Goal: Task Accomplishment & Management: Use online tool/utility

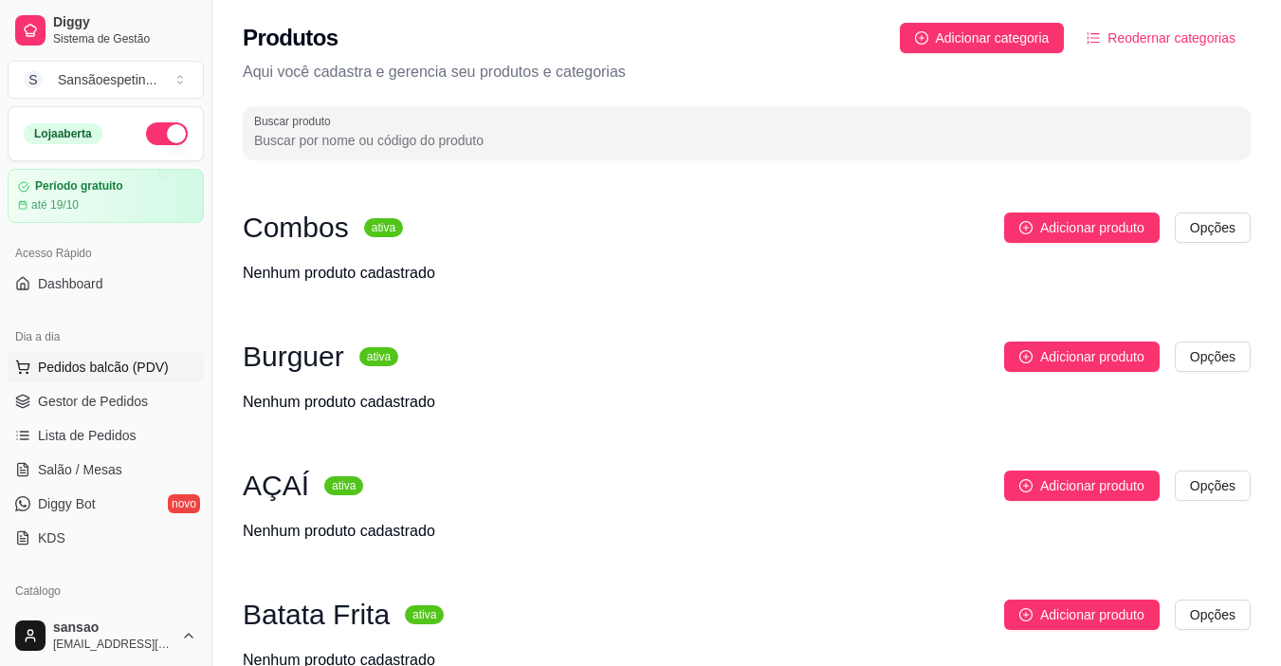
click at [149, 364] on span "Pedidos balcão (PDV)" at bounding box center [103, 366] width 131 height 19
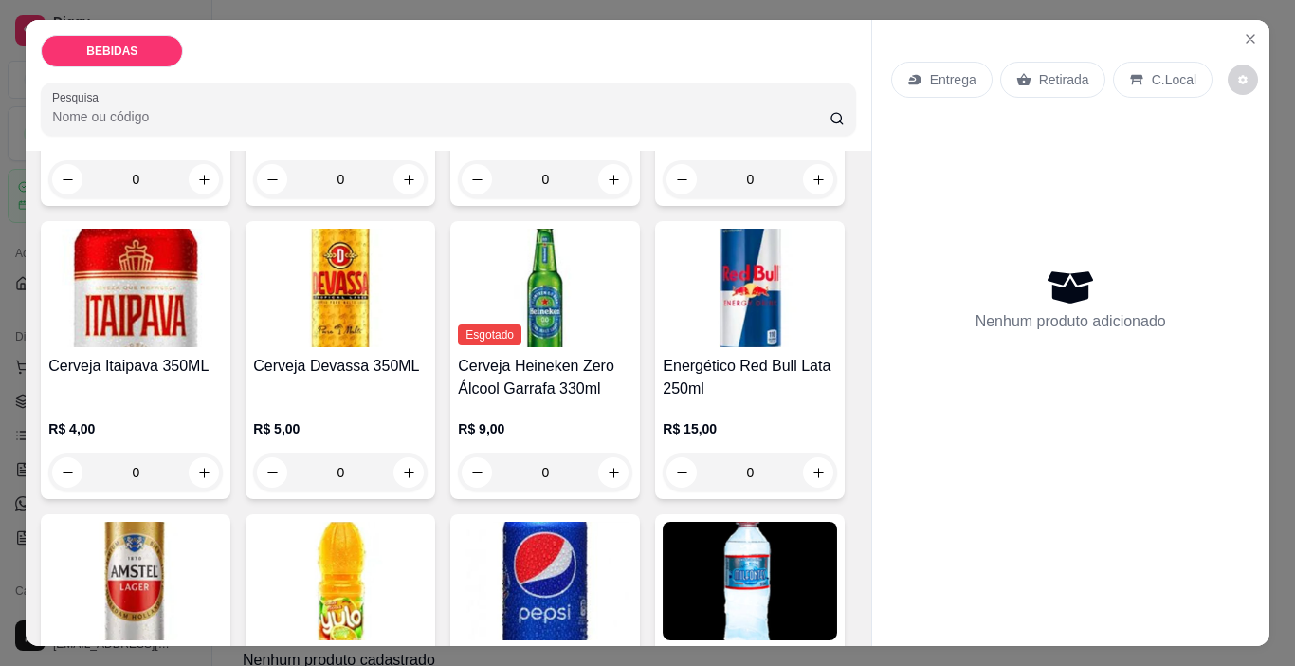
scroll to position [379, 0]
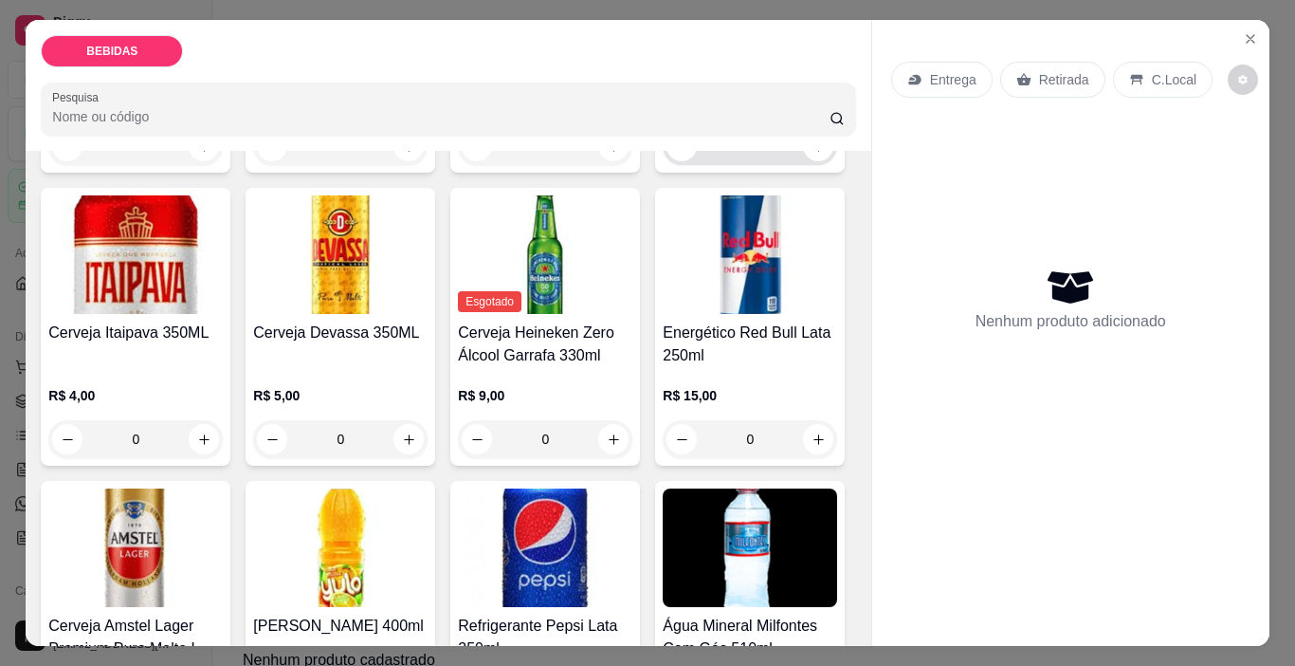
click at [697, 165] on input "0" at bounding box center [750, 146] width 106 height 38
click at [811, 154] on icon "increase-product-quantity" at bounding box center [818, 146] width 14 height 14
type input "1"
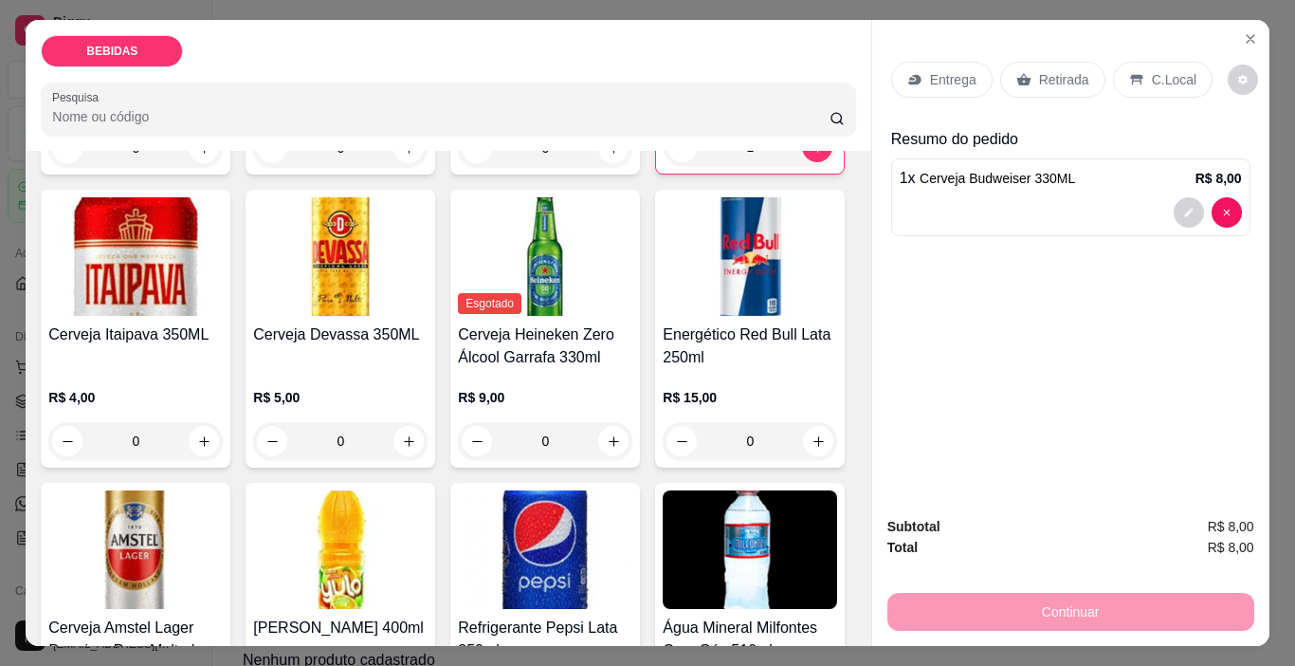
click at [1039, 72] on p "Retirada" at bounding box center [1064, 79] width 50 height 19
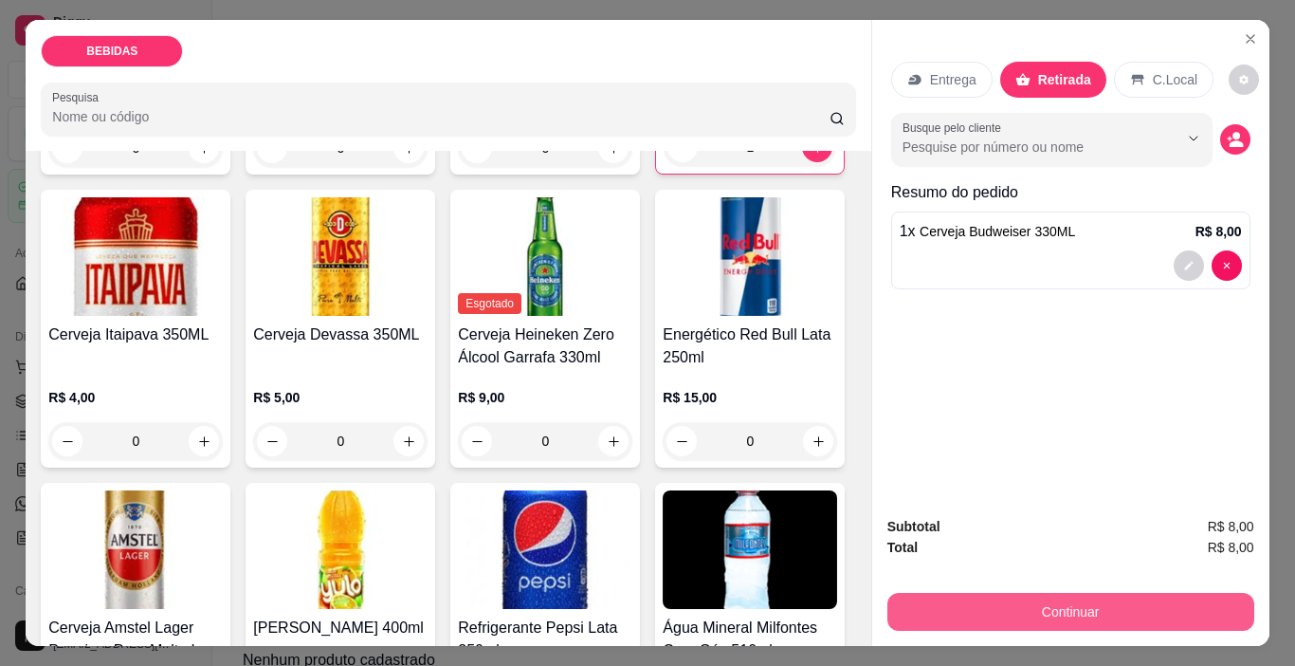
click at [1127, 593] on button "Continuar" at bounding box center [1070, 612] width 367 height 38
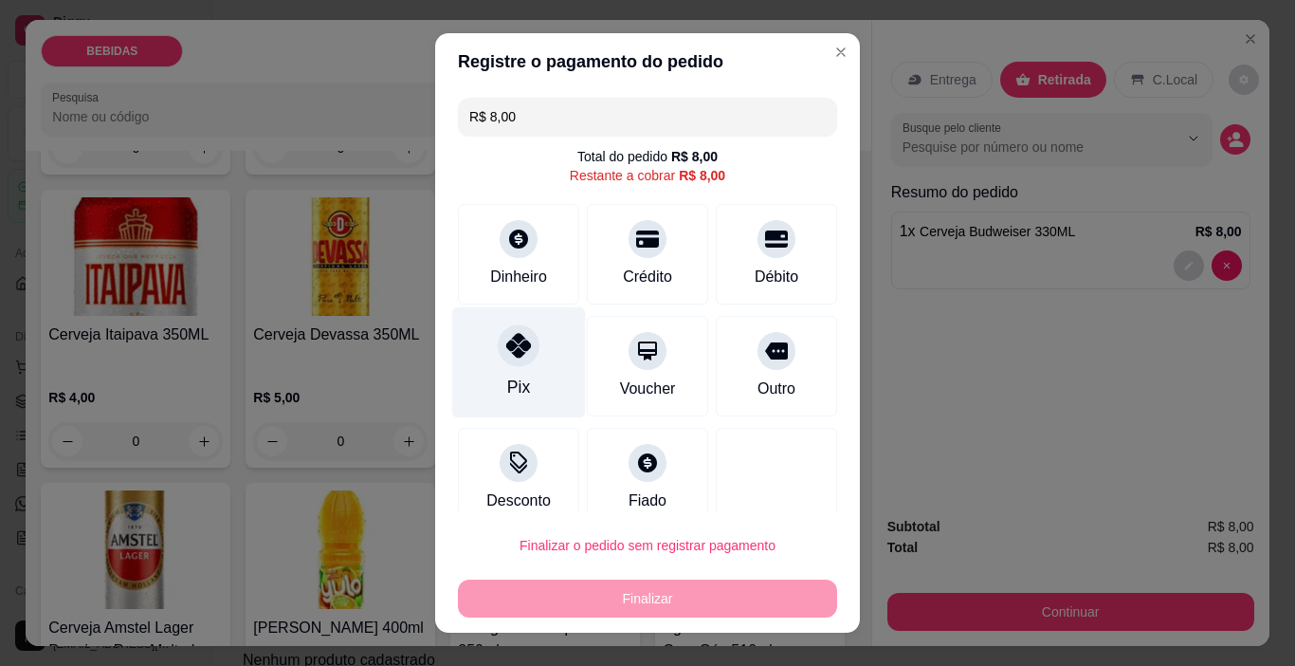
click at [524, 356] on div at bounding box center [519, 346] width 42 height 42
type input "R$ 0,00"
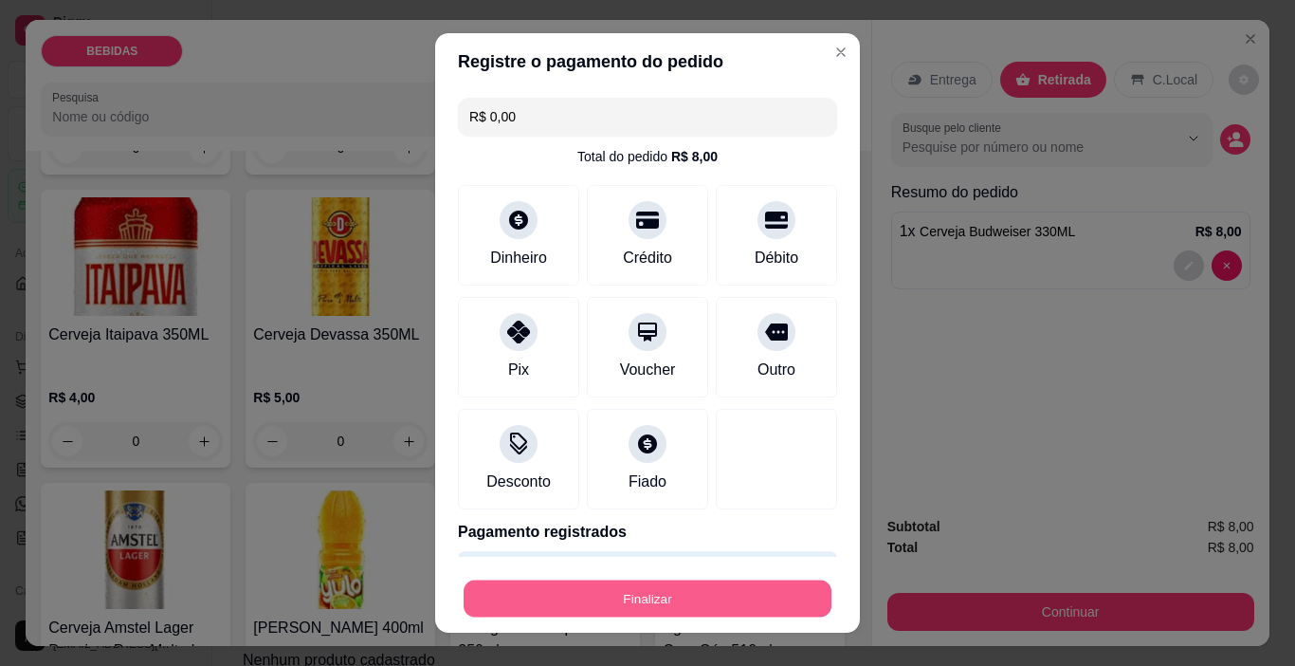
click at [776, 587] on button "Finalizar" at bounding box center [648, 598] width 368 height 37
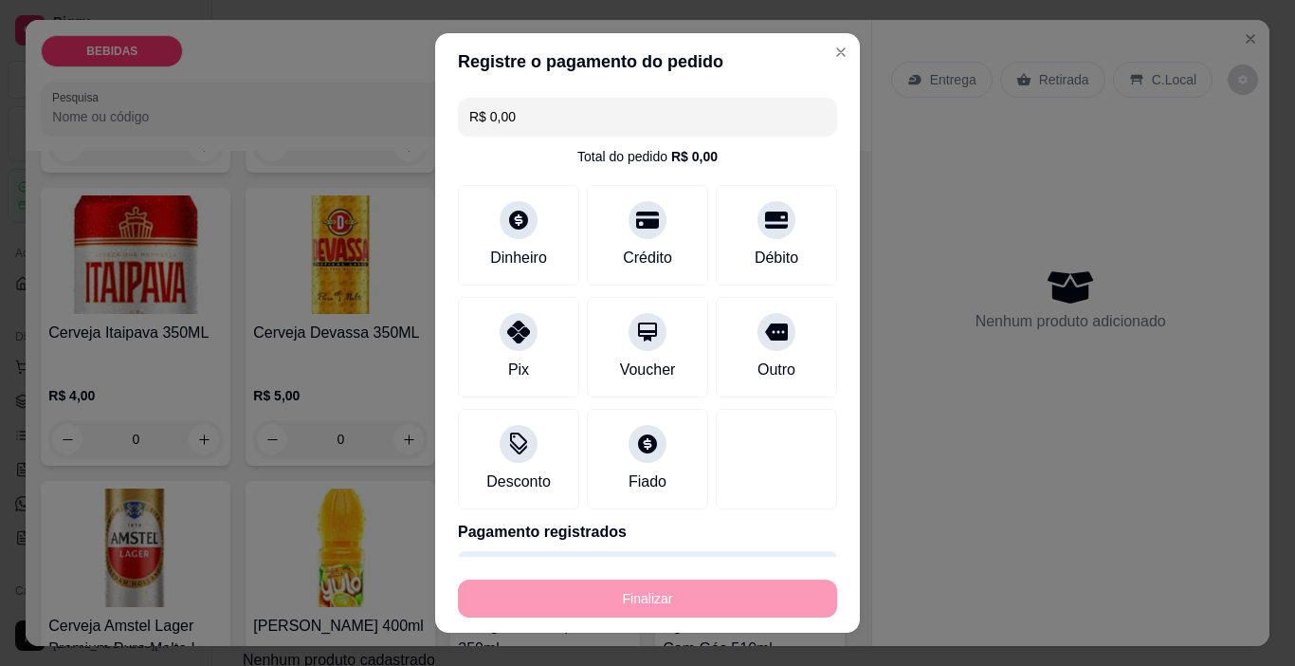
type input "0"
type input "-R$ 8,00"
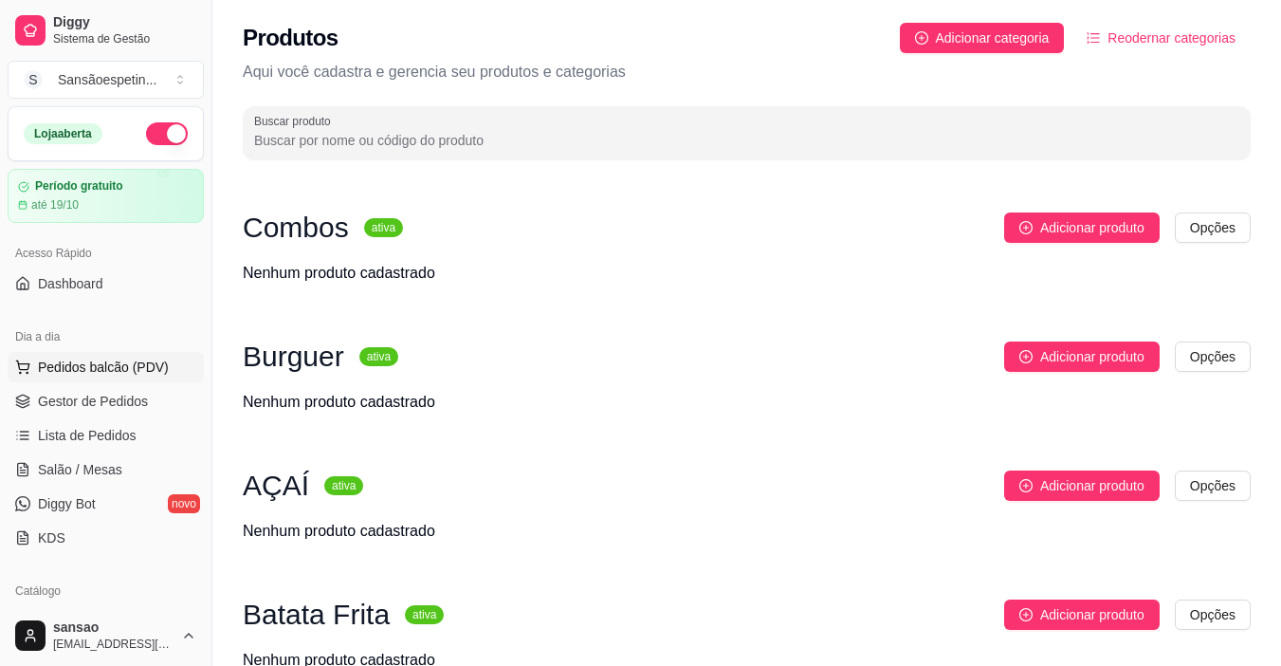
click at [122, 378] on button "Pedidos balcão (PDV)" at bounding box center [106, 367] width 196 height 30
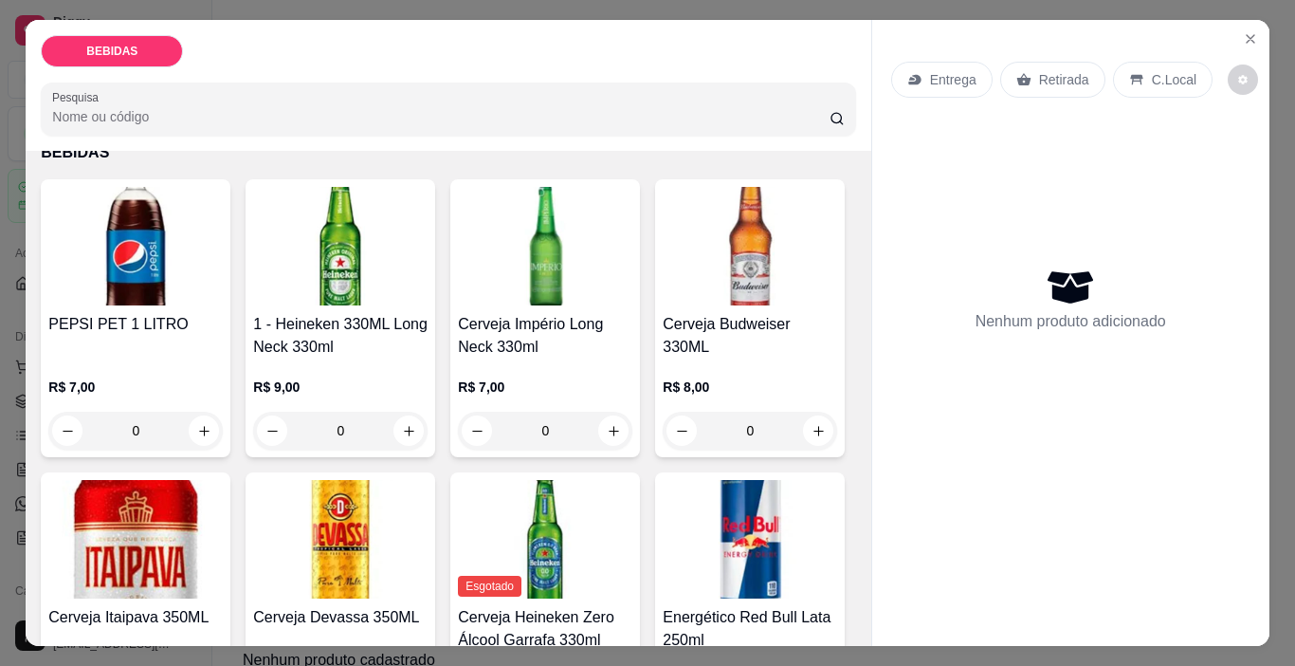
scroll to position [284, 0]
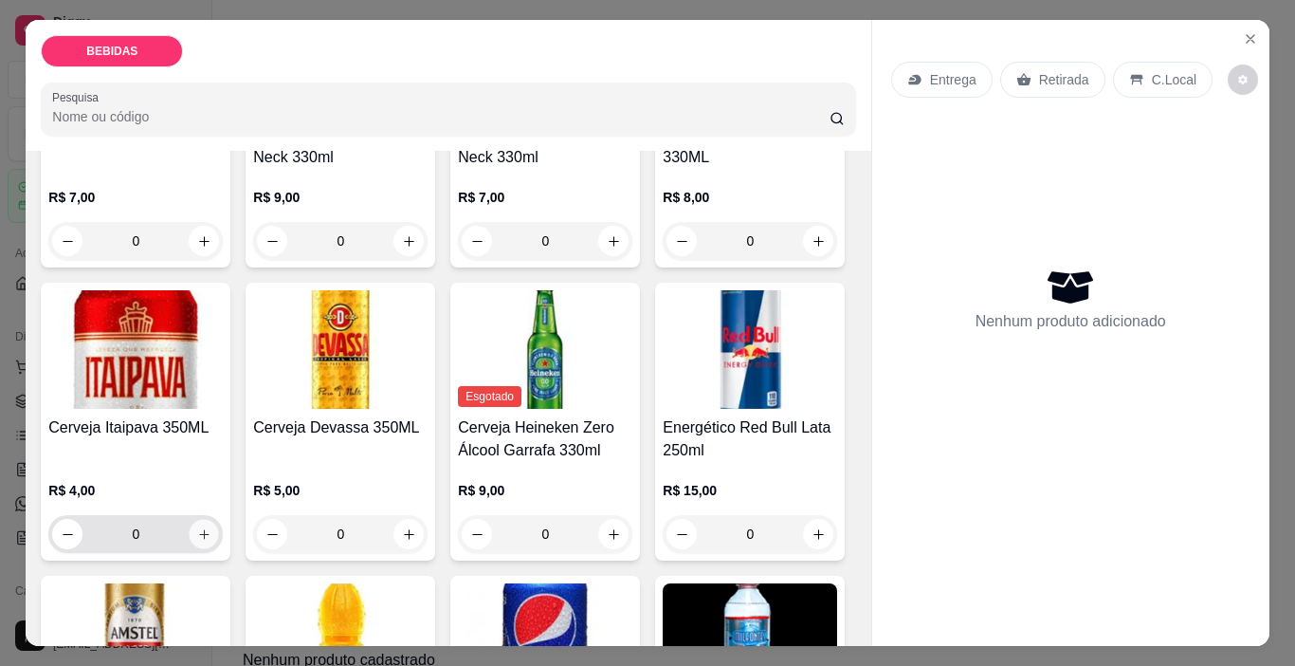
click at [209, 529] on icon "increase-product-quantity" at bounding box center [203, 533] width 9 height 9
type input "1"
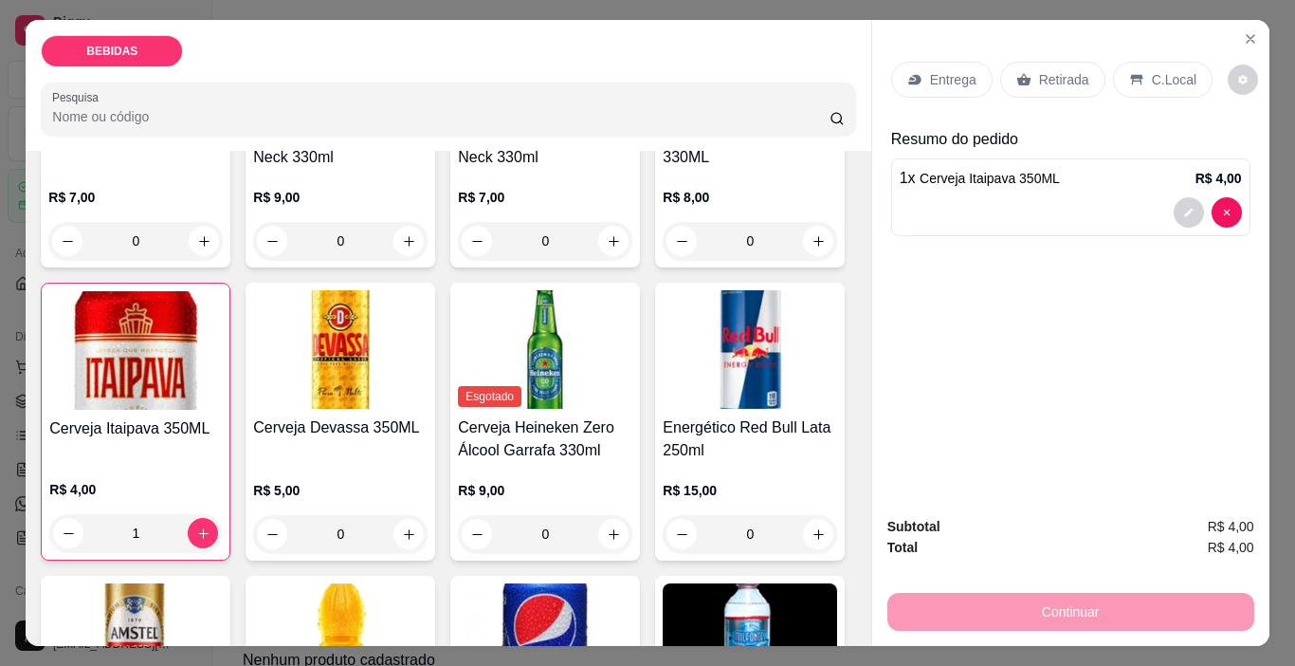
click at [1041, 70] on p "Retirada" at bounding box center [1064, 79] width 50 height 19
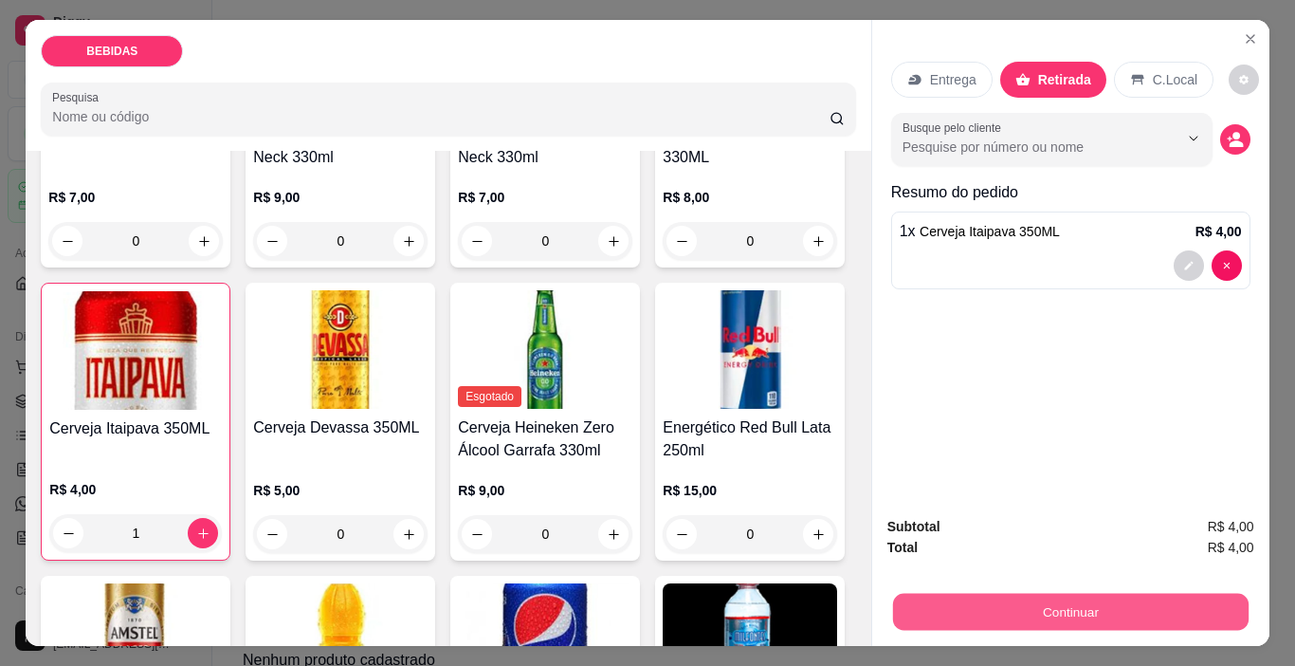
click at [1073, 599] on button "Continuar" at bounding box center [1070, 611] width 356 height 37
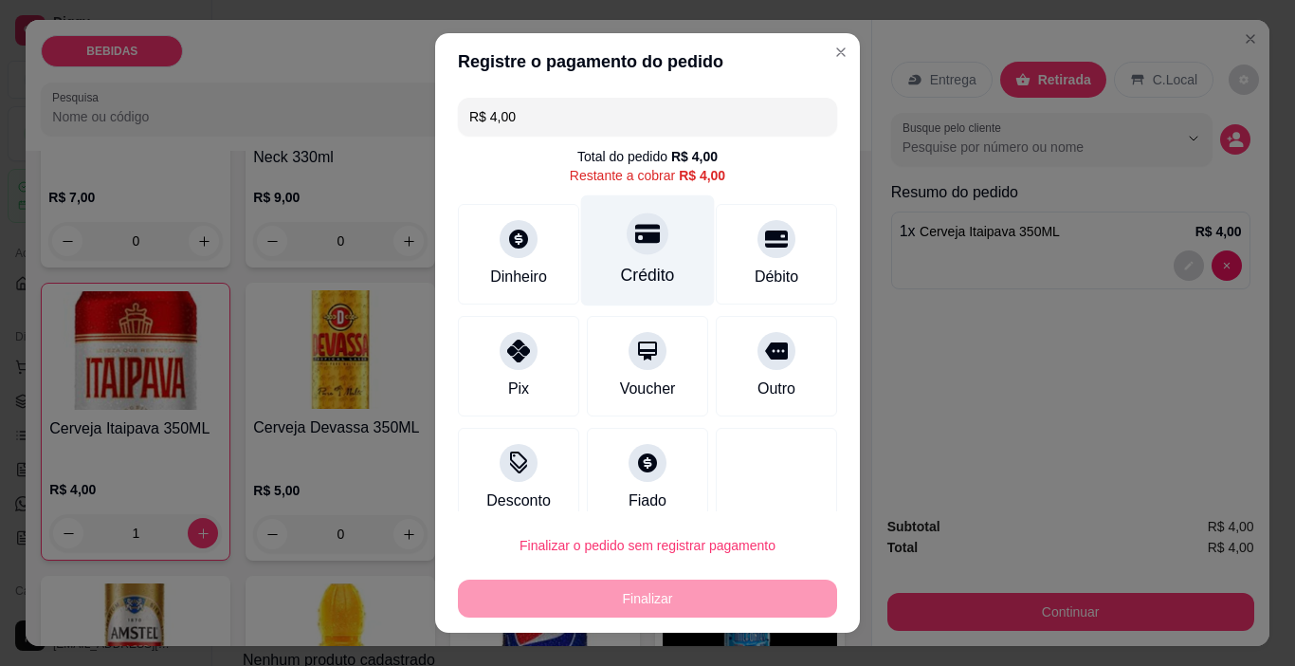
click at [629, 254] on div at bounding box center [648, 234] width 42 height 42
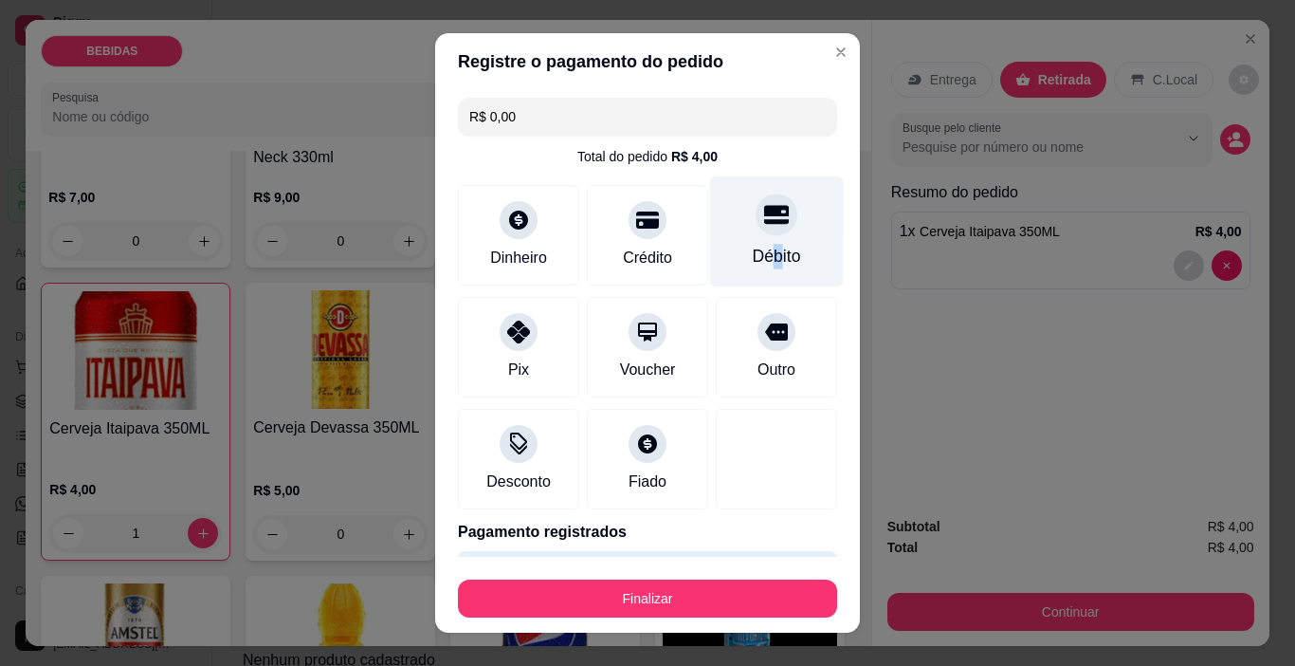
click at [750, 245] on div "Débito" at bounding box center [777, 231] width 134 height 111
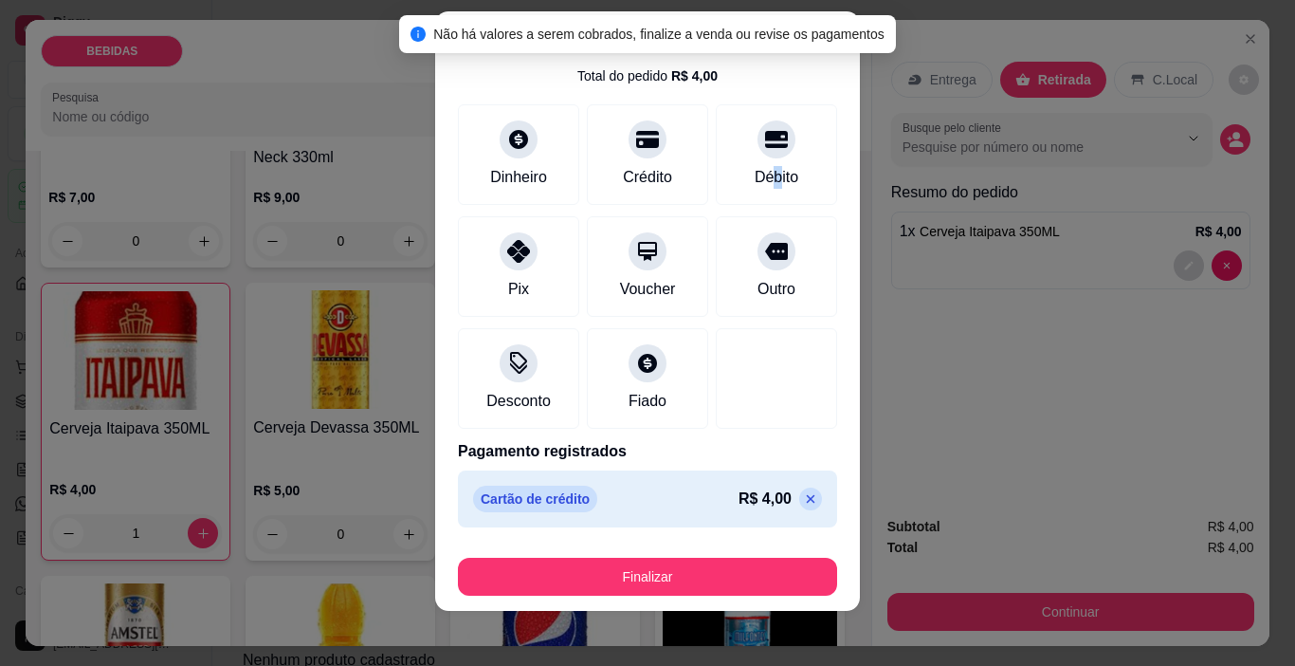
scroll to position [27, 0]
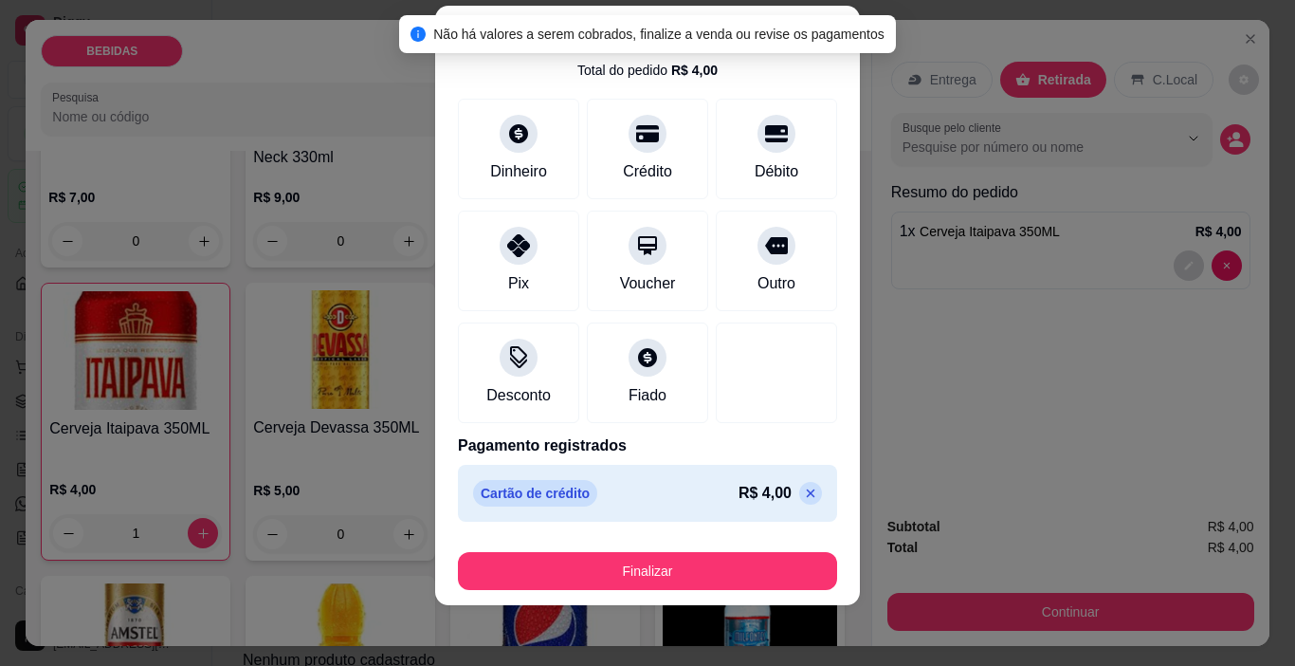
click at [803, 497] on icon at bounding box center [810, 492] width 15 height 15
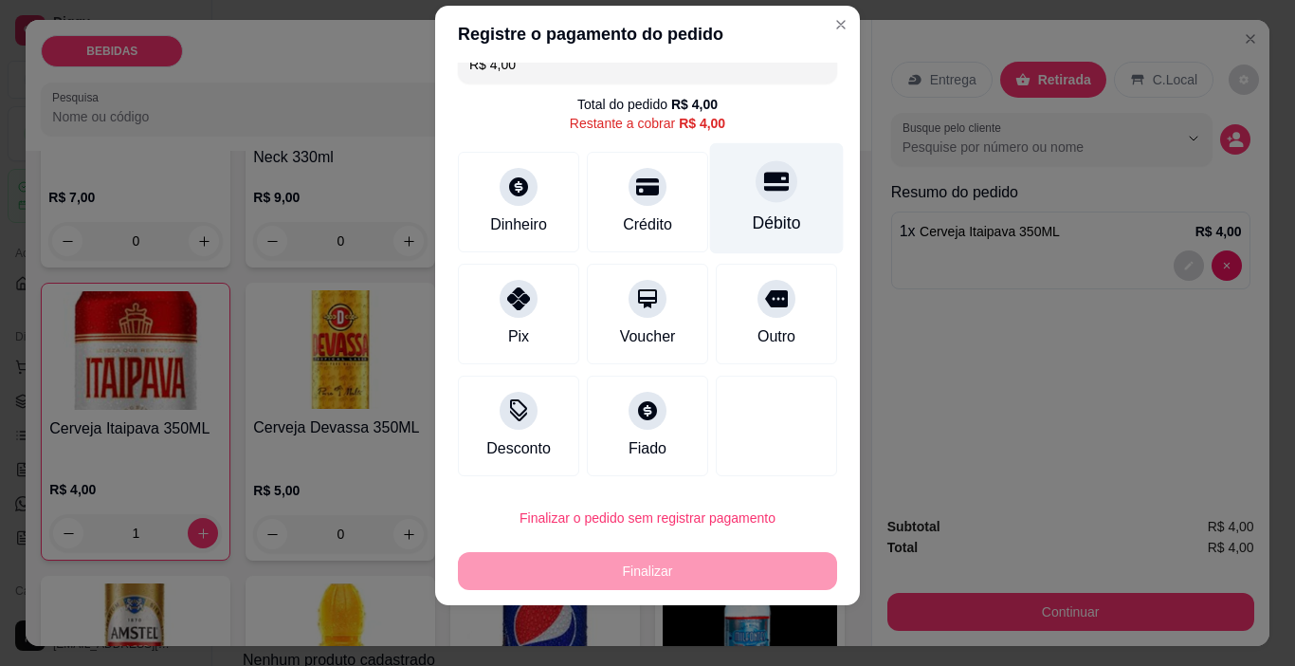
click at [764, 188] on icon at bounding box center [776, 182] width 25 height 19
type input "R$ 0,00"
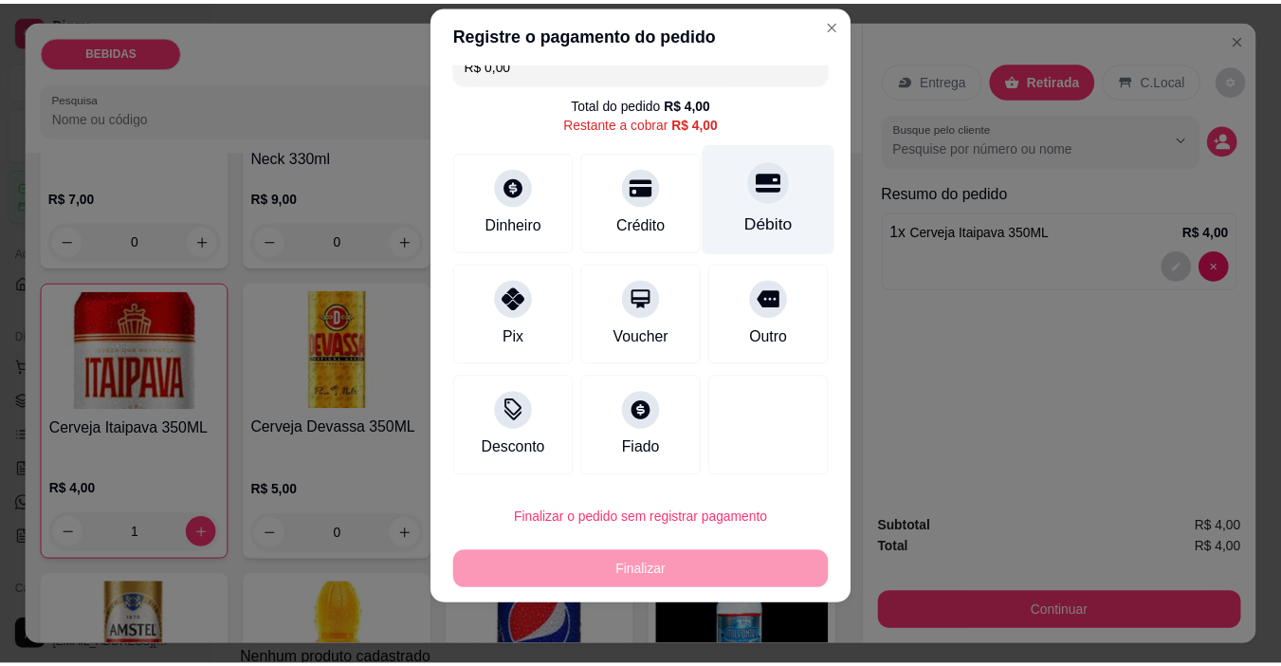
scroll to position [59, 0]
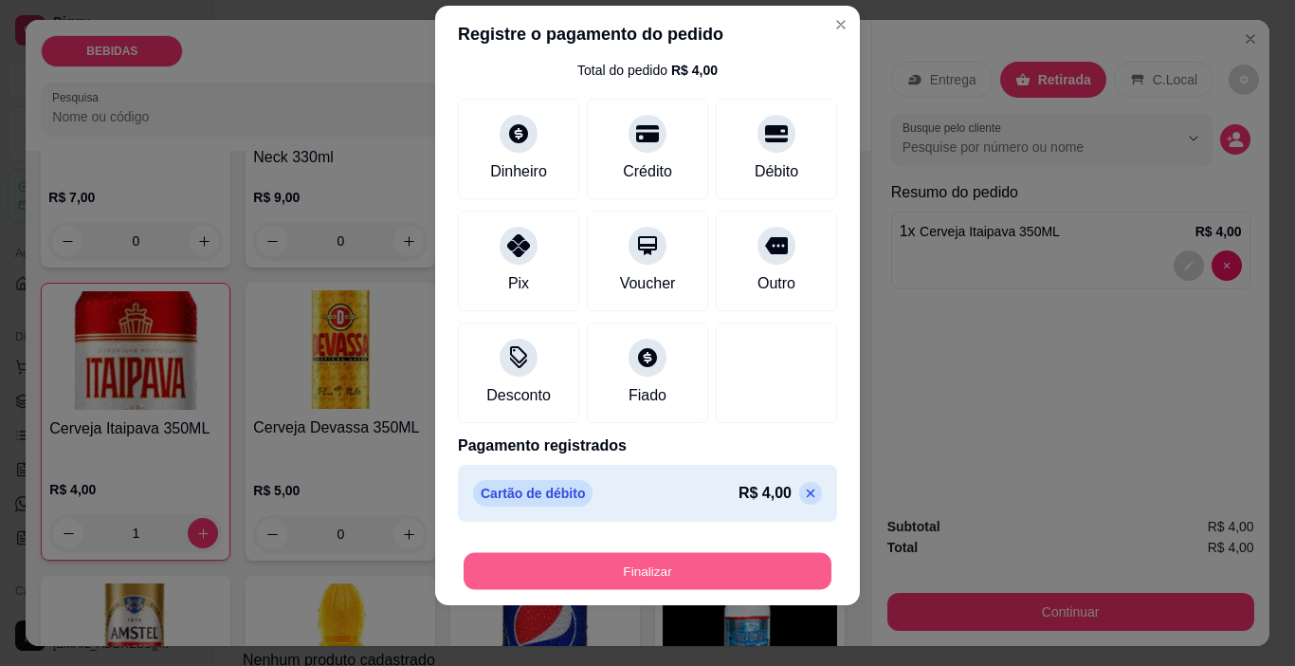
click at [806, 575] on button "Finalizar" at bounding box center [648, 571] width 368 height 37
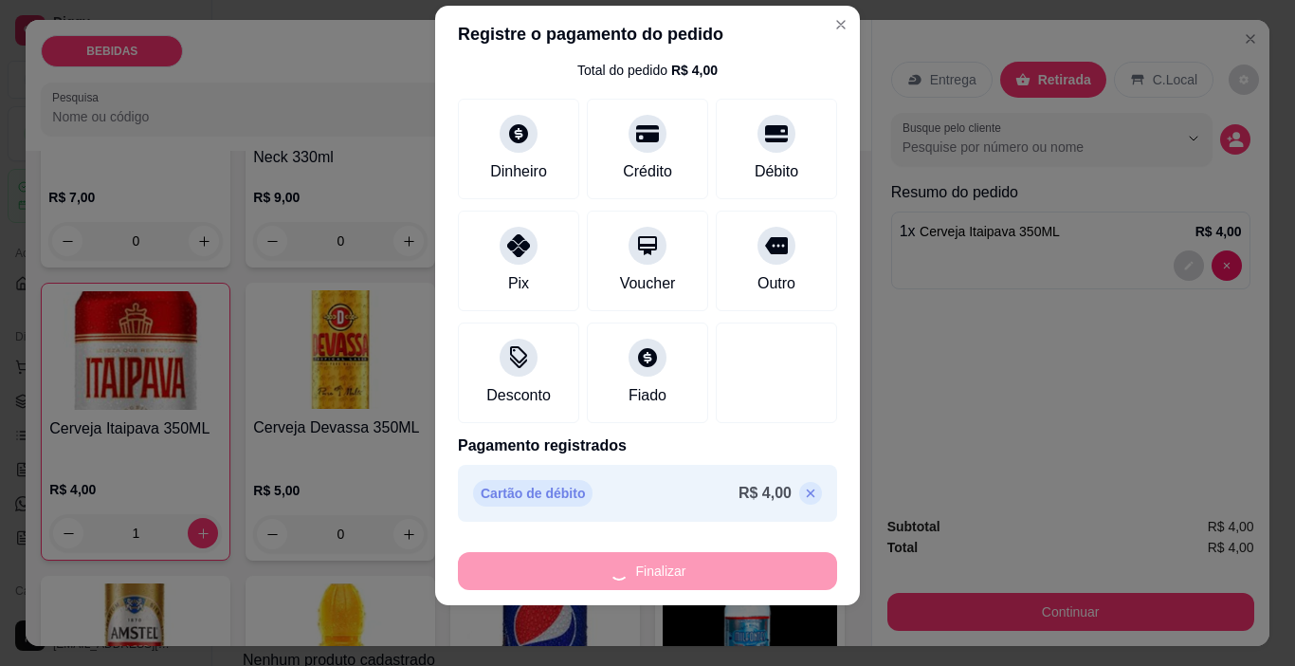
type input "0"
type input "-R$ 4,00"
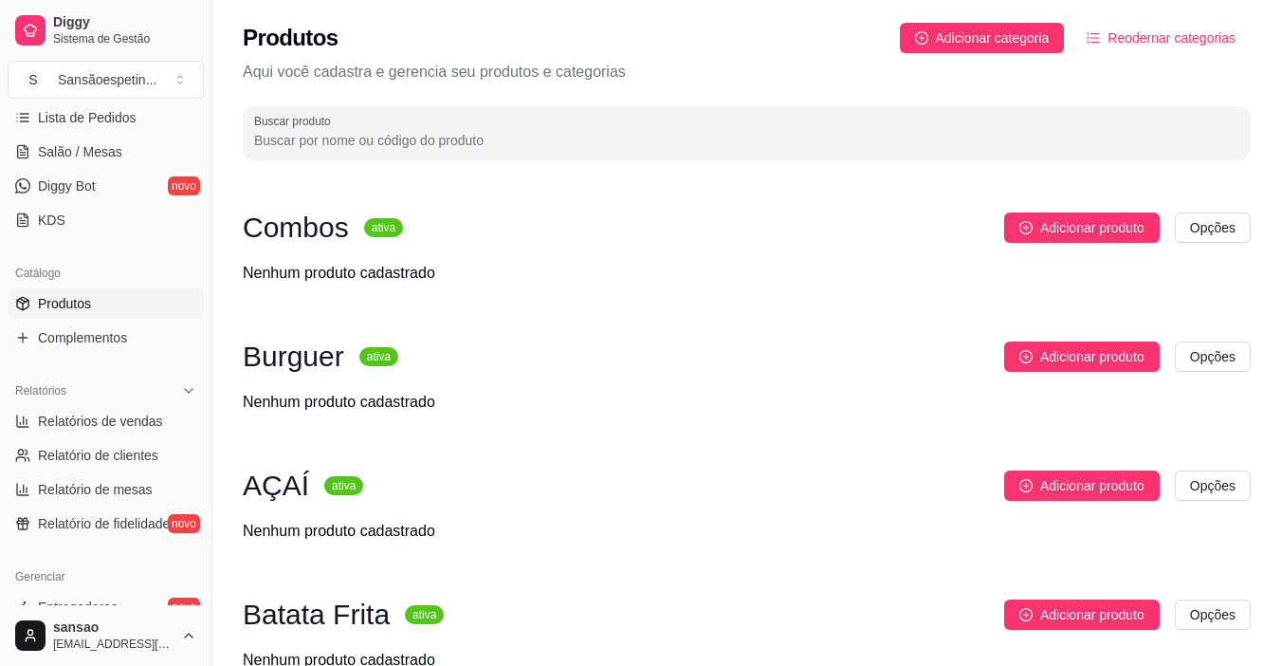
scroll to position [284, 0]
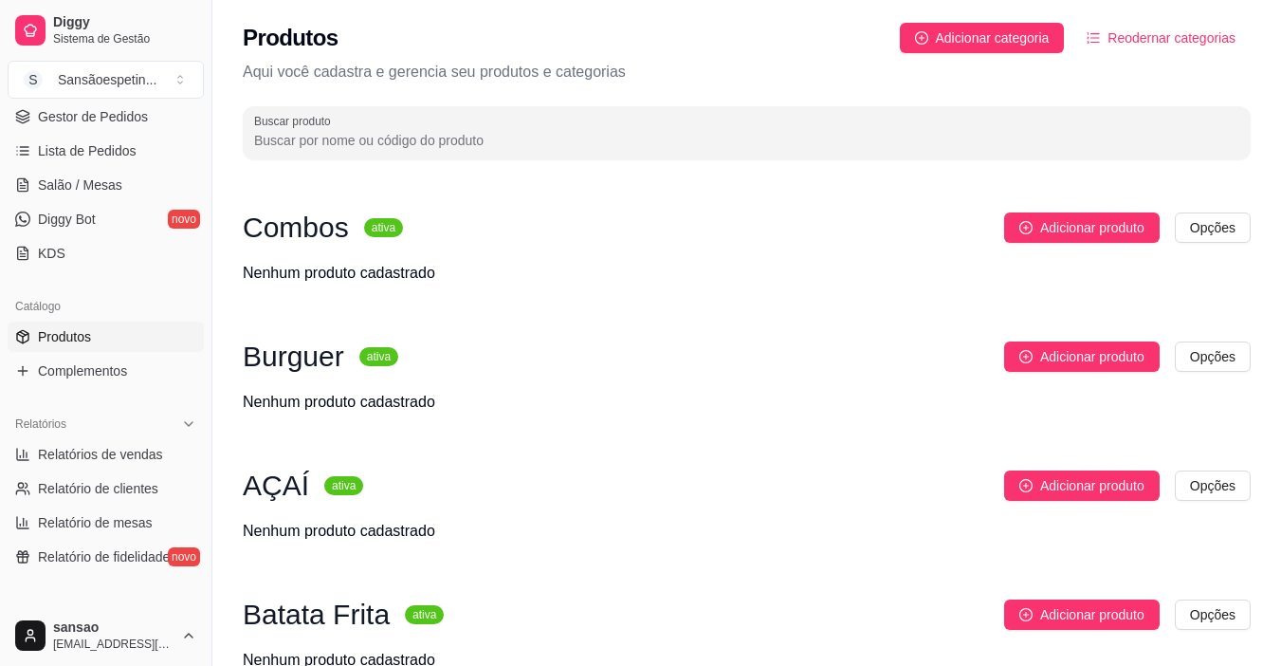
click at [107, 333] on link "Produtos" at bounding box center [106, 336] width 196 height 30
click at [89, 335] on span "Produtos" at bounding box center [64, 336] width 53 height 19
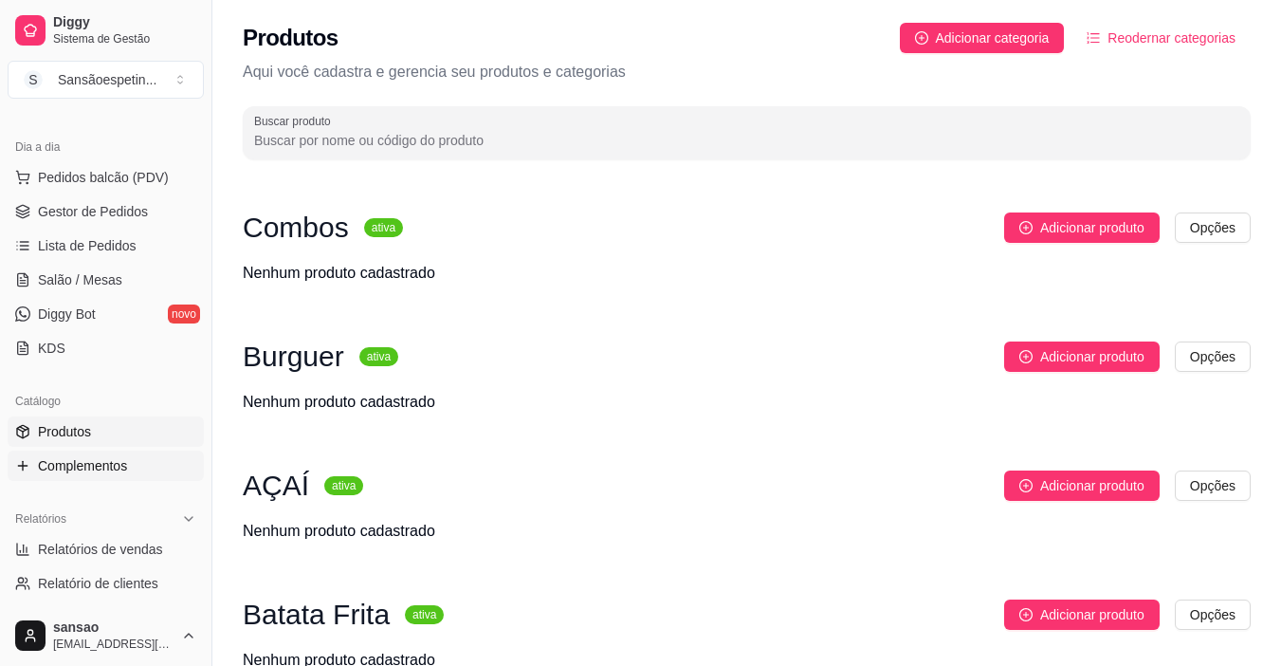
click at [91, 470] on span "Complementos" at bounding box center [82, 465] width 89 height 19
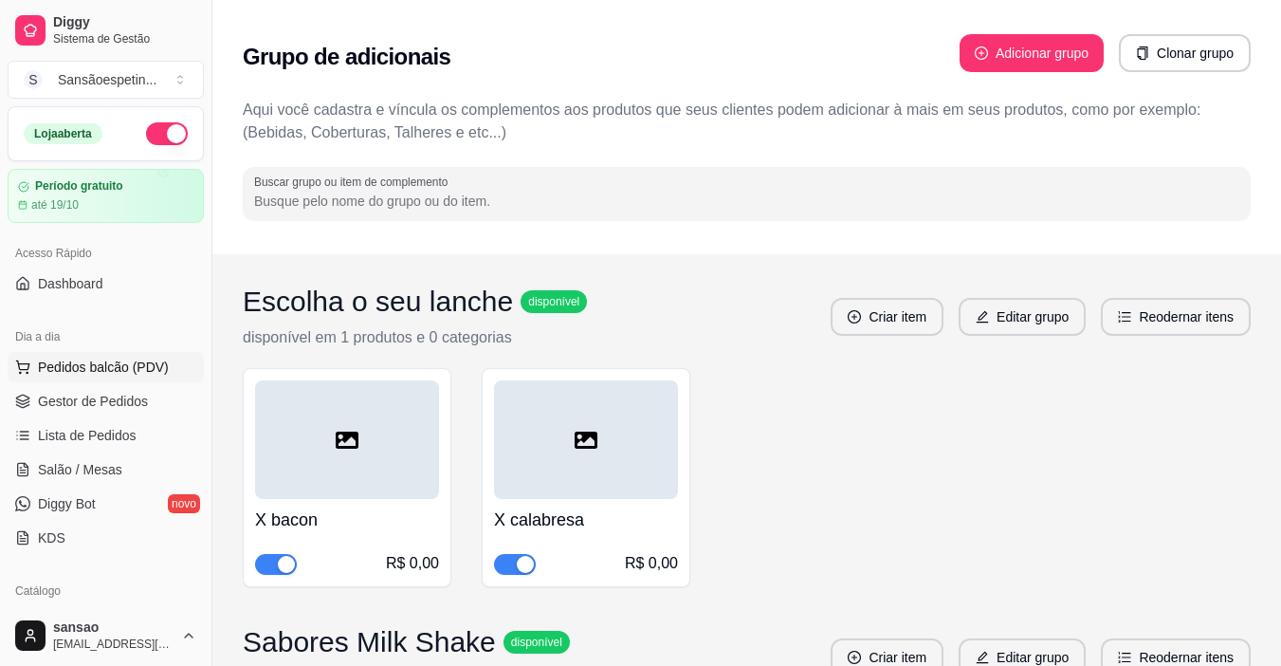
click at [78, 373] on span "Pedidos balcão (PDV)" at bounding box center [103, 366] width 131 height 19
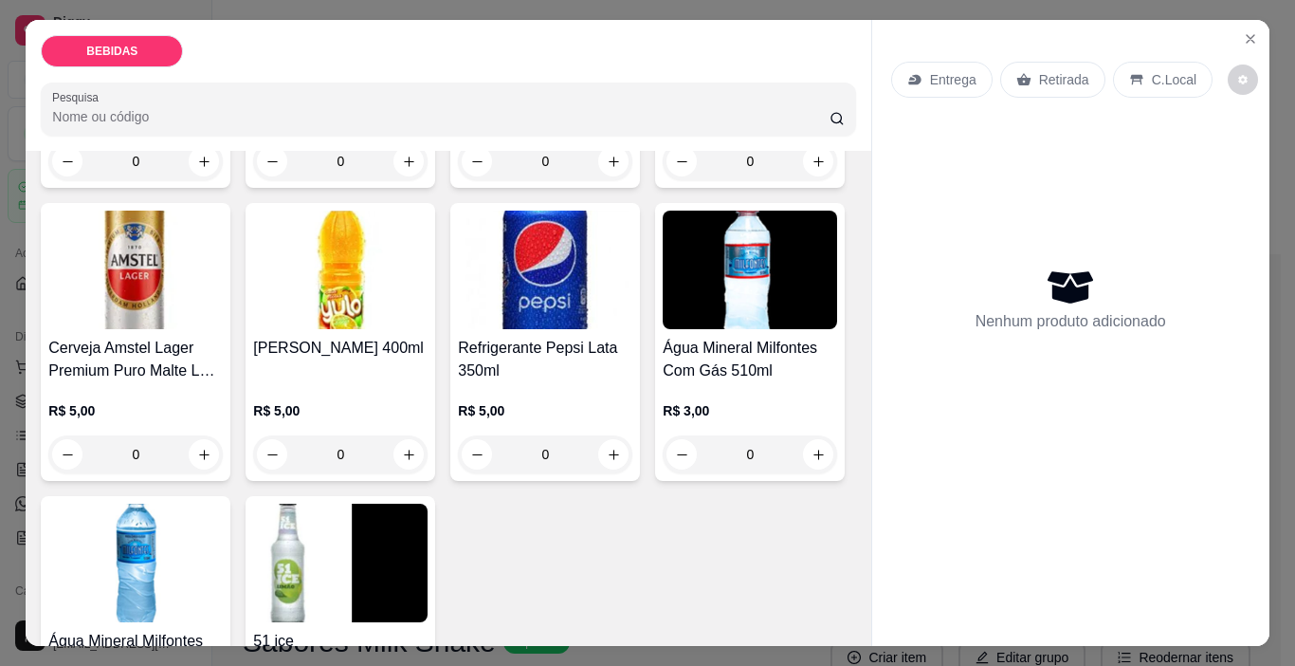
scroll to position [664, 0]
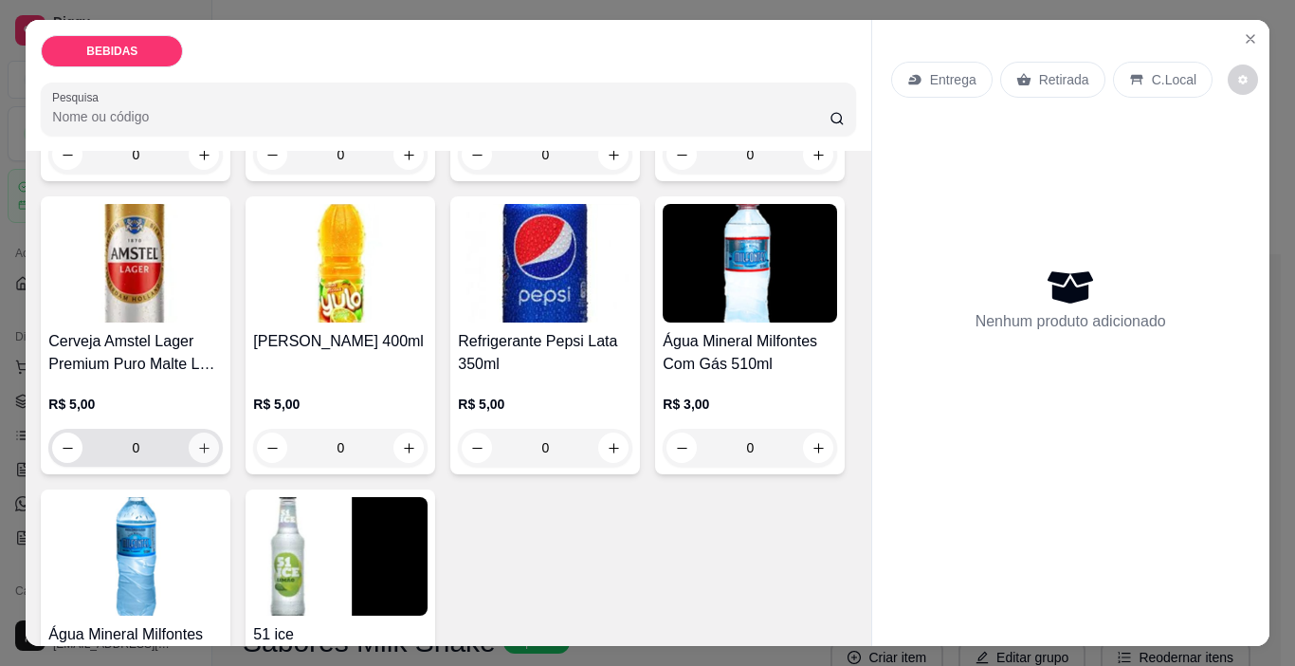
click at [211, 441] on icon "increase-product-quantity" at bounding box center [204, 448] width 14 height 14
type input "1"
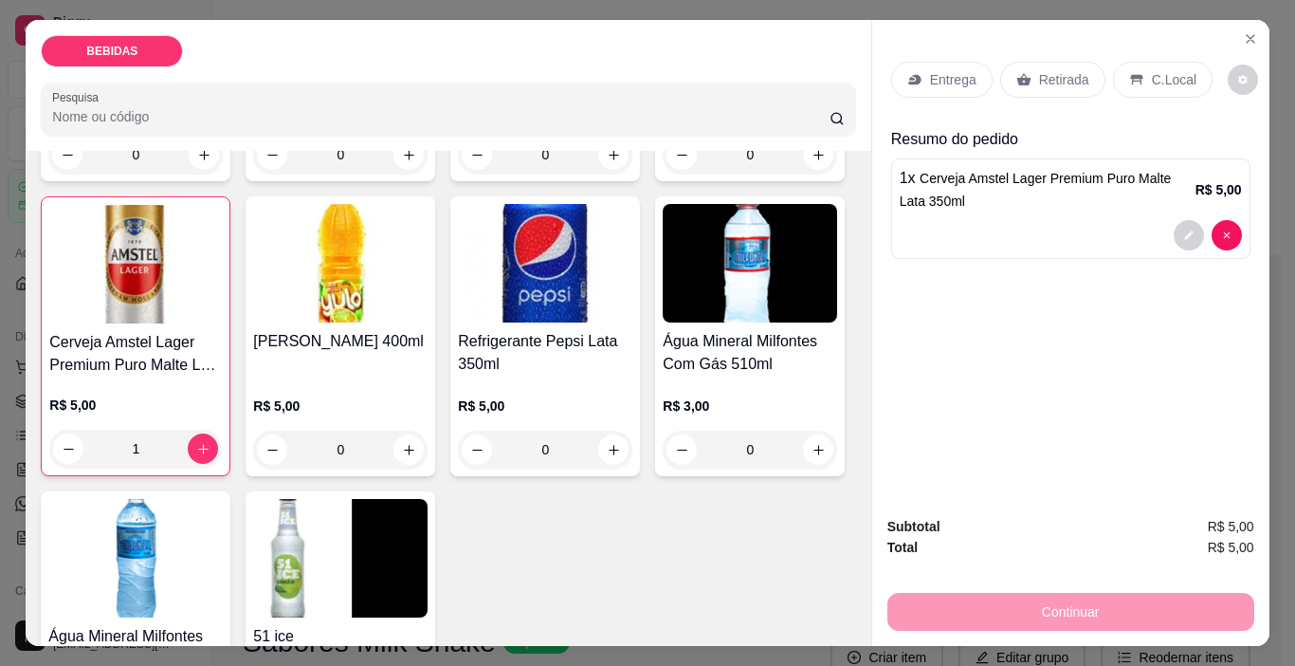
click at [1130, 75] on icon at bounding box center [1136, 80] width 12 height 10
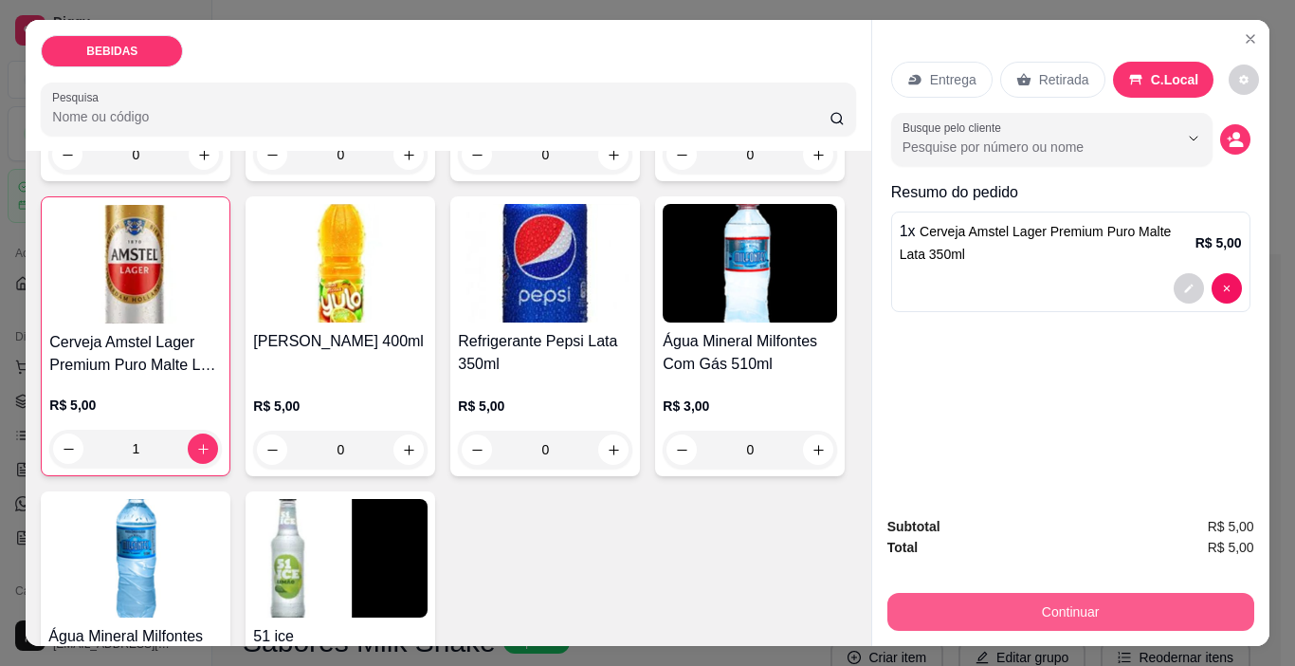
click at [1090, 604] on button "Continuar" at bounding box center [1070, 612] width 367 height 38
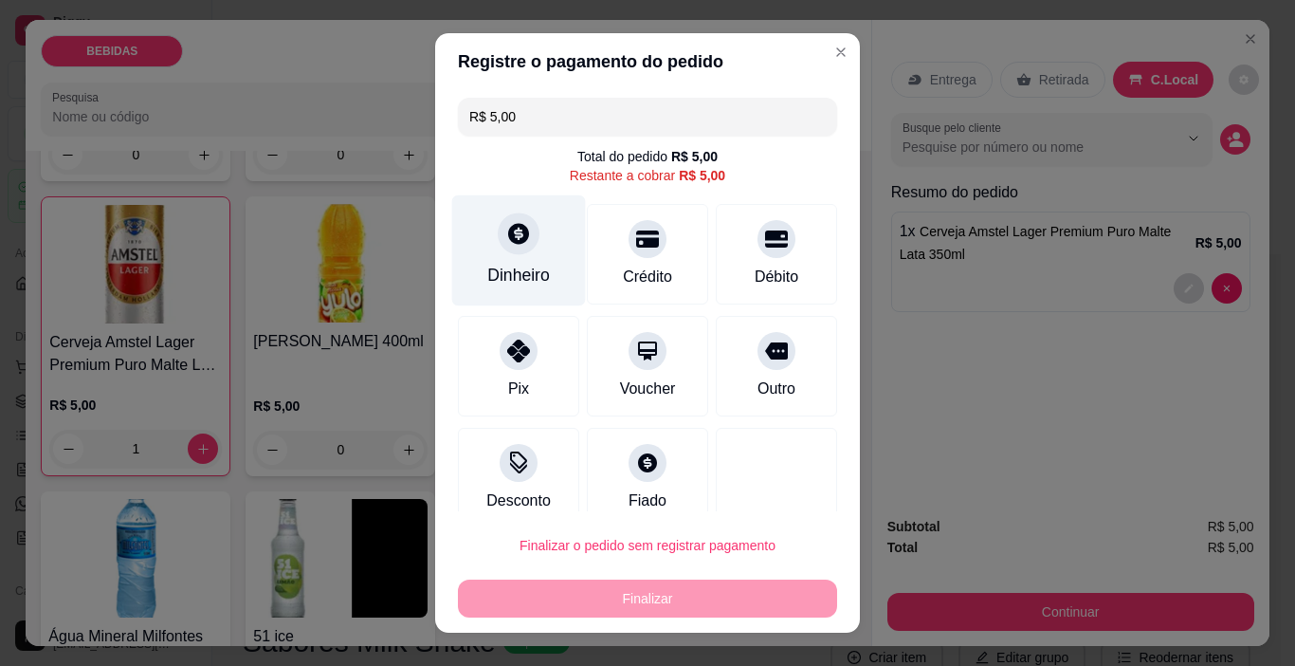
click at [506, 230] on icon at bounding box center [518, 233] width 25 height 25
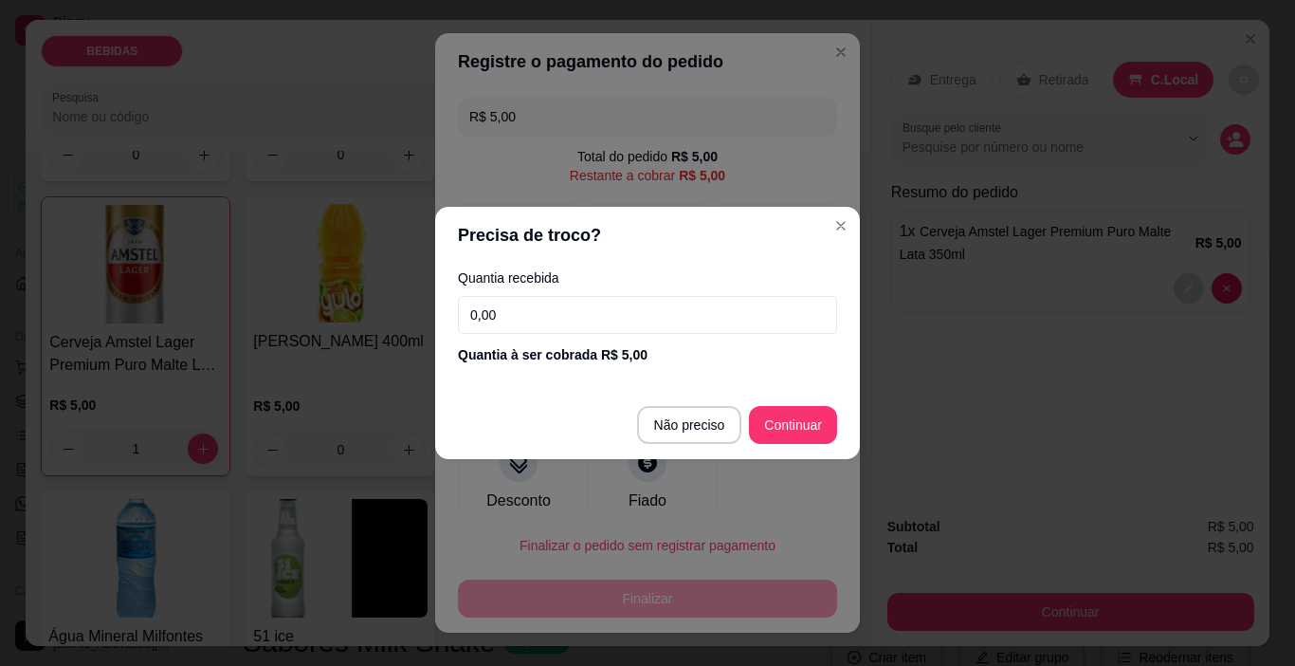
click at [546, 320] on input "0,00" at bounding box center [647, 315] width 379 height 38
type input "5,00"
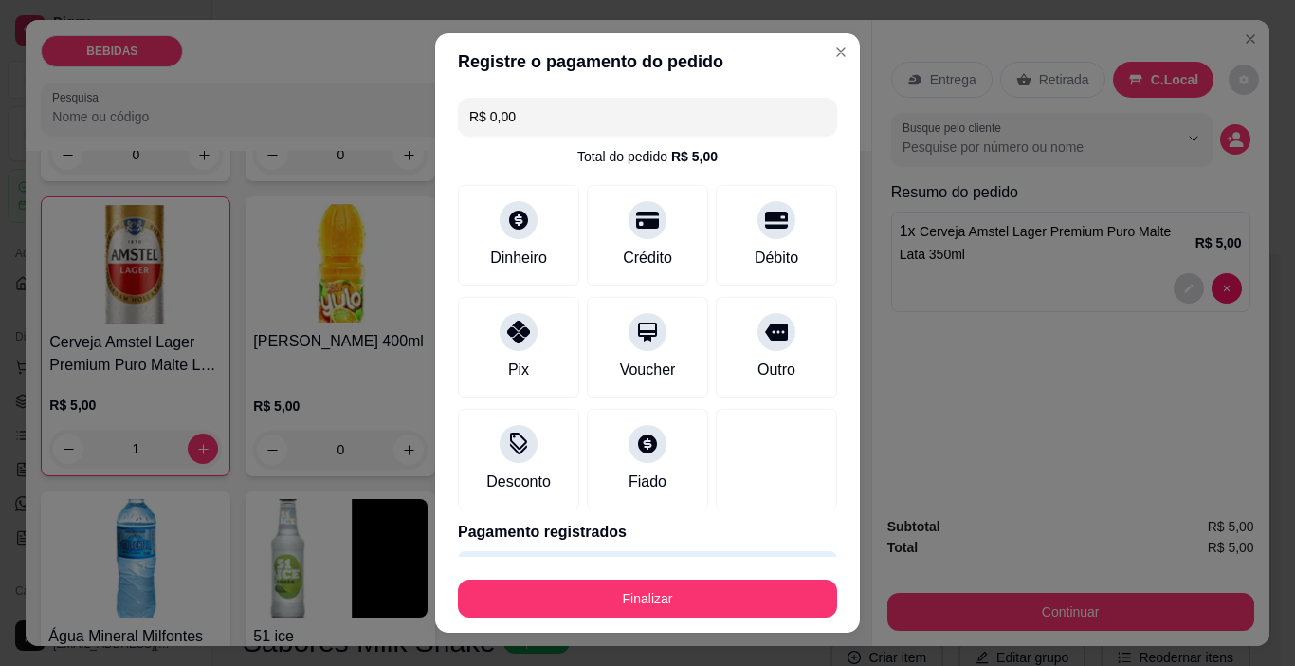
type input "R$ 0,00"
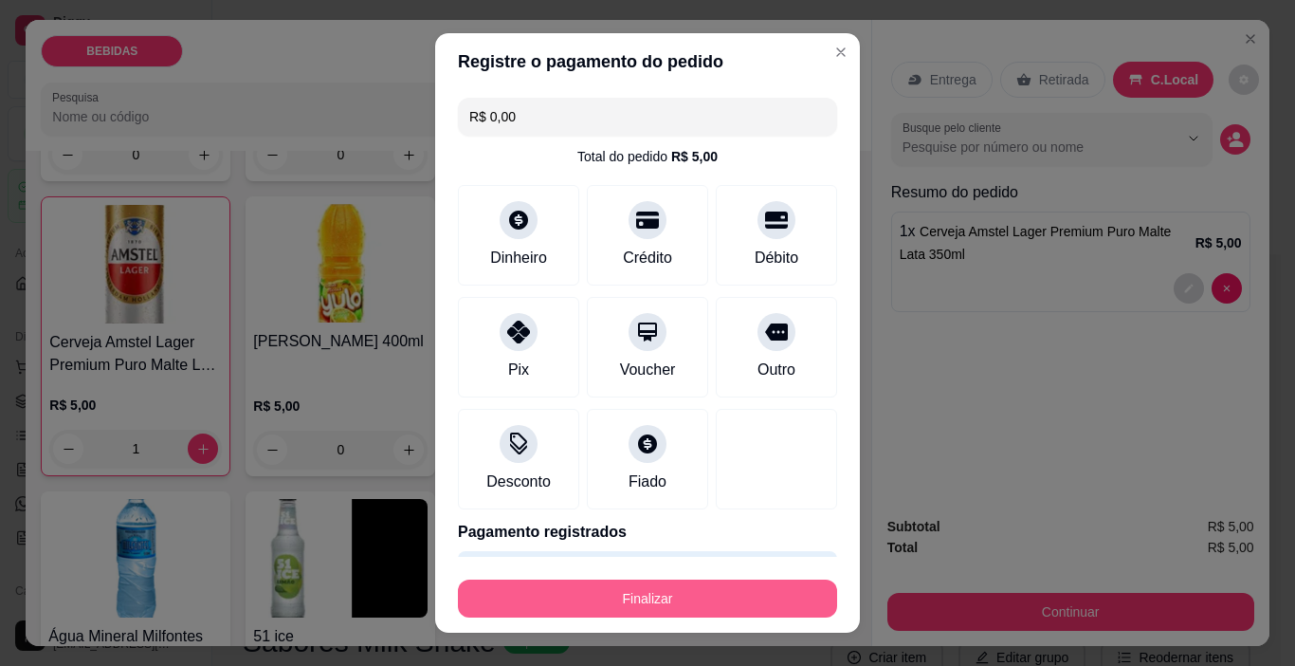
click at [739, 607] on button "Finalizar" at bounding box center [647, 598] width 379 height 38
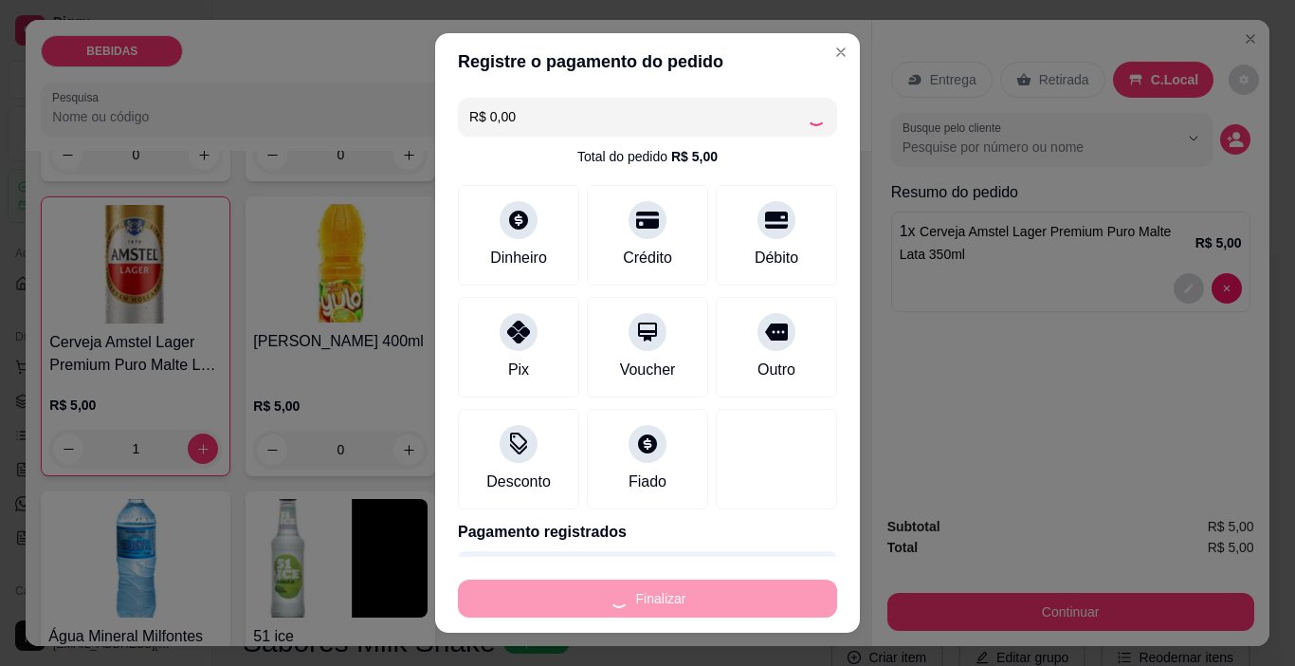
type input "0"
type input "-R$ 5,00"
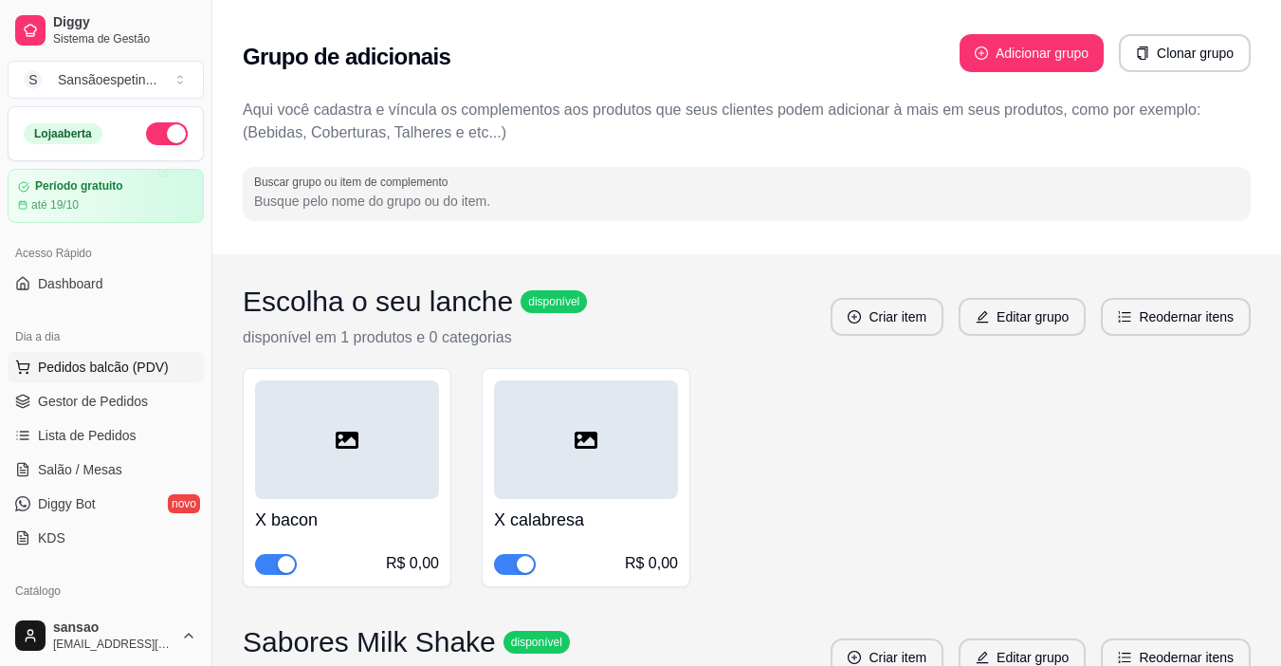
click at [112, 374] on span "Pedidos balcão (PDV)" at bounding box center [103, 366] width 131 height 19
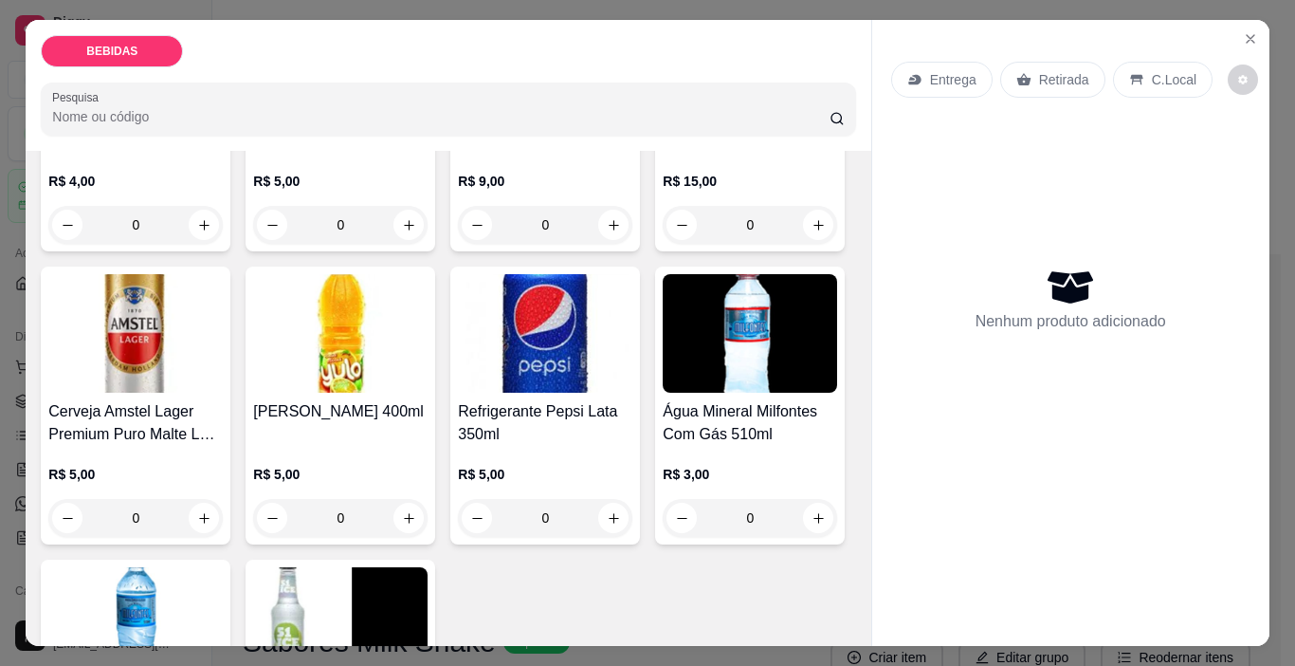
scroll to position [664, 0]
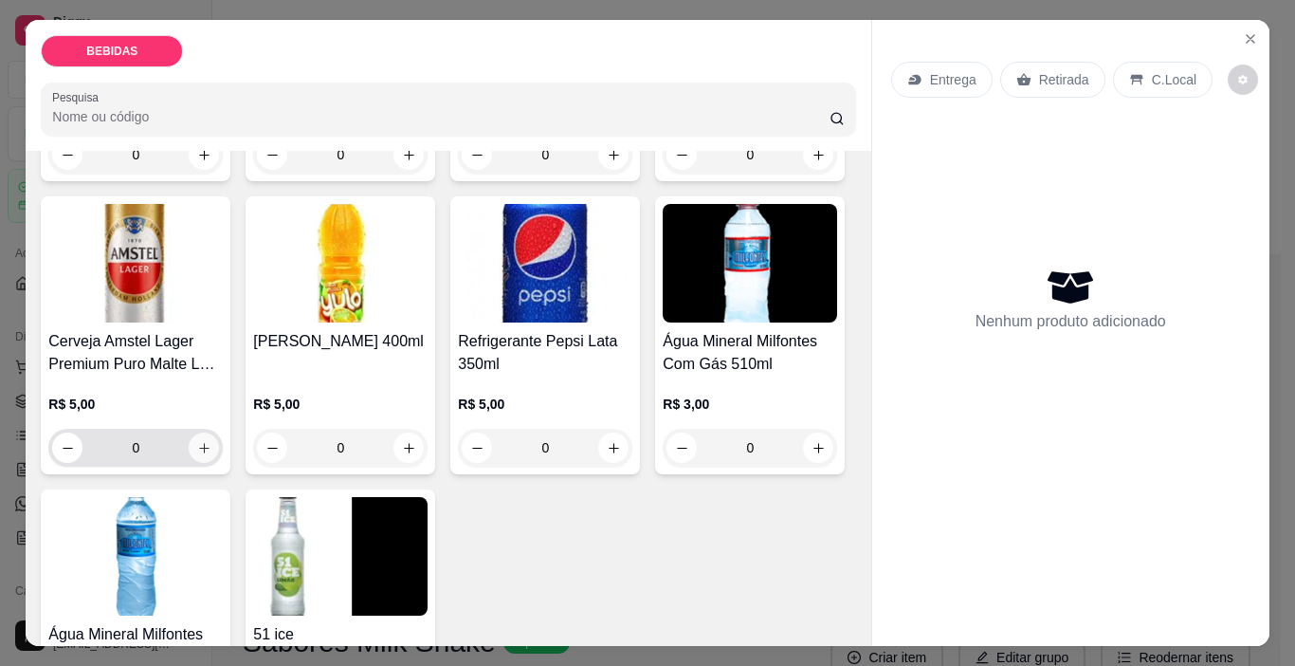
click at [211, 441] on icon "increase-product-quantity" at bounding box center [204, 448] width 14 height 14
type input "1"
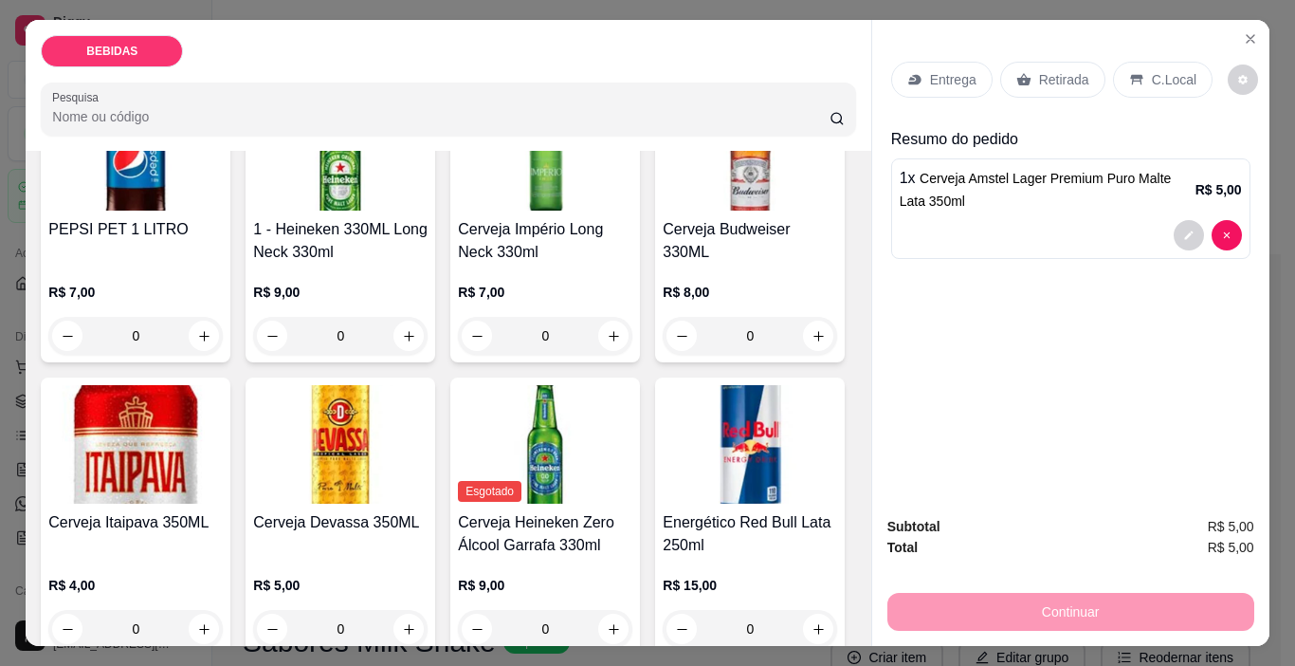
scroll to position [0, 0]
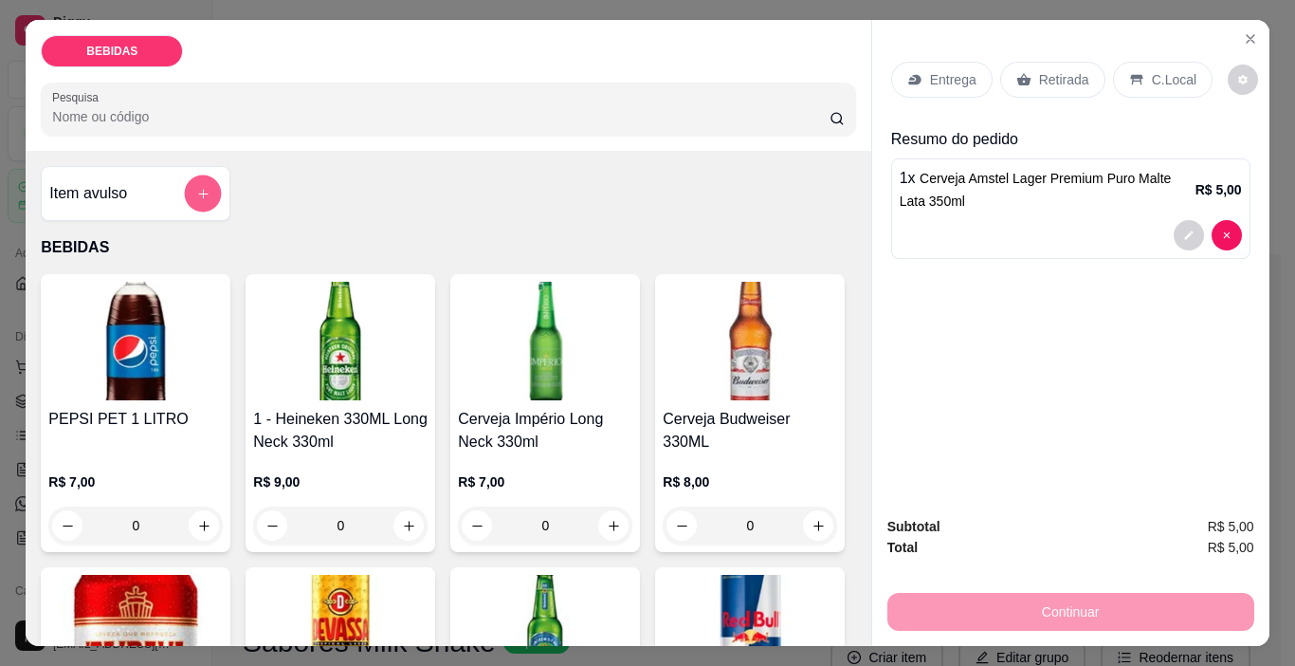
click at [198, 189] on icon "add-separate-item" at bounding box center [203, 194] width 14 height 14
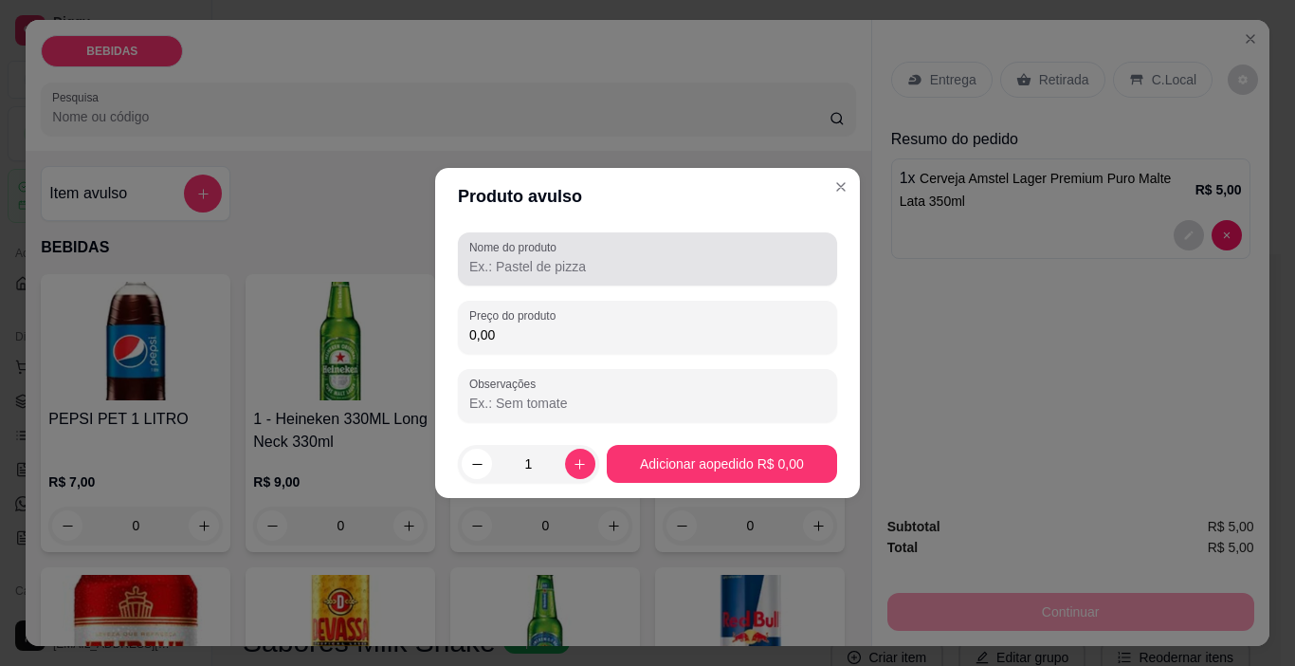
click at [574, 277] on div at bounding box center [647, 259] width 356 height 38
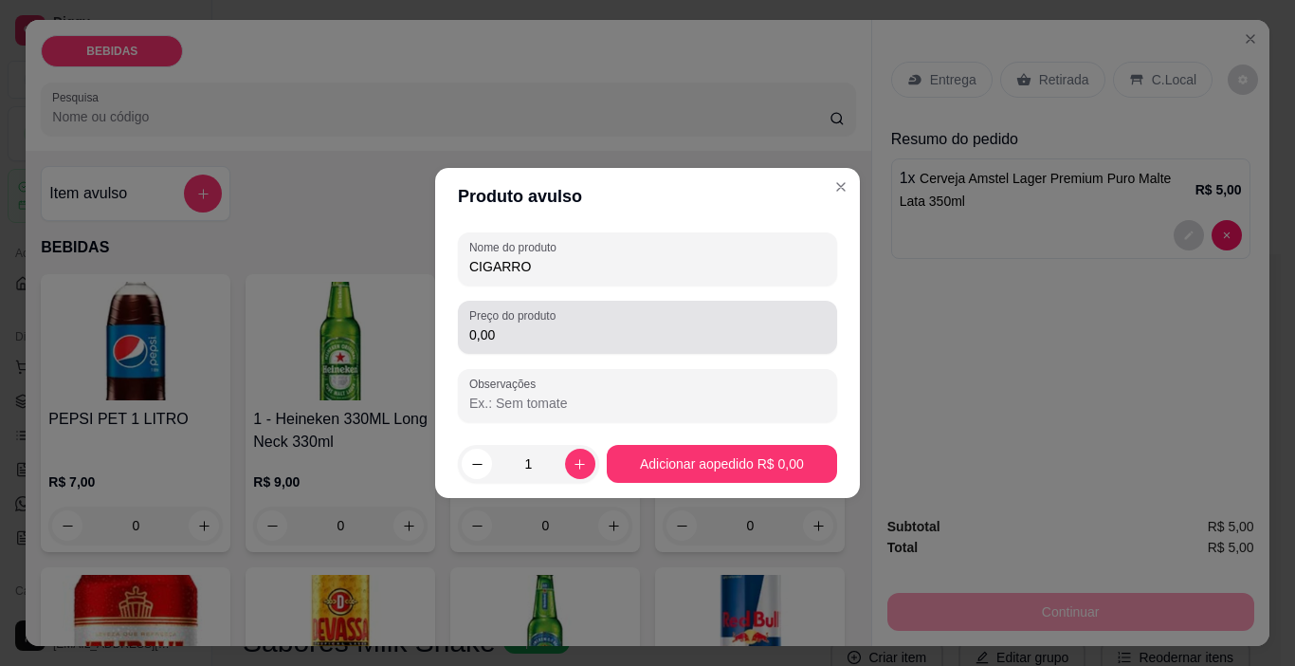
type input "CIGARRO"
click at [550, 330] on input "0,00" at bounding box center [647, 334] width 356 height 19
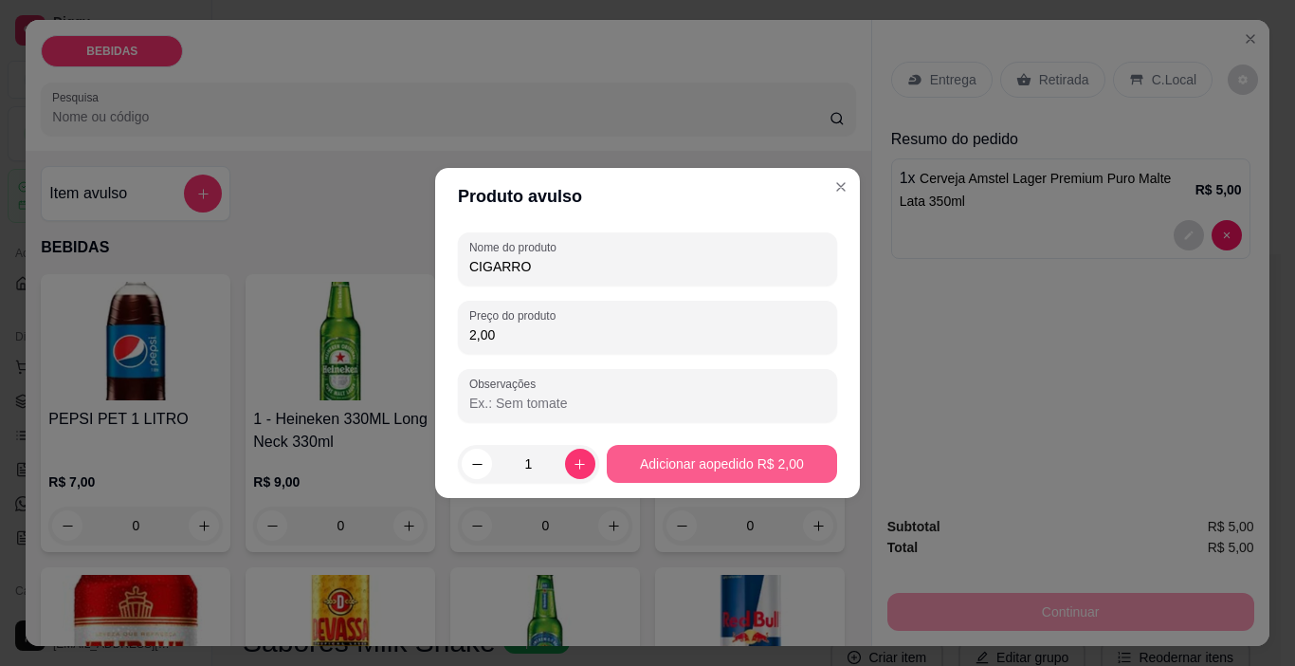
type input "2,00"
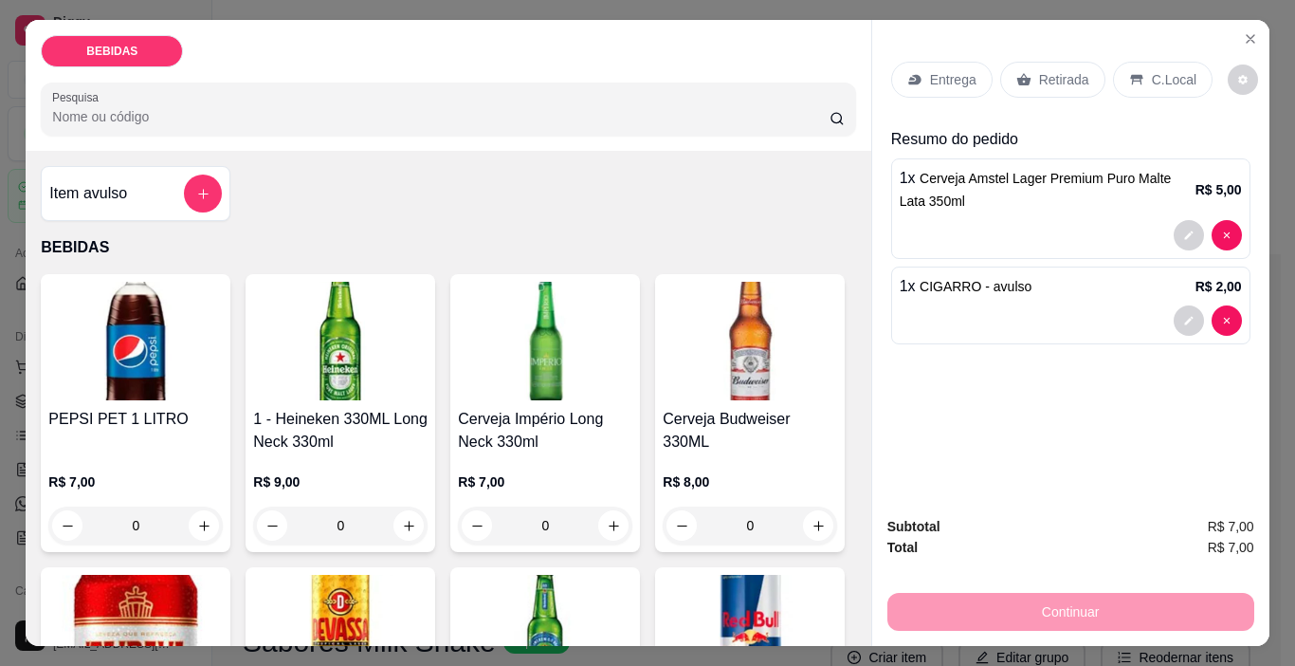
click at [1039, 71] on p "Retirada" at bounding box center [1064, 79] width 50 height 19
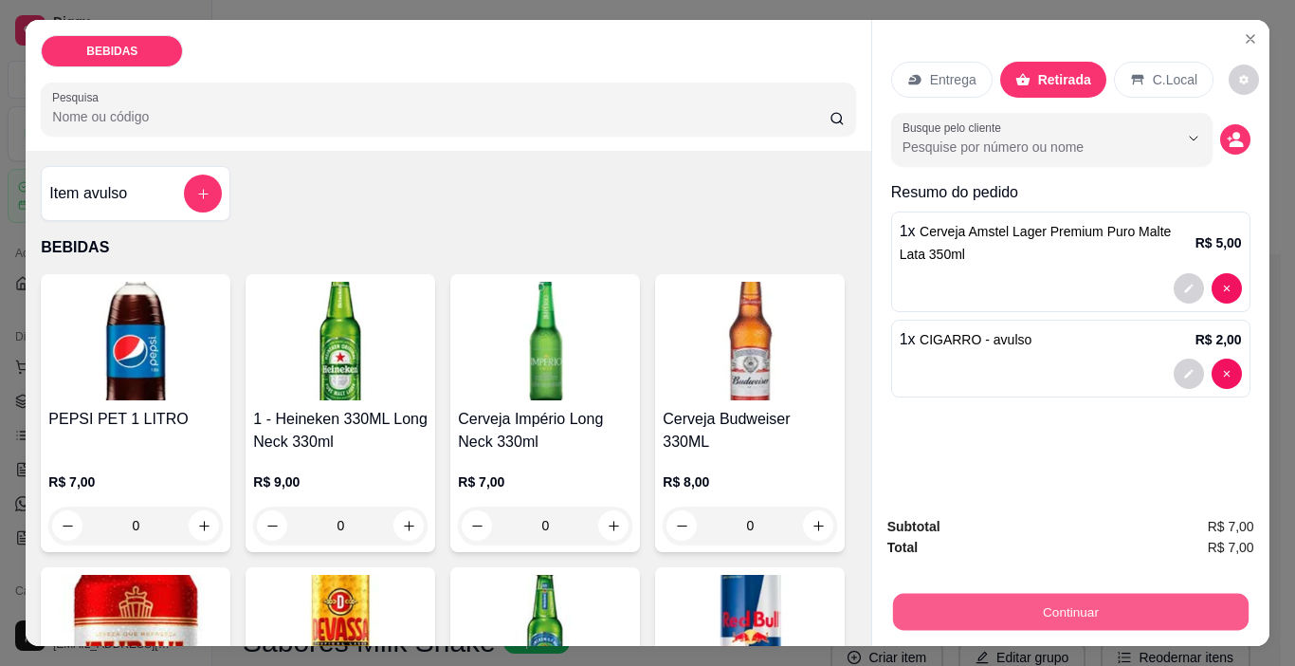
click at [1061, 616] on button "Continuar" at bounding box center [1070, 611] width 356 height 37
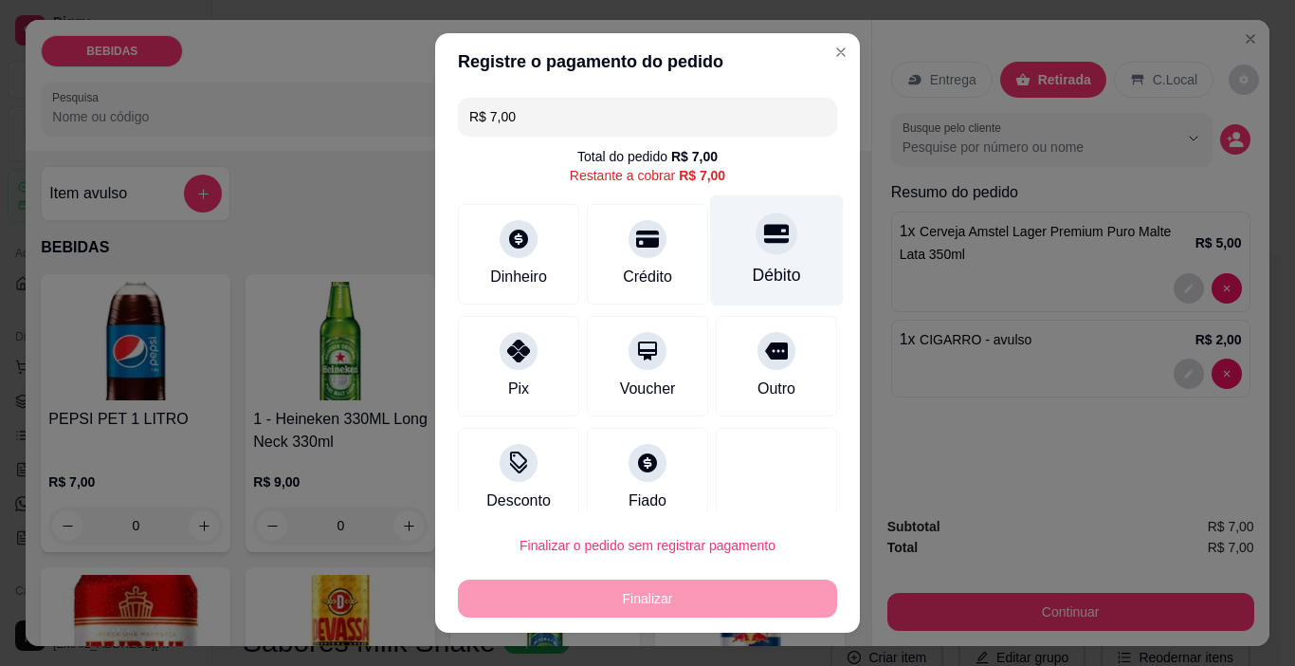
click at [756, 238] on div at bounding box center [777, 234] width 42 height 42
type input "R$ 0,00"
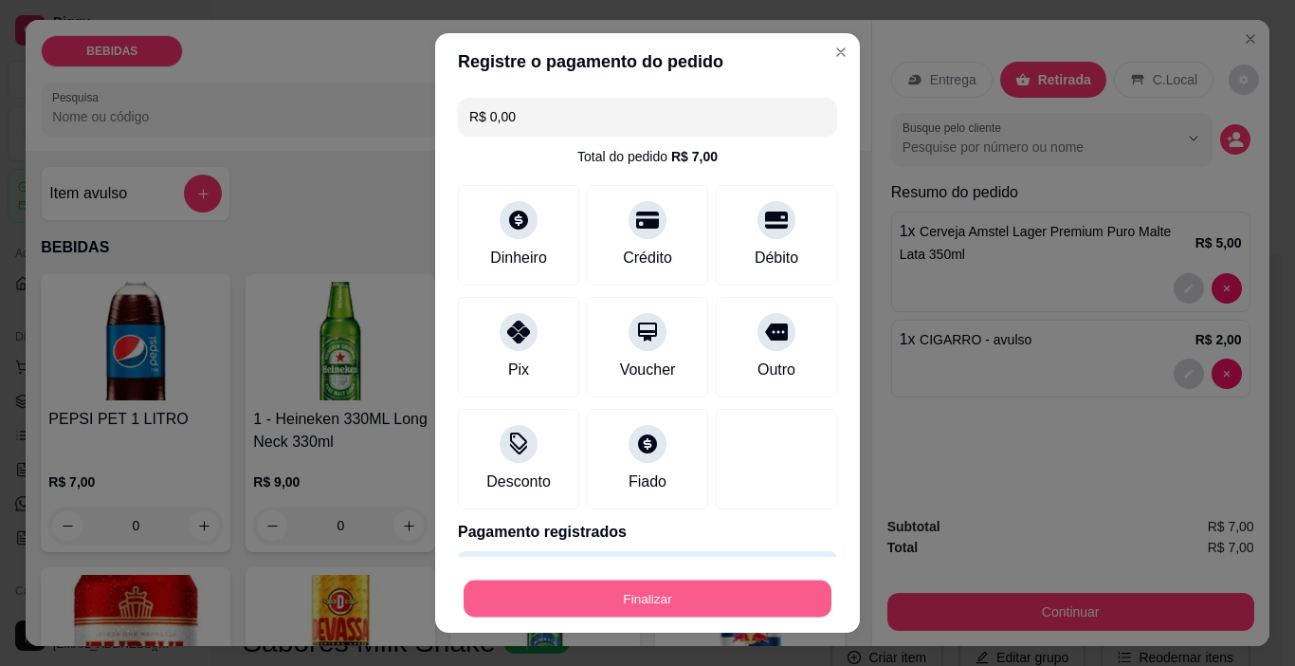
click at [723, 593] on button "Finalizar" at bounding box center [648, 598] width 368 height 37
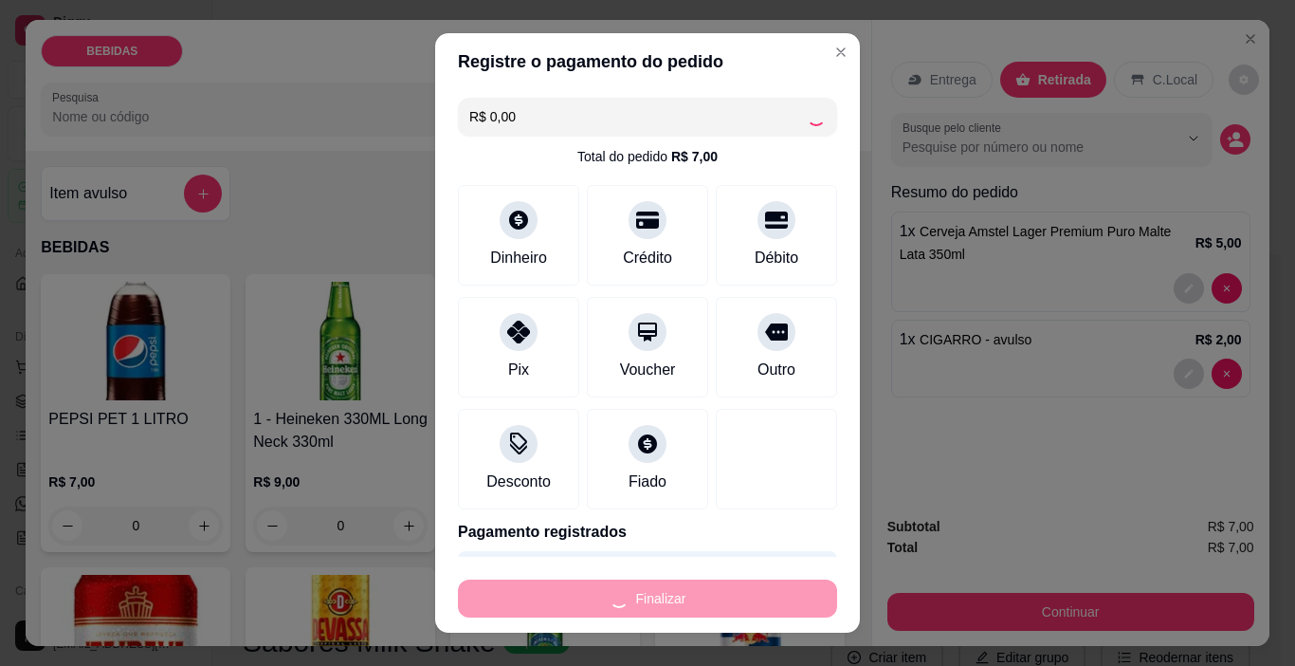
type input "0"
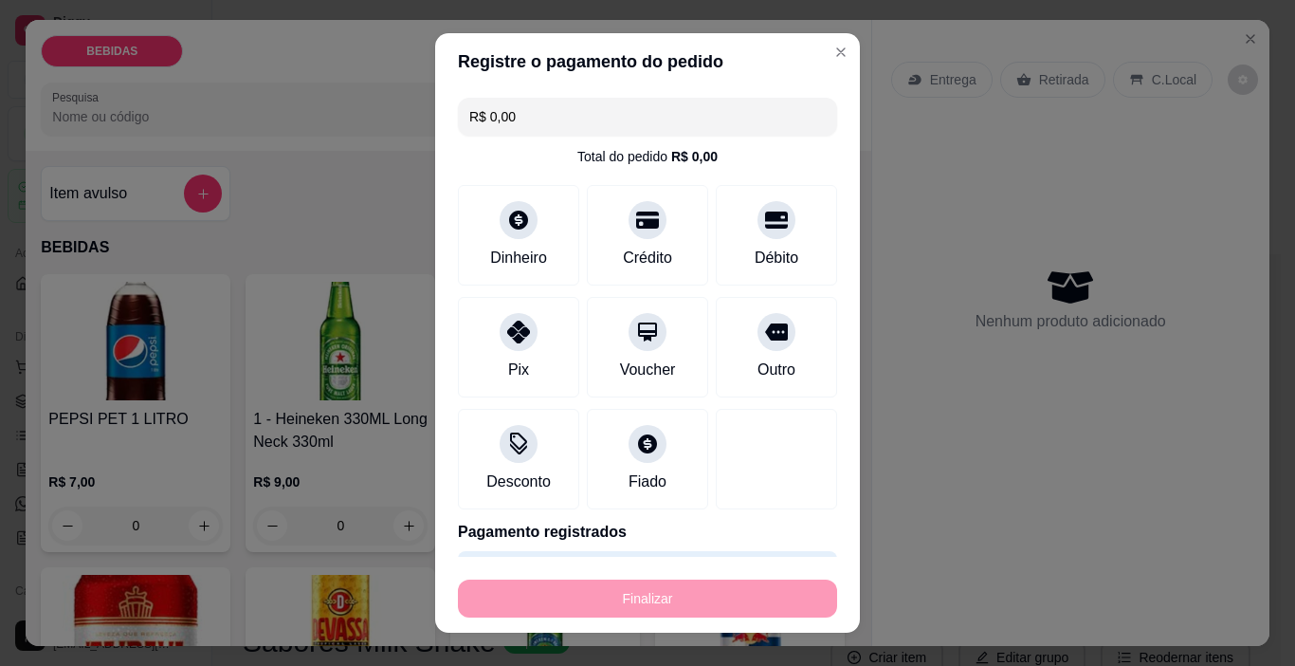
type input "-R$ 7,00"
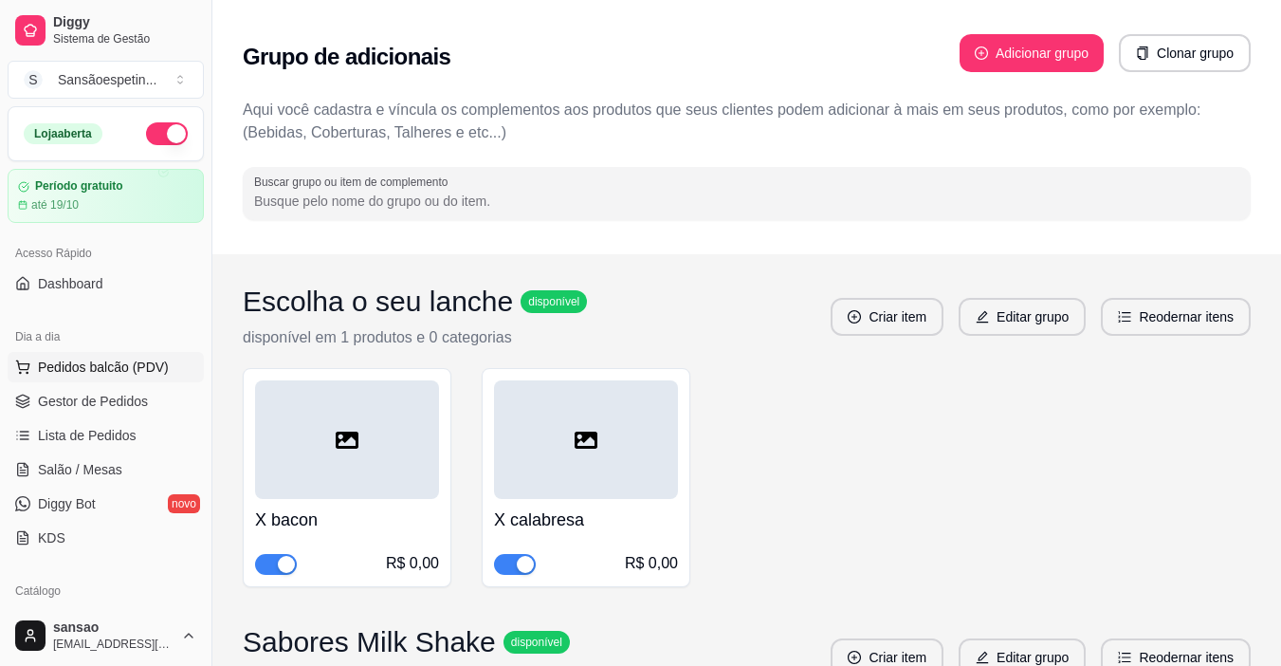
click at [95, 374] on span "Pedidos balcão (PDV)" at bounding box center [103, 366] width 131 height 19
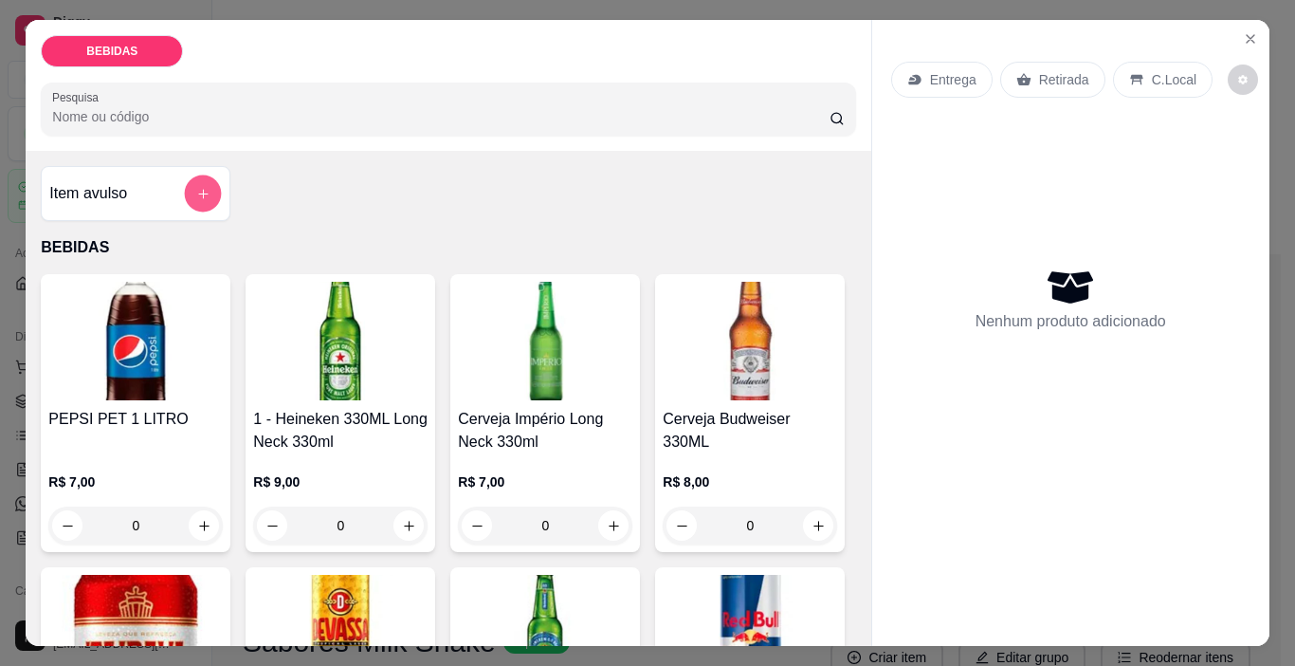
click at [209, 185] on button "add-separate-item" at bounding box center [203, 193] width 37 height 37
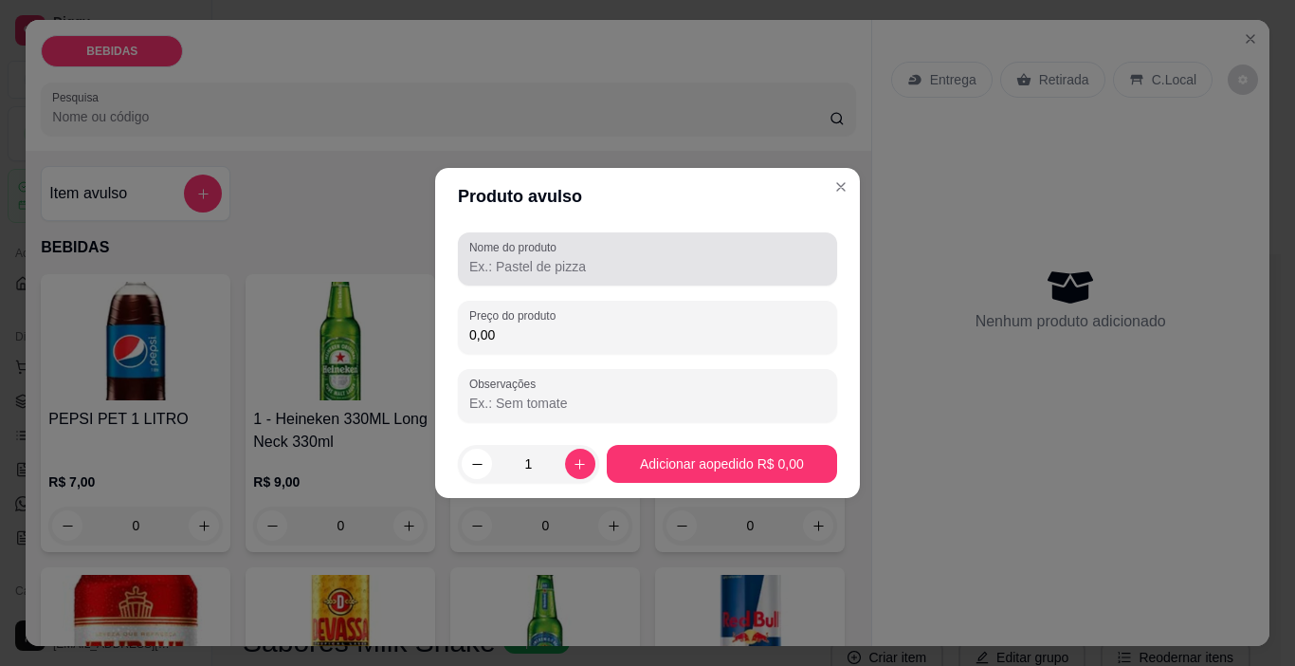
click at [543, 270] on input "Nome do produto" at bounding box center [647, 266] width 356 height 19
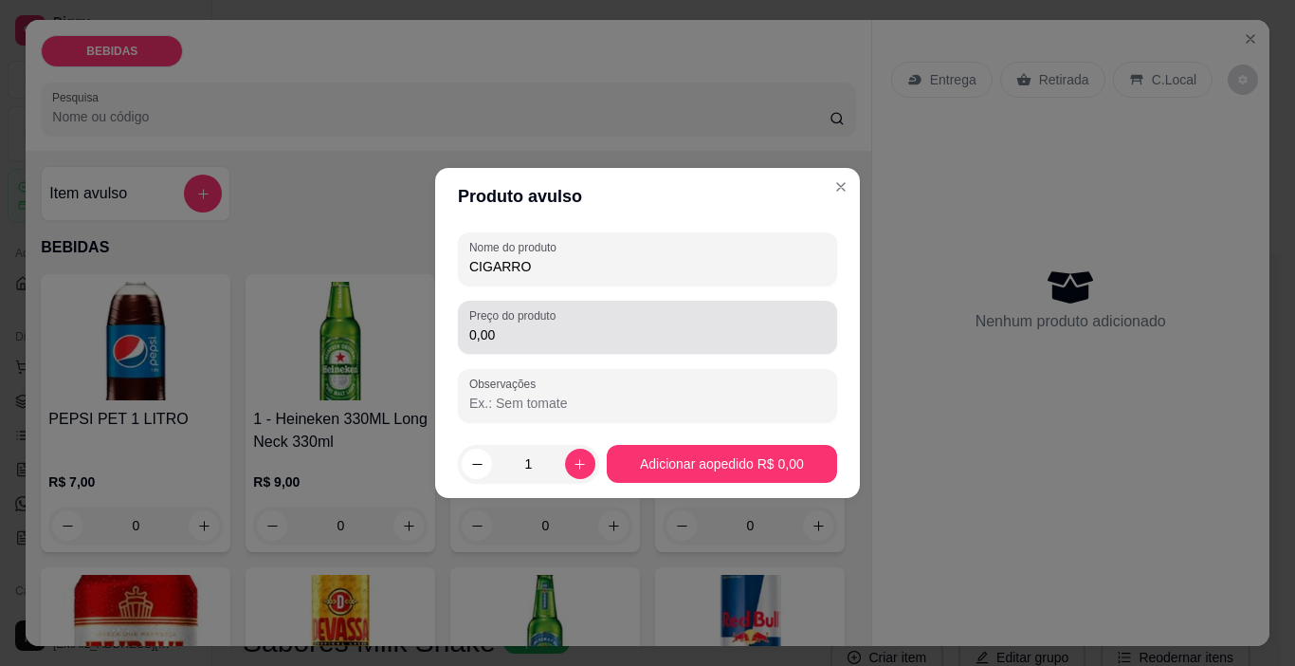
type input "CIGARRO"
click at [560, 324] on div "0,00" at bounding box center [647, 327] width 356 height 38
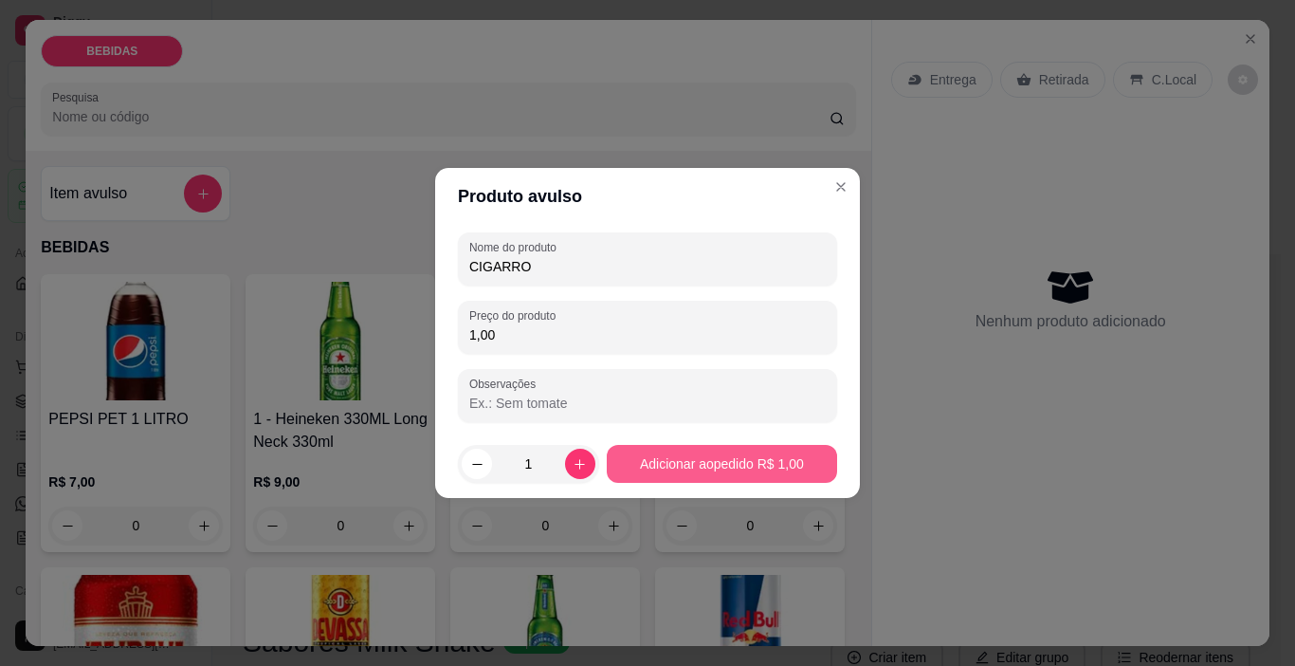
type input "1,00"
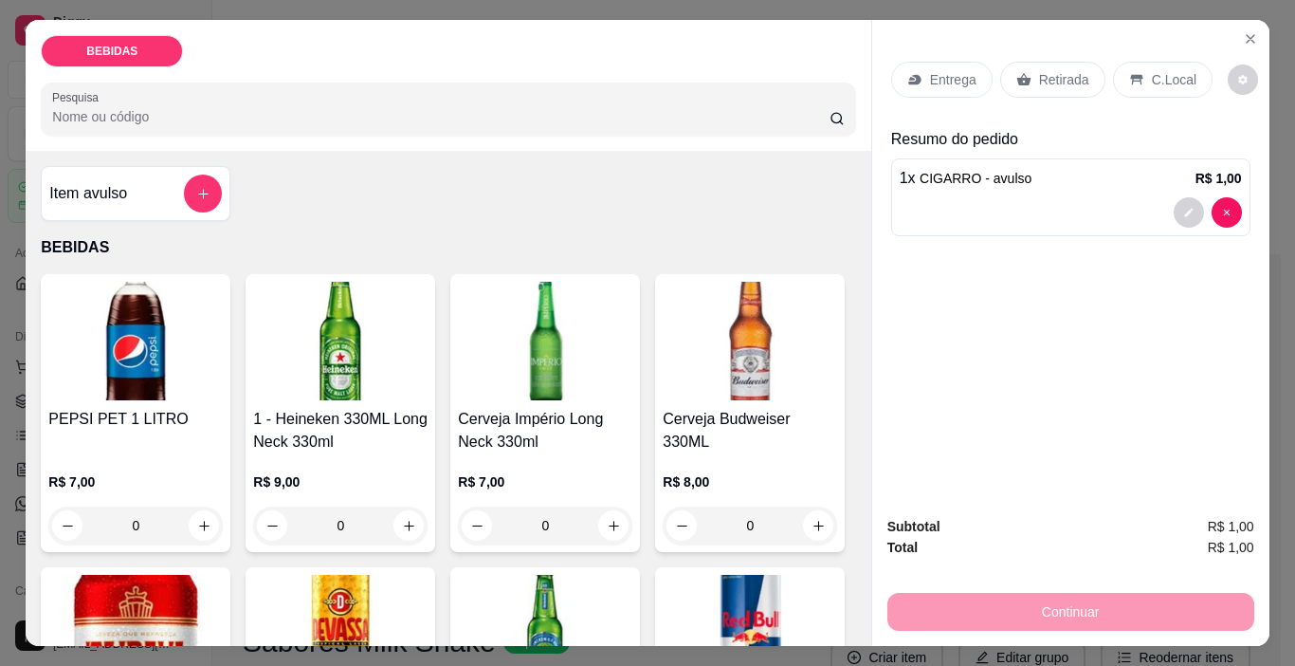
click at [1039, 72] on p "Retirada" at bounding box center [1064, 79] width 50 height 19
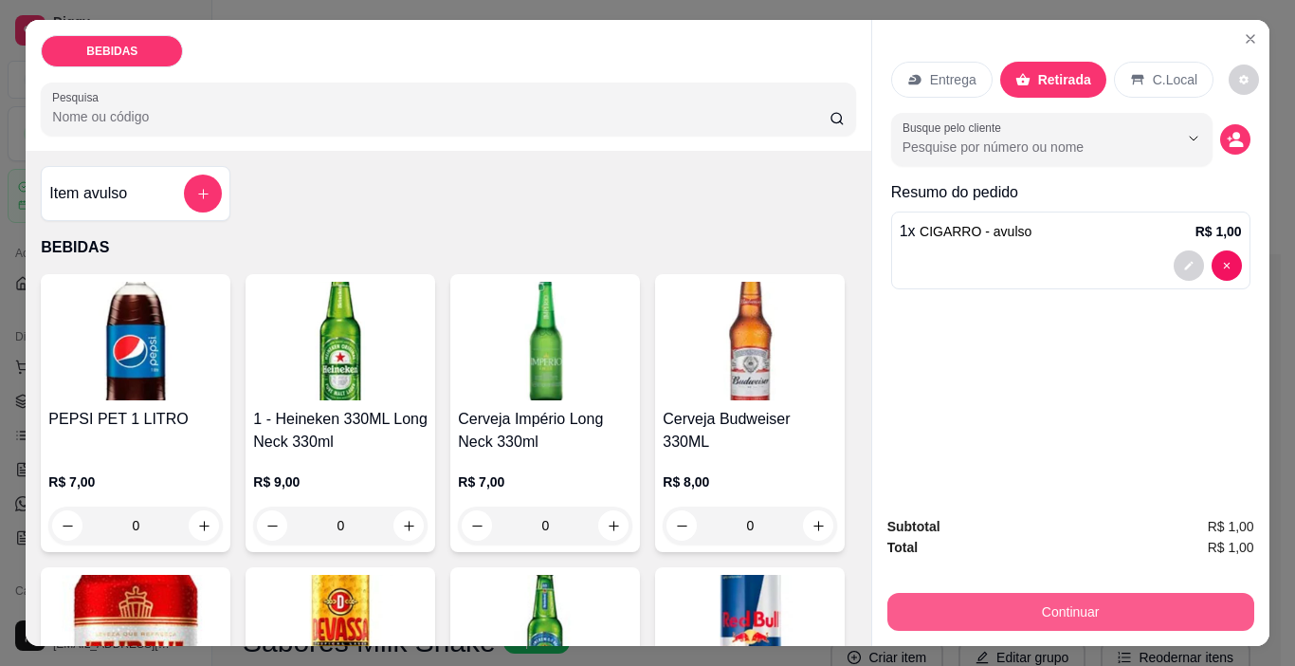
click at [1023, 598] on button "Continuar" at bounding box center [1070, 612] width 367 height 38
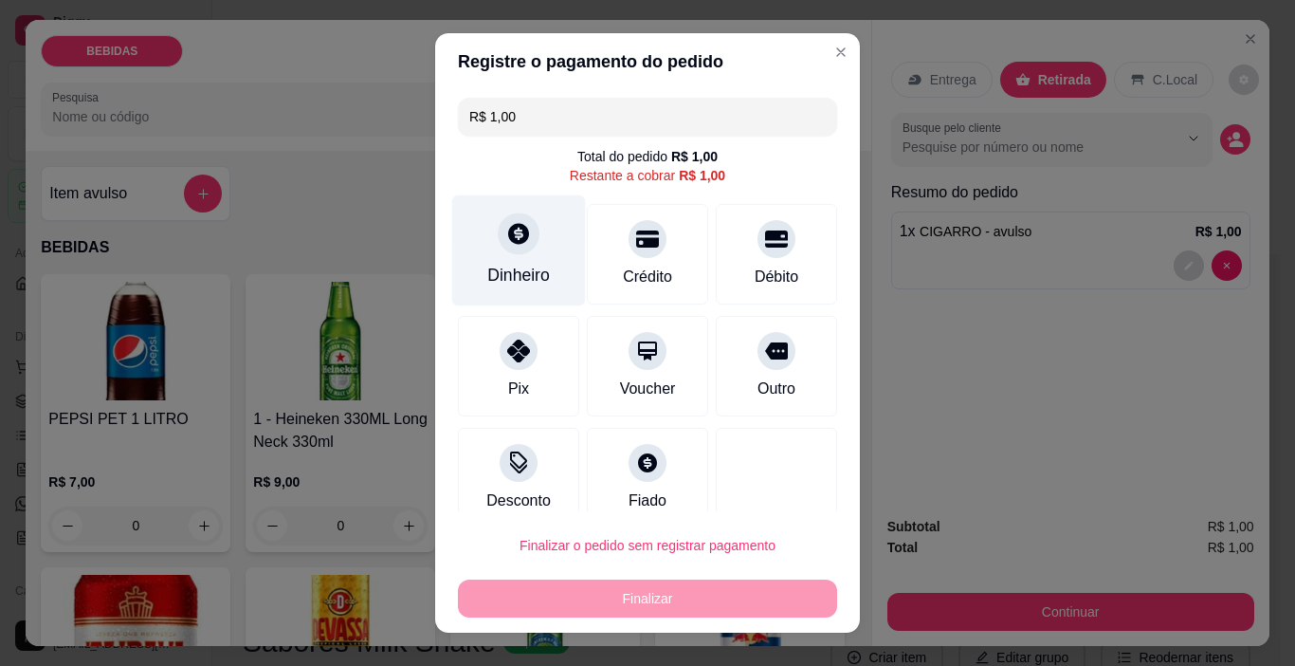
click at [525, 261] on div "Dinheiro" at bounding box center [519, 250] width 134 height 111
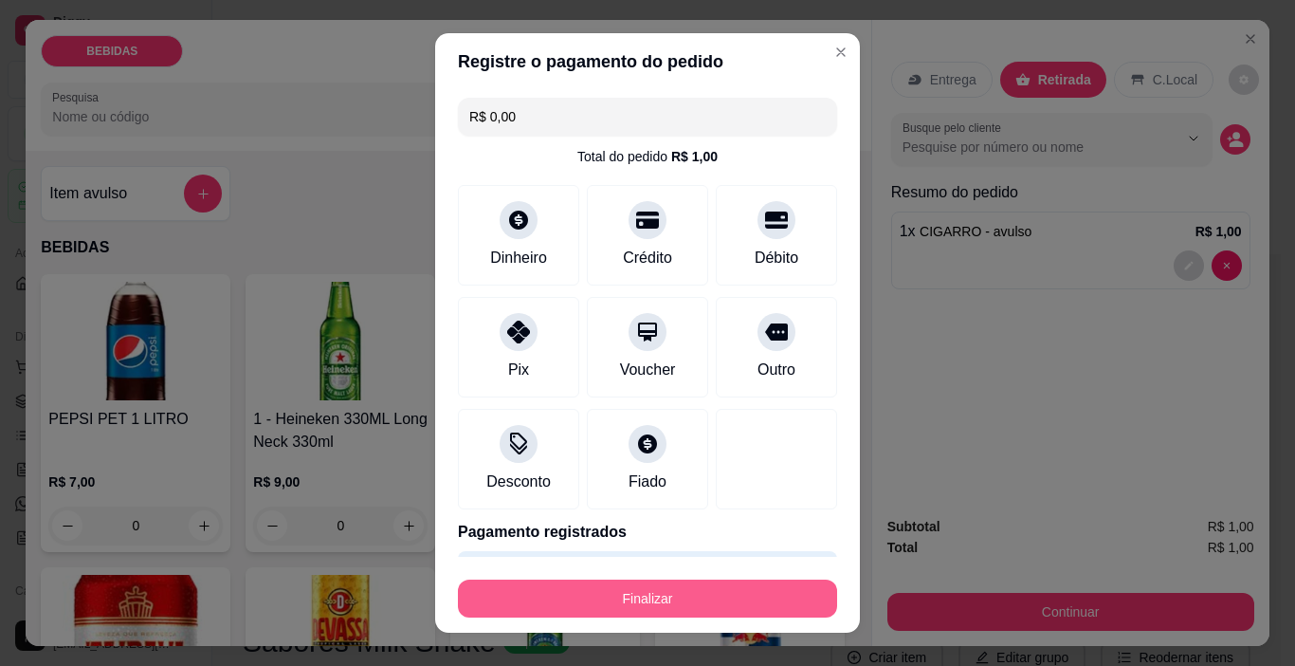
click at [770, 588] on button "Finalizar" at bounding box center [647, 598] width 379 height 38
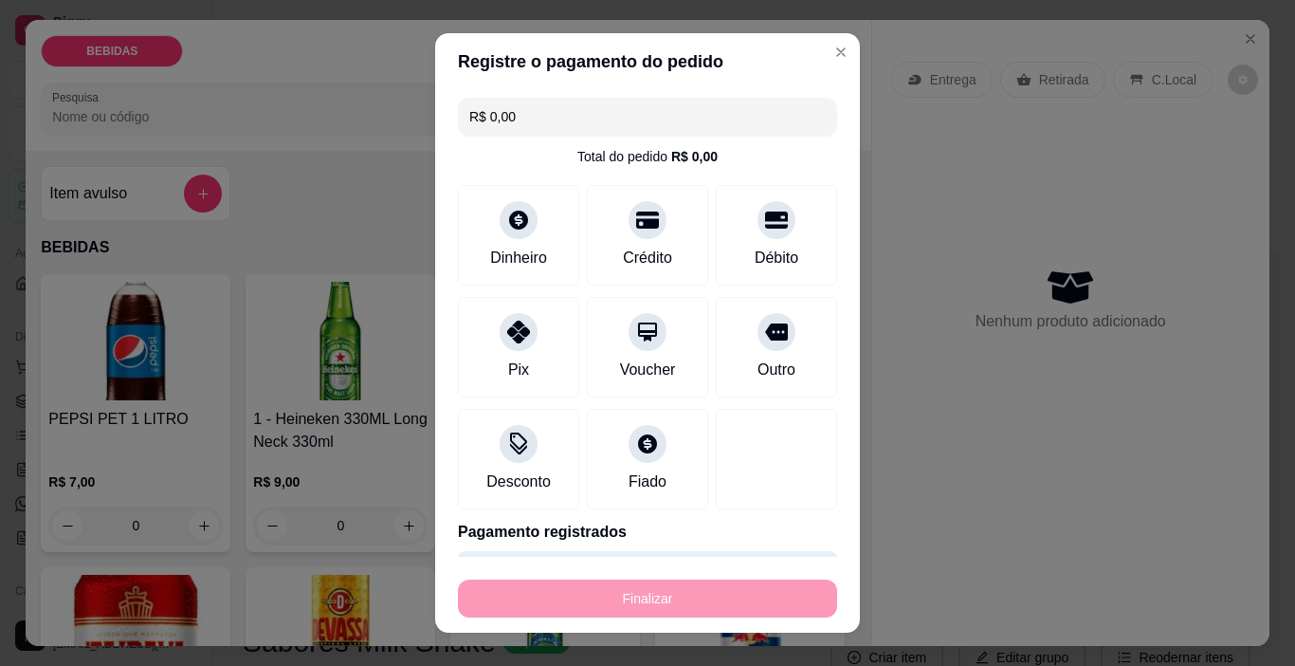
type input "-R$ 1,00"
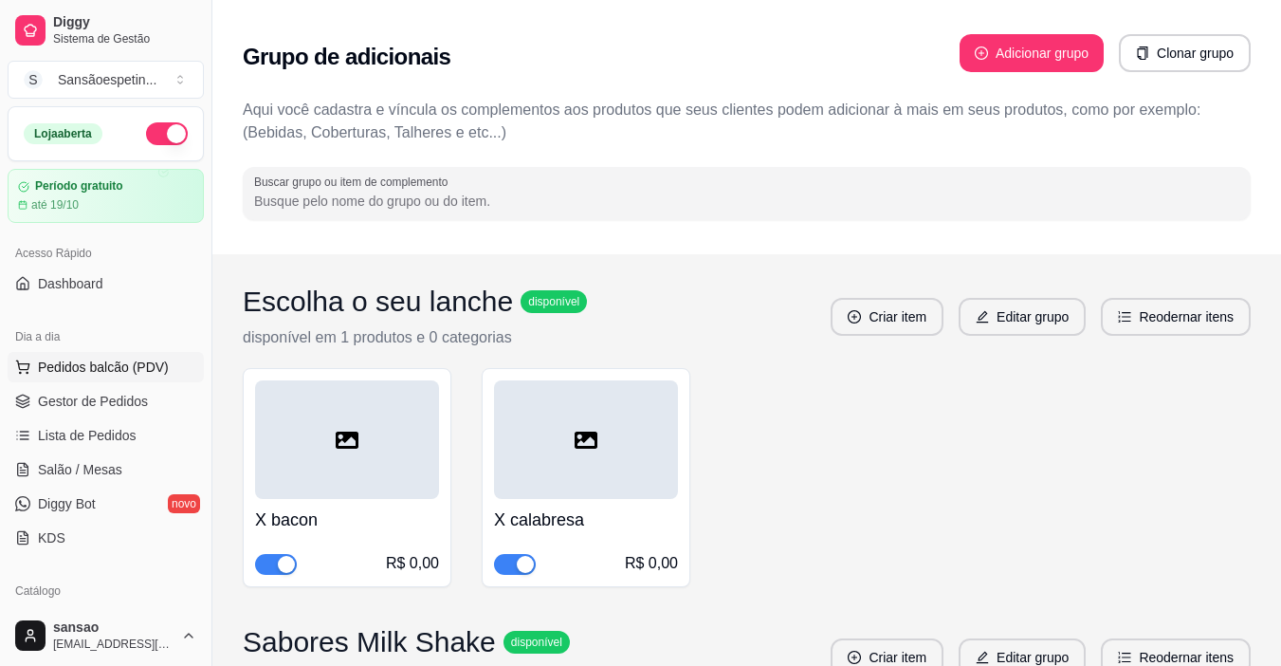
click at [107, 370] on span "Pedidos balcão (PDV)" at bounding box center [103, 366] width 131 height 19
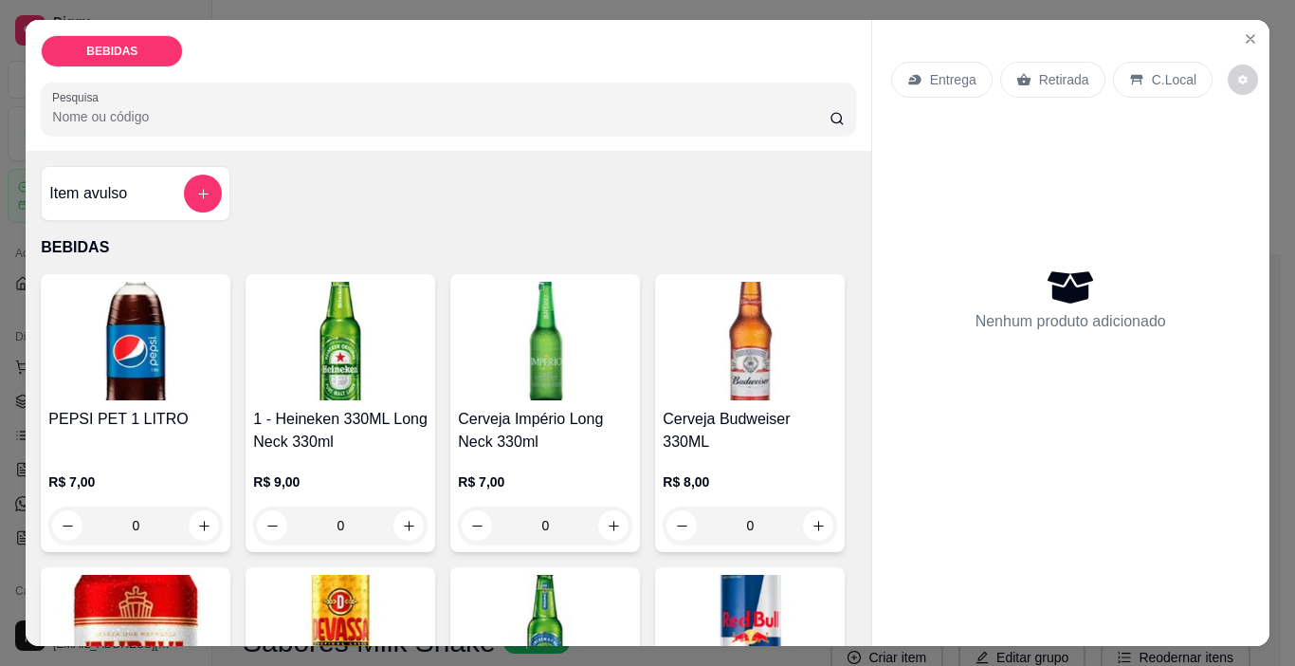
scroll to position [379, 0]
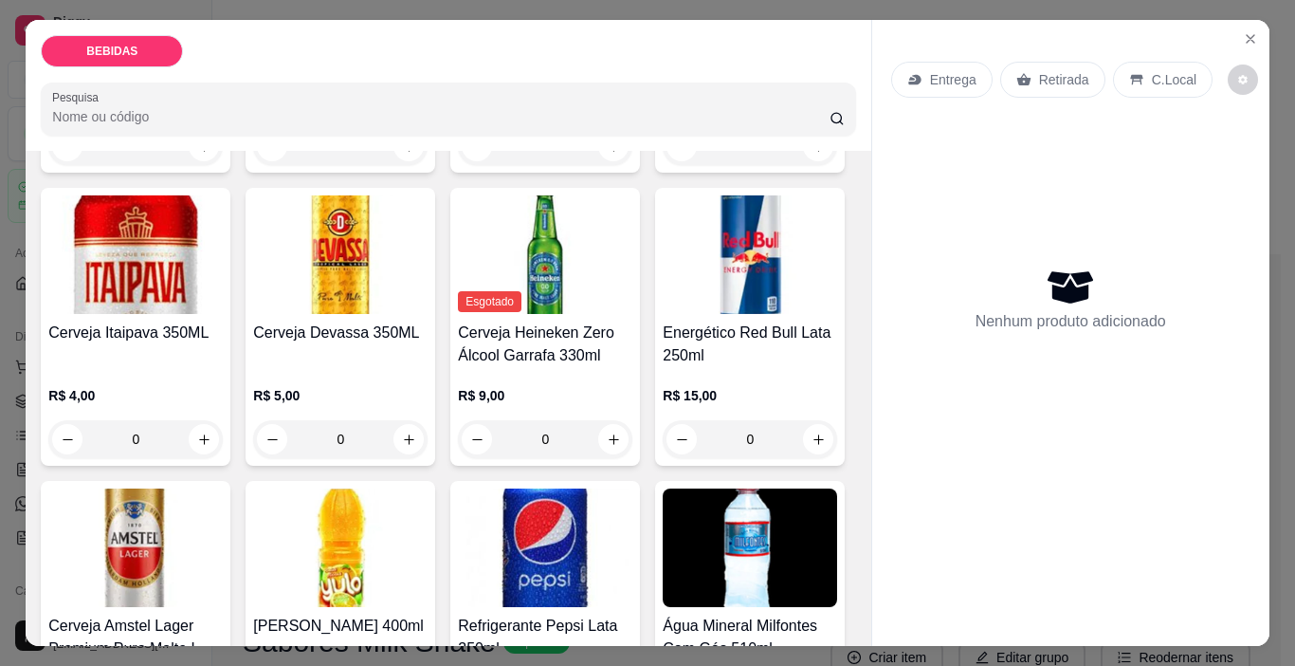
click at [223, 292] on img at bounding box center [135, 254] width 174 height 119
click at [223, 515] on img at bounding box center [135, 547] width 174 height 119
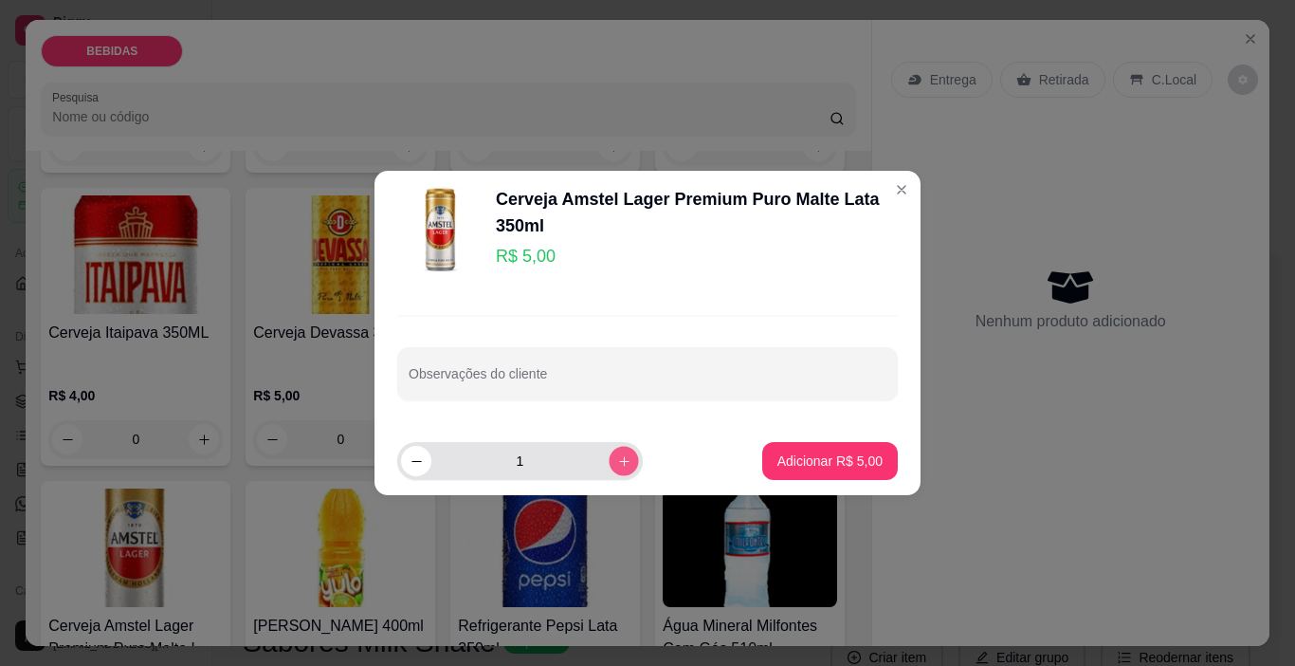
click at [611, 468] on button "increase-product-quantity" at bounding box center [623, 461] width 29 height 29
type input "2"
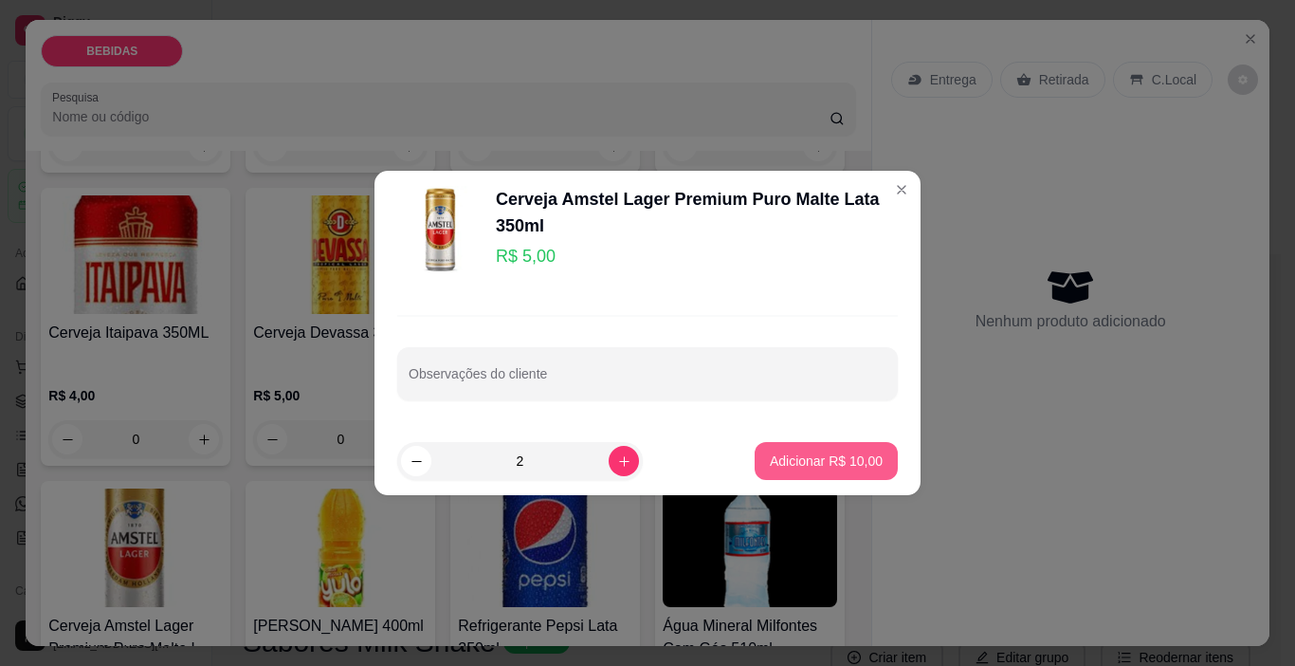
click at [770, 466] on p "Adicionar R$ 10,00" at bounding box center [826, 460] width 113 height 19
type input "2"
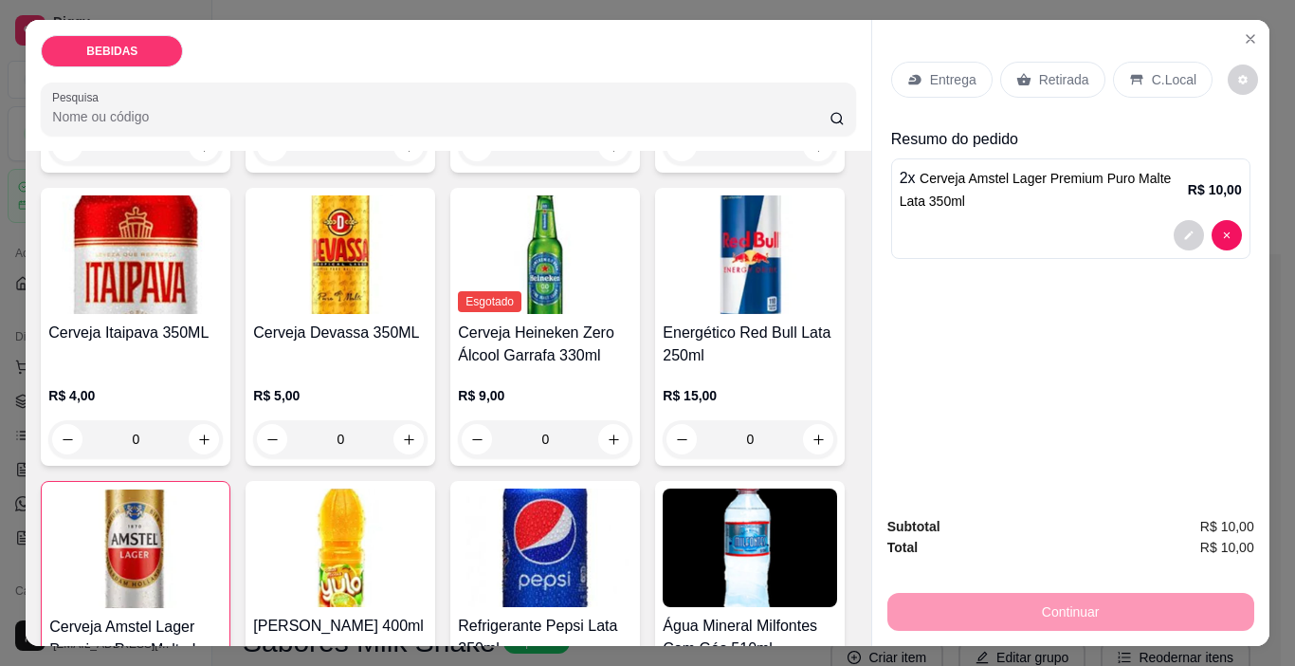
click at [1048, 72] on p "Retirada" at bounding box center [1064, 79] width 50 height 19
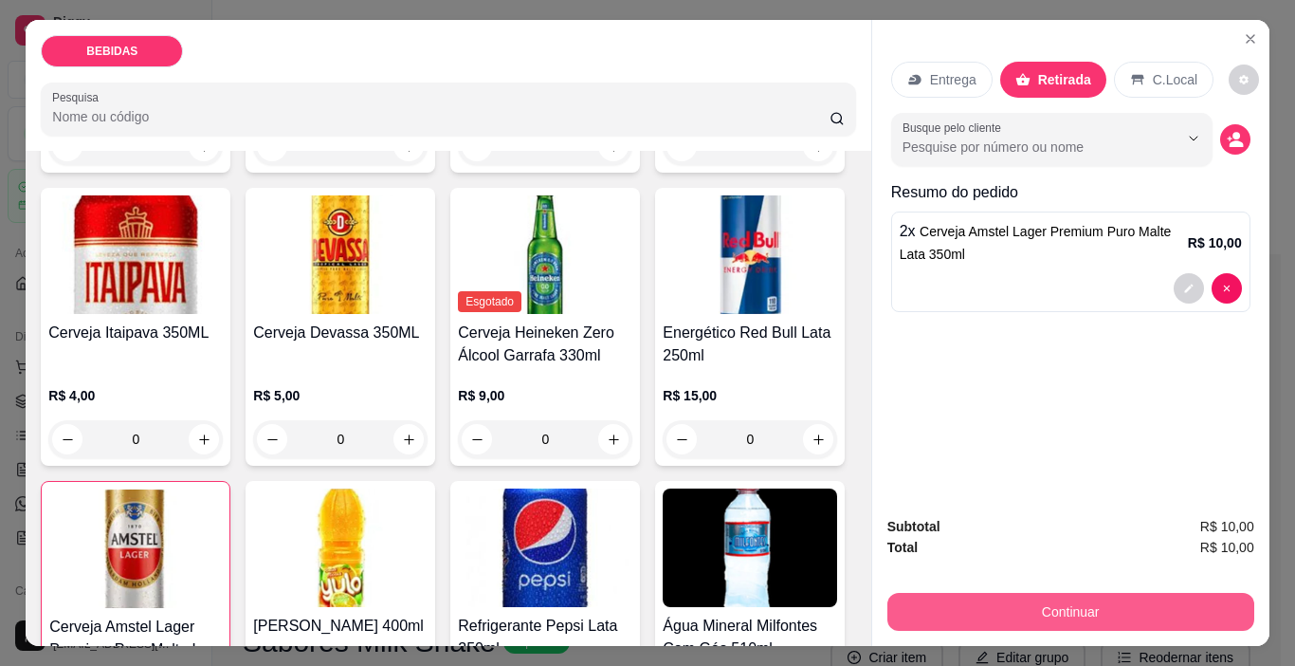
click at [1045, 605] on button "Continuar" at bounding box center [1070, 612] width 367 height 38
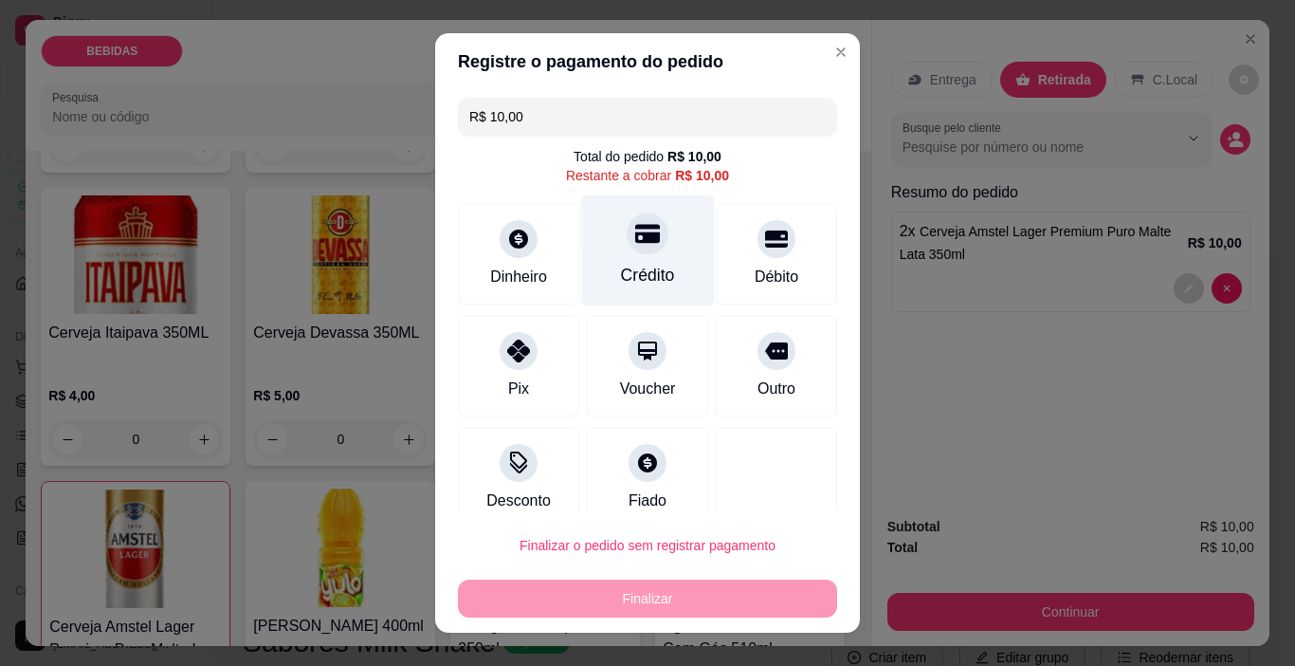
click at [622, 264] on div "Crédito" at bounding box center [648, 275] width 54 height 25
type input "R$ 0,00"
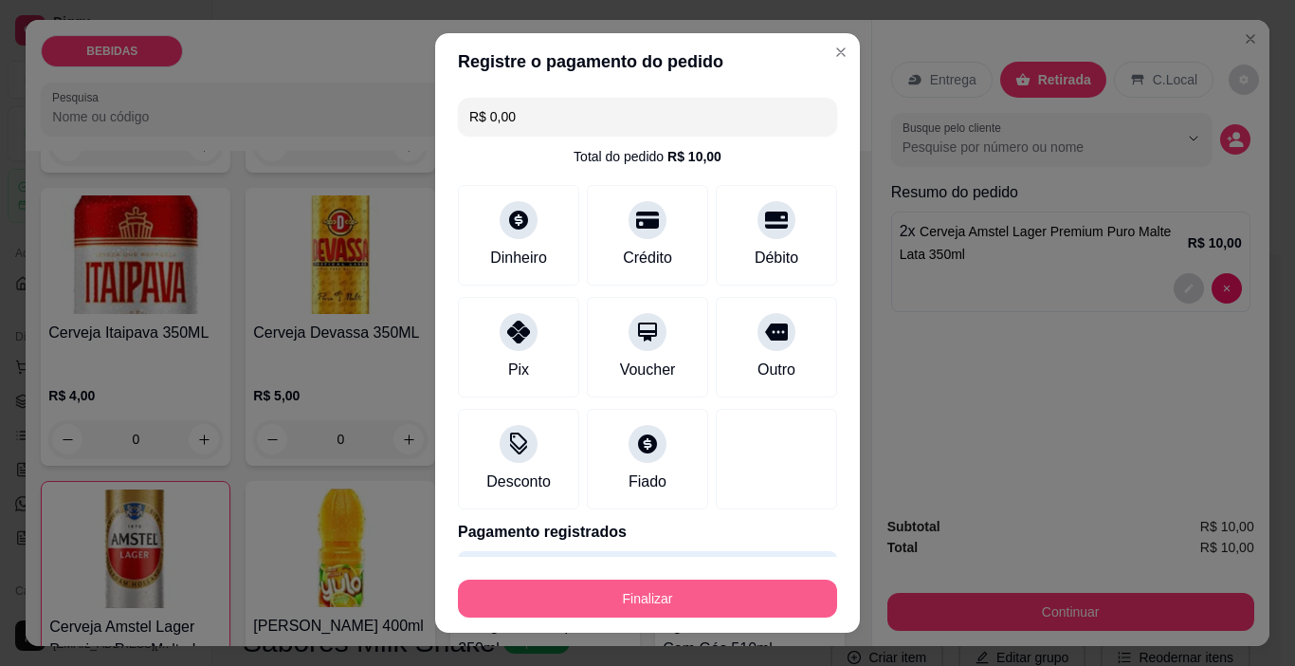
click at [738, 607] on button "Finalizar" at bounding box center [647, 598] width 379 height 38
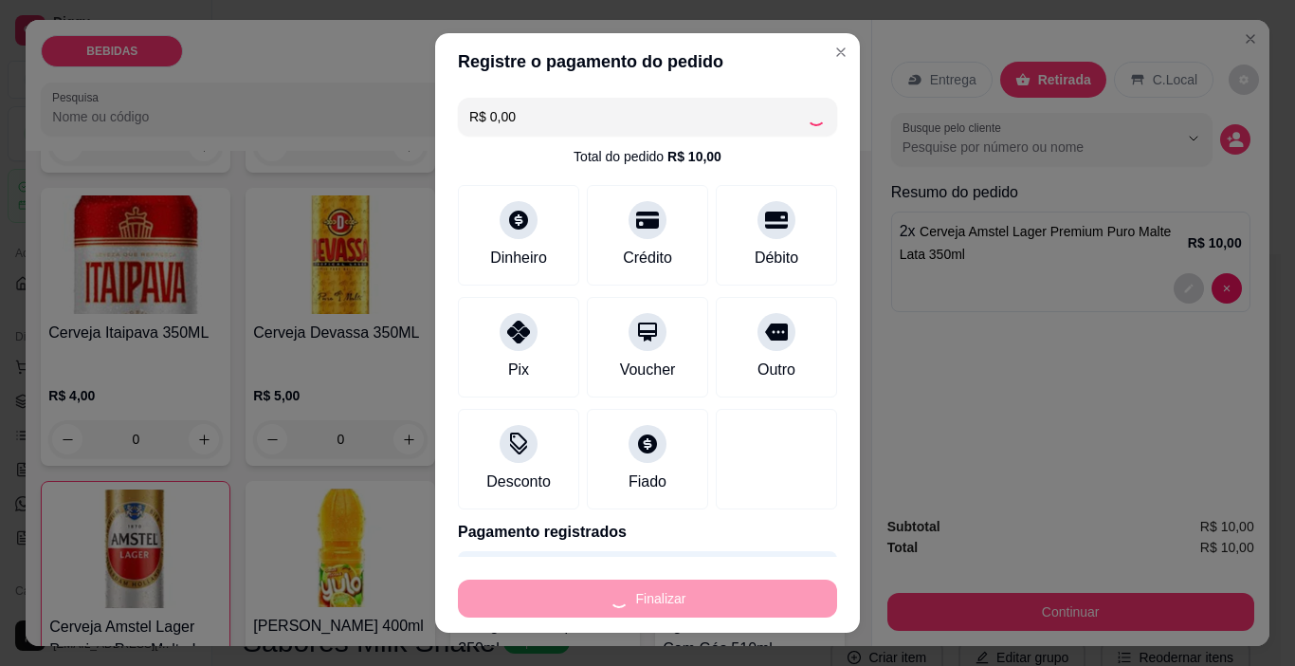
type input "0"
type input "-R$ 10,00"
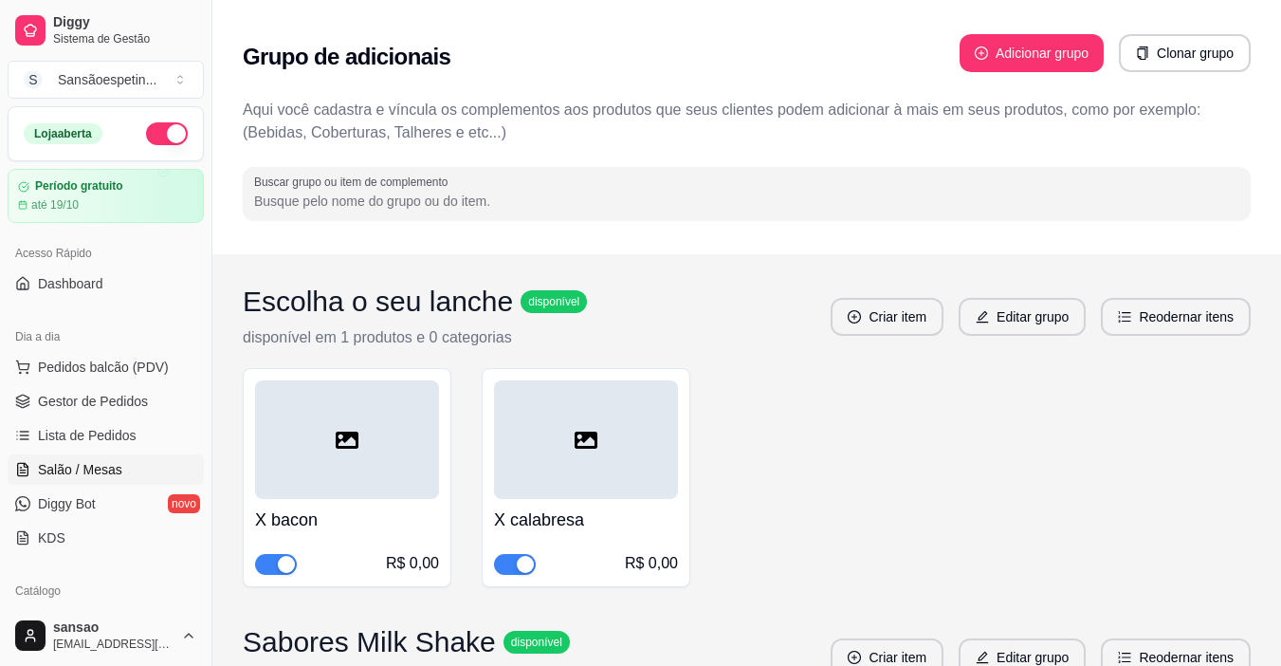
click at [83, 470] on span "Salão / Mesas" at bounding box center [80, 469] width 84 height 19
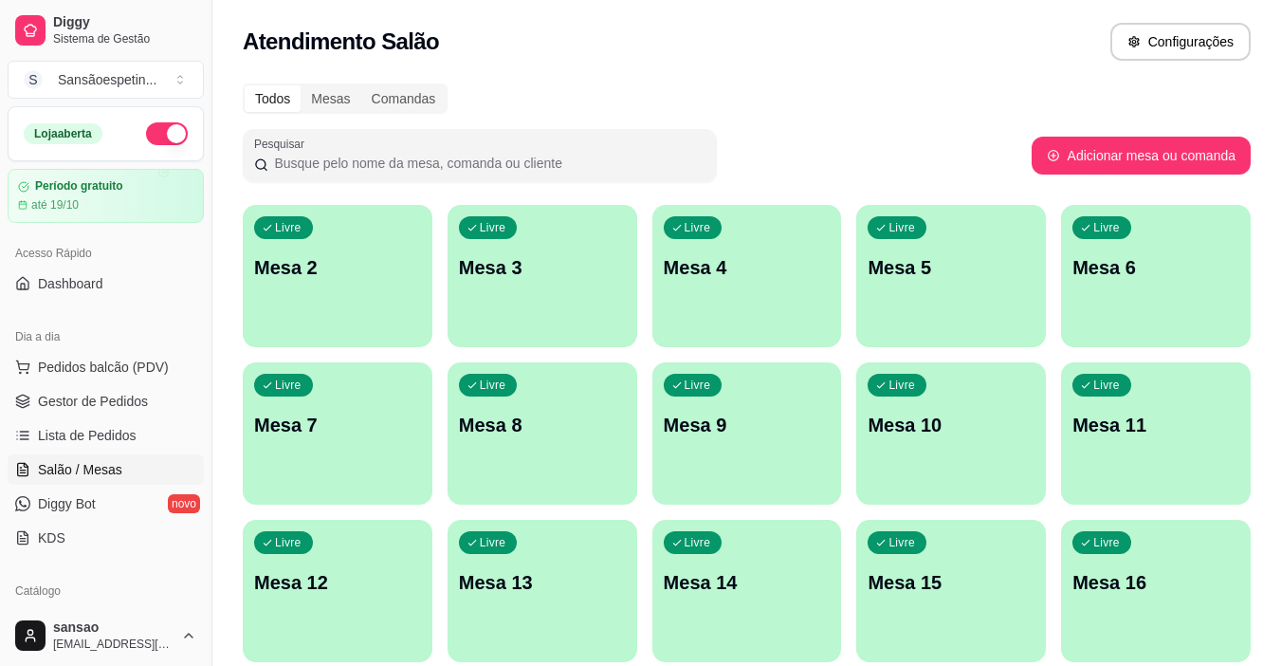
click at [791, 289] on div "Livre Mesa 4" at bounding box center [747, 264] width 190 height 119
click at [702, 263] on p "Mesa 4" at bounding box center [747, 267] width 167 height 27
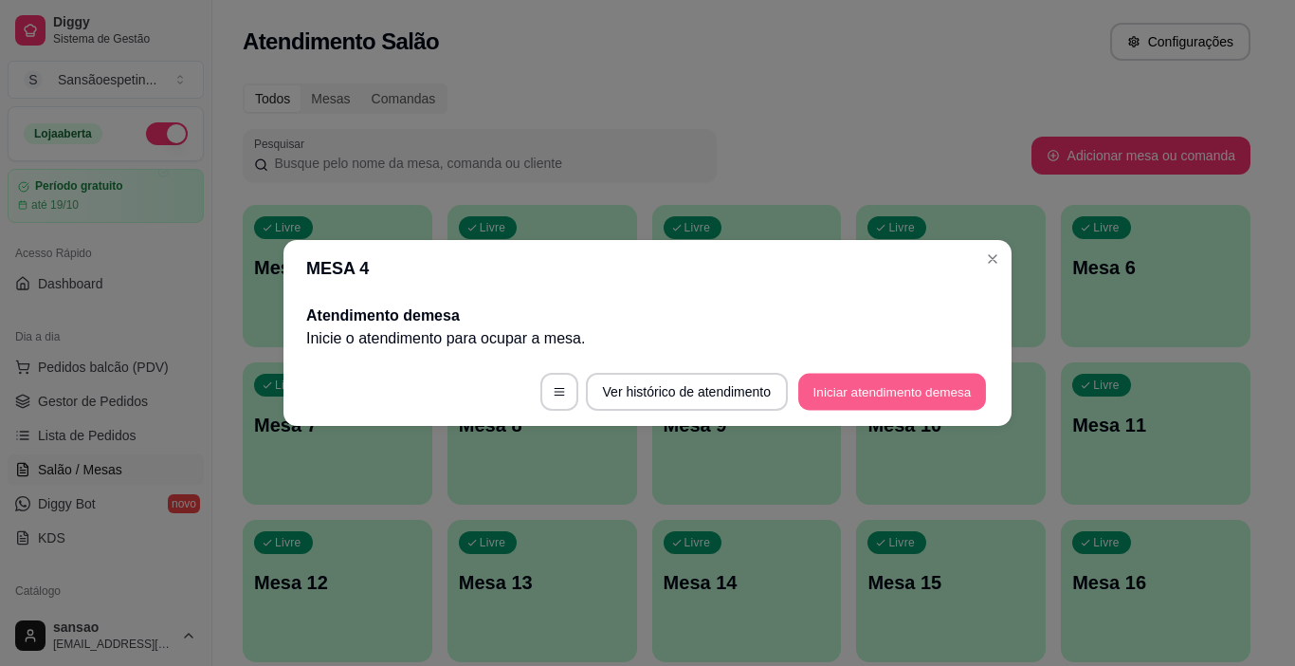
click at [860, 402] on button "Iniciar atendimento de mesa" at bounding box center [892, 392] width 188 height 37
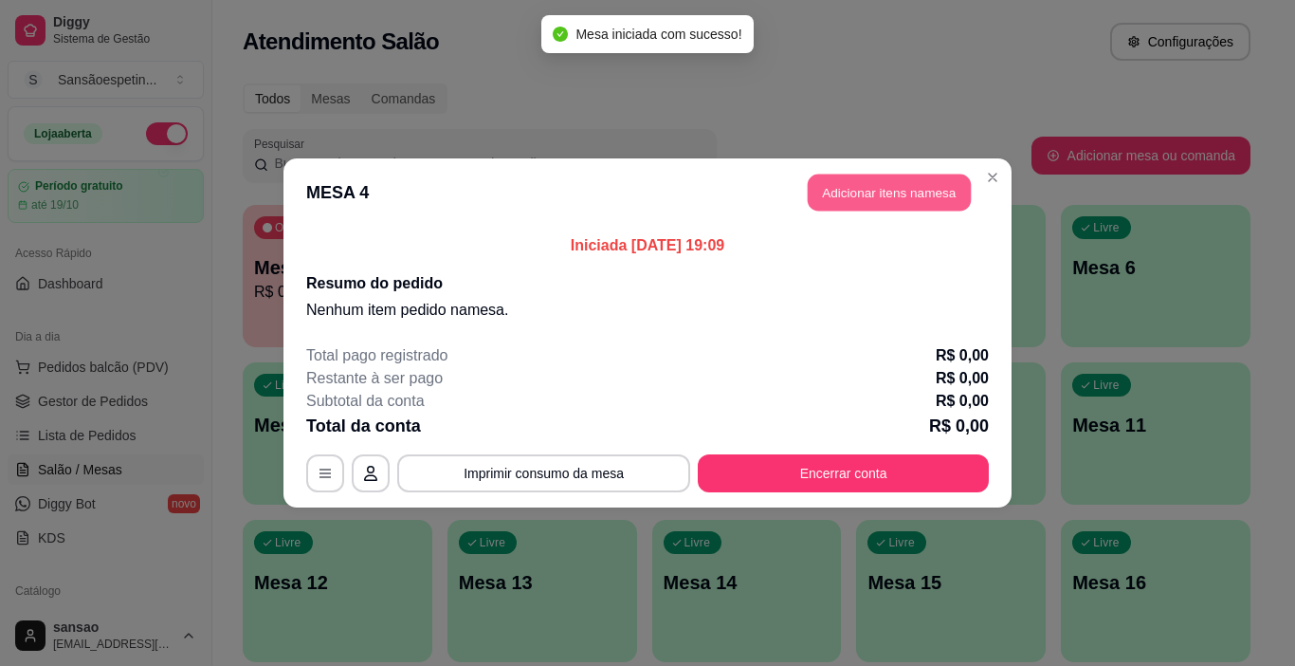
click at [838, 189] on button "Adicionar itens na mesa" at bounding box center [889, 192] width 163 height 37
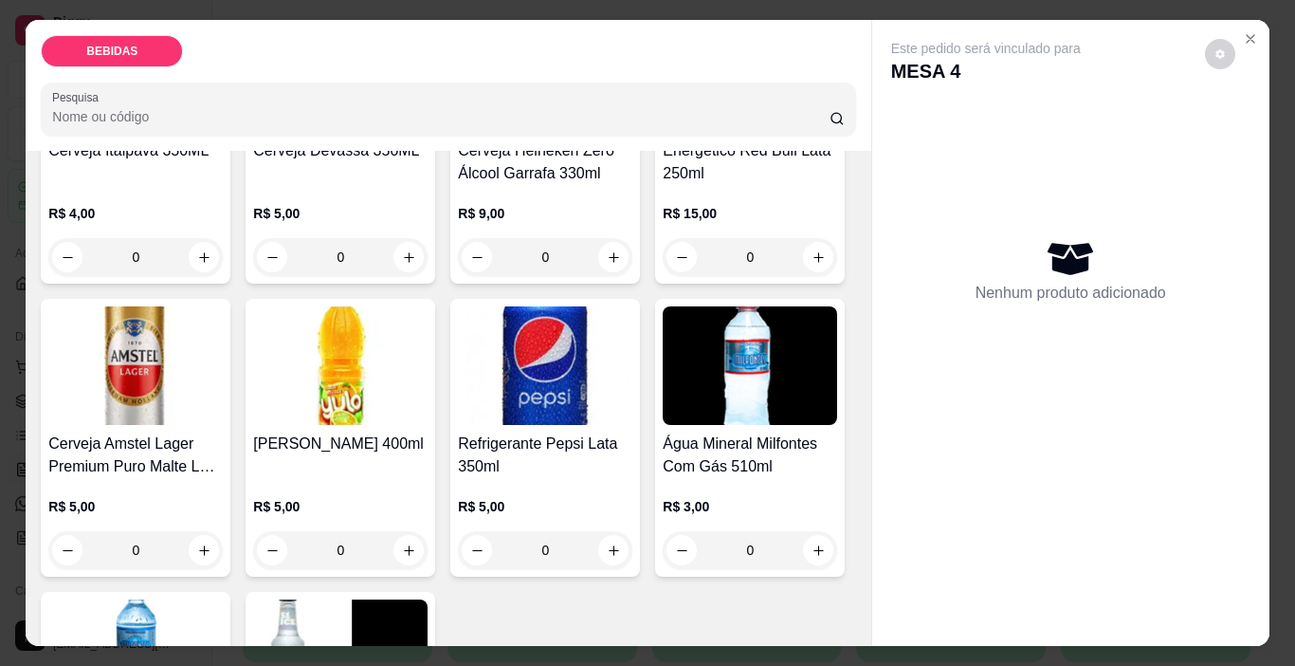
scroll to position [569, 0]
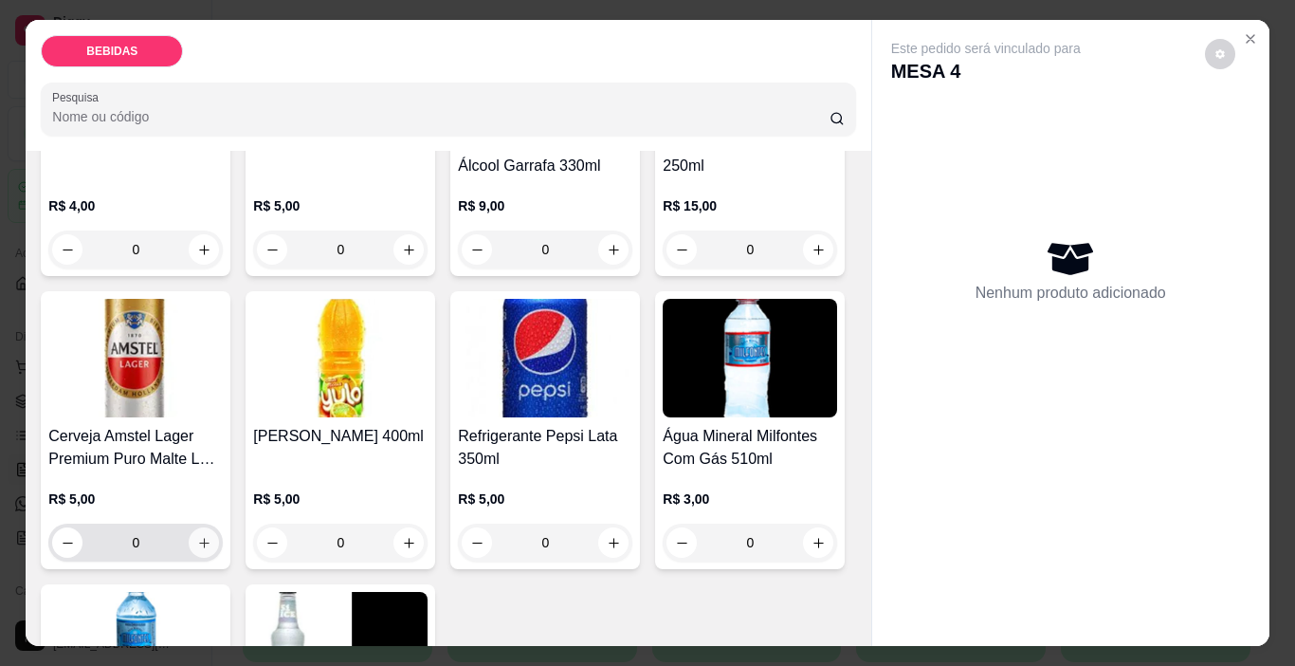
click at [211, 536] on icon "increase-product-quantity" at bounding box center [204, 543] width 14 height 14
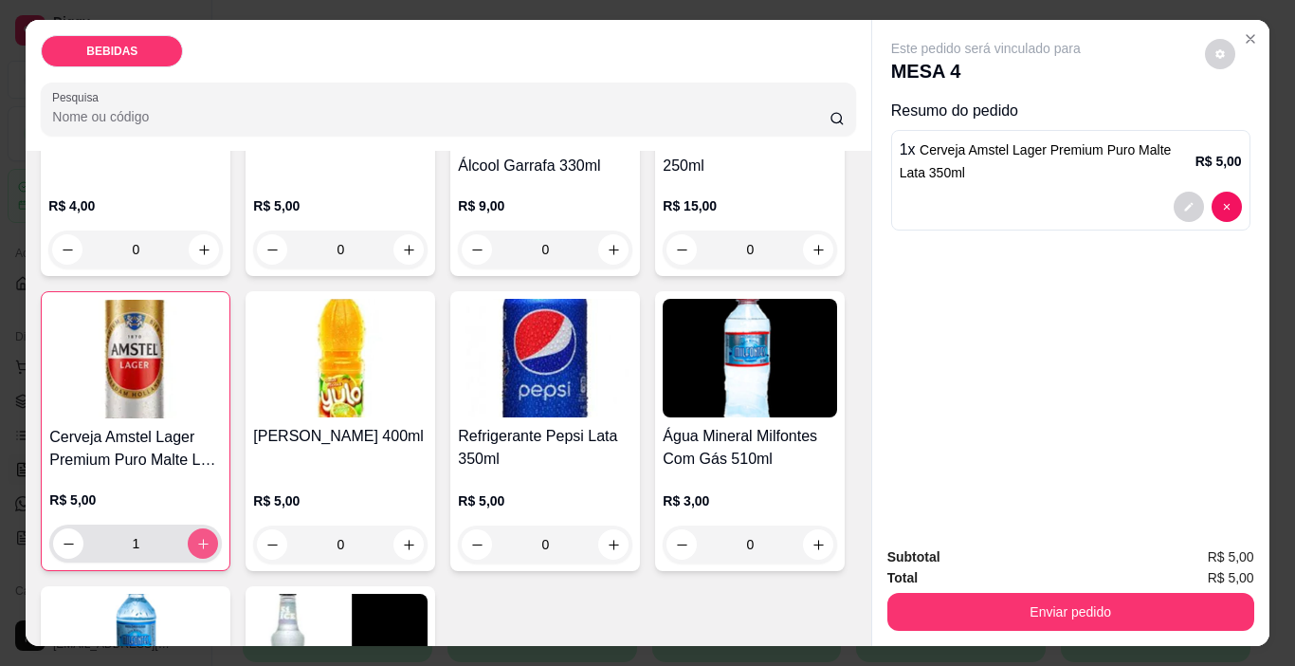
type input "1"
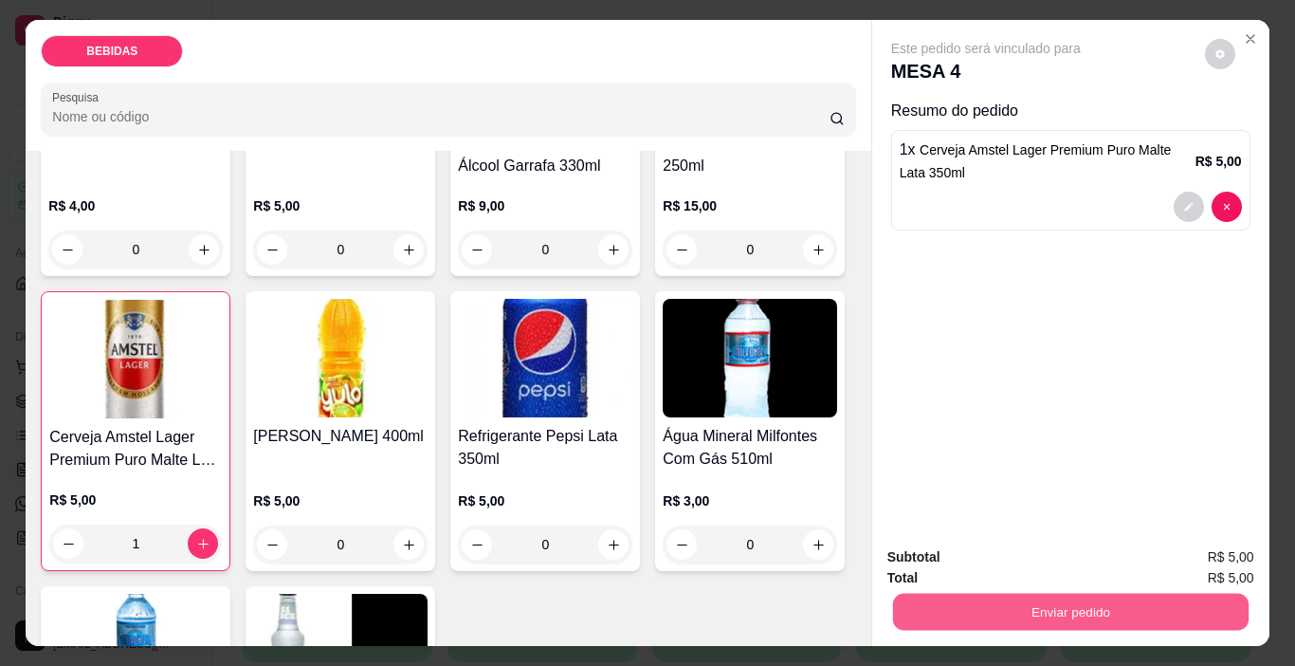
click at [923, 593] on button "Enviar pedido" at bounding box center [1070, 611] width 356 height 37
click at [1207, 555] on button "Enviar pedido" at bounding box center [1204, 557] width 107 height 36
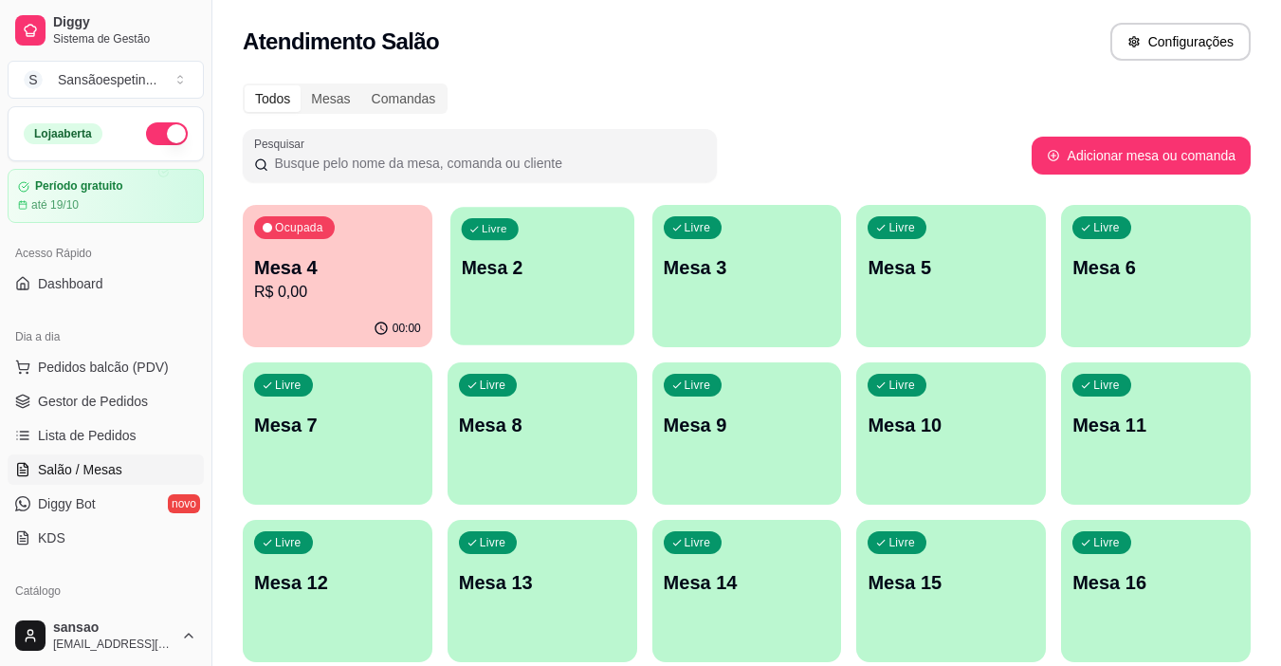
click at [561, 241] on div "Livre Mesa 2" at bounding box center [542, 265] width 184 height 116
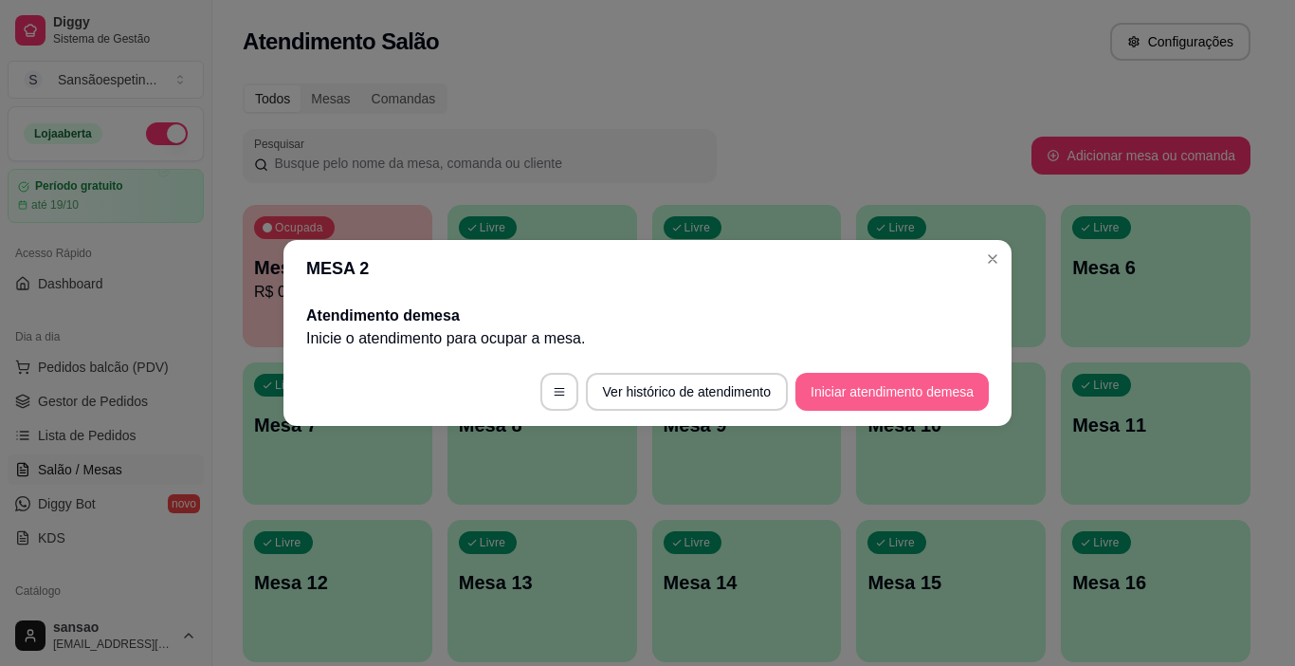
click at [853, 374] on button "Iniciar atendimento de mesa" at bounding box center [891, 392] width 193 height 38
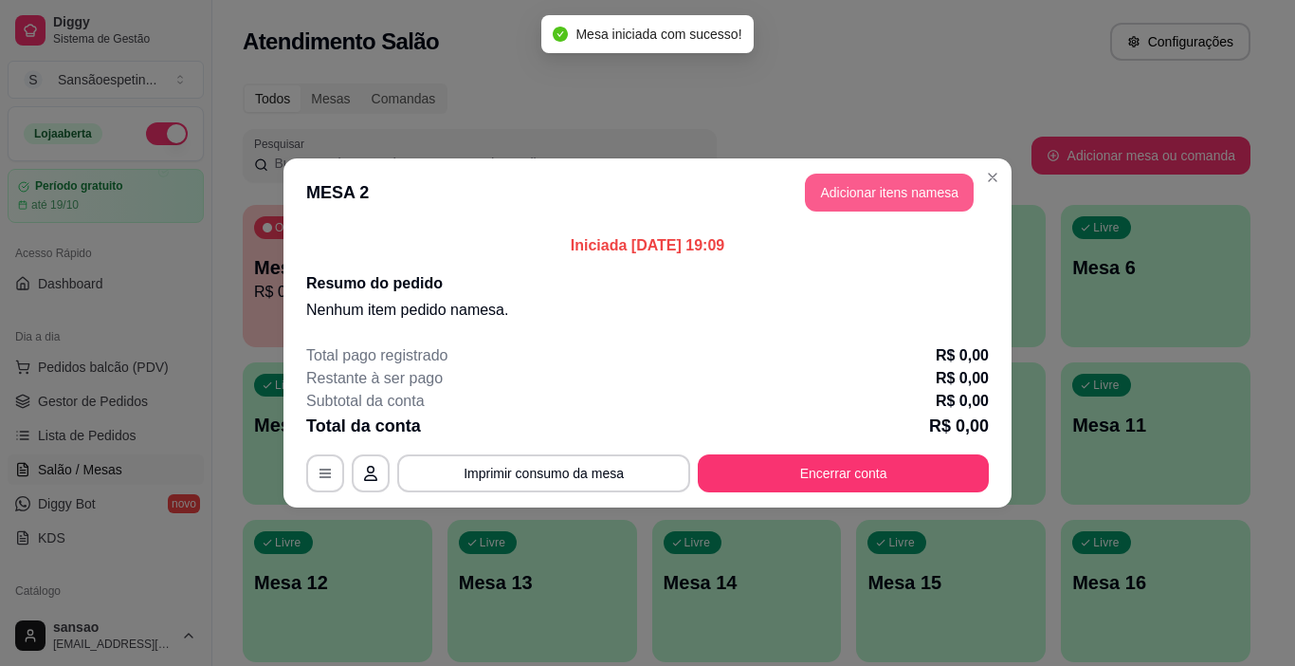
click at [866, 197] on button "Adicionar itens na mesa" at bounding box center [889, 192] width 169 height 38
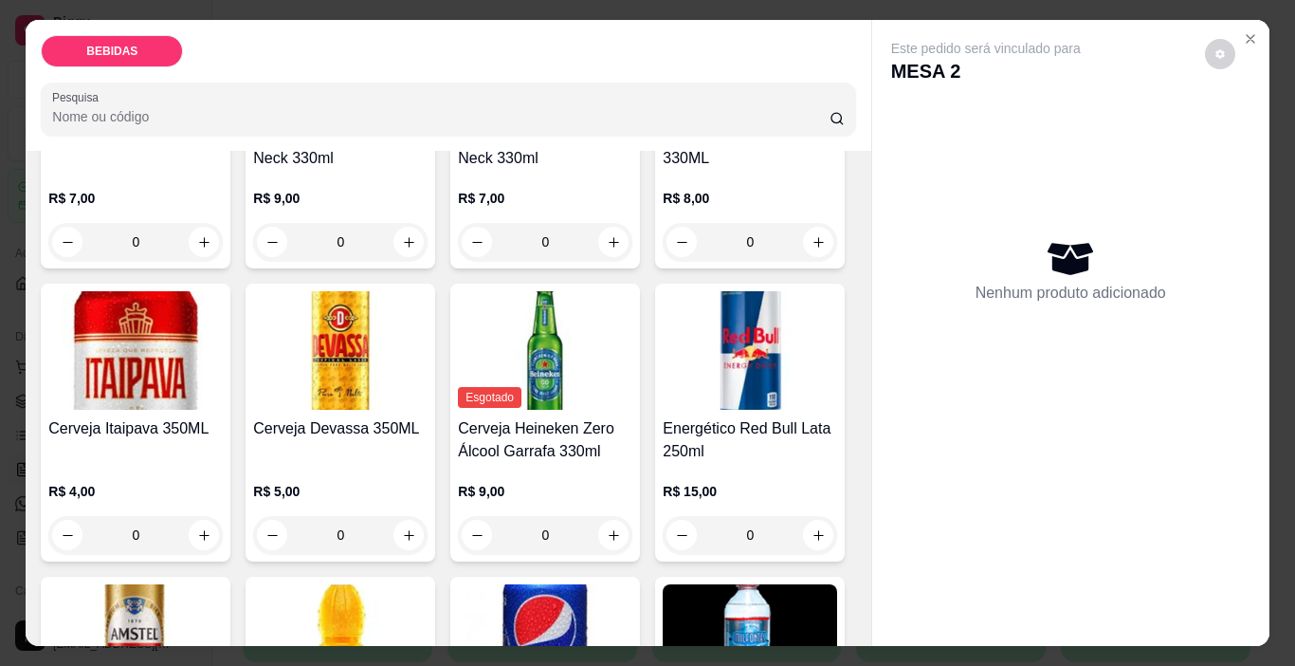
scroll to position [284, 0]
click at [219, 520] on button "increase-product-quantity" at bounding box center [204, 534] width 29 height 29
type input "1"
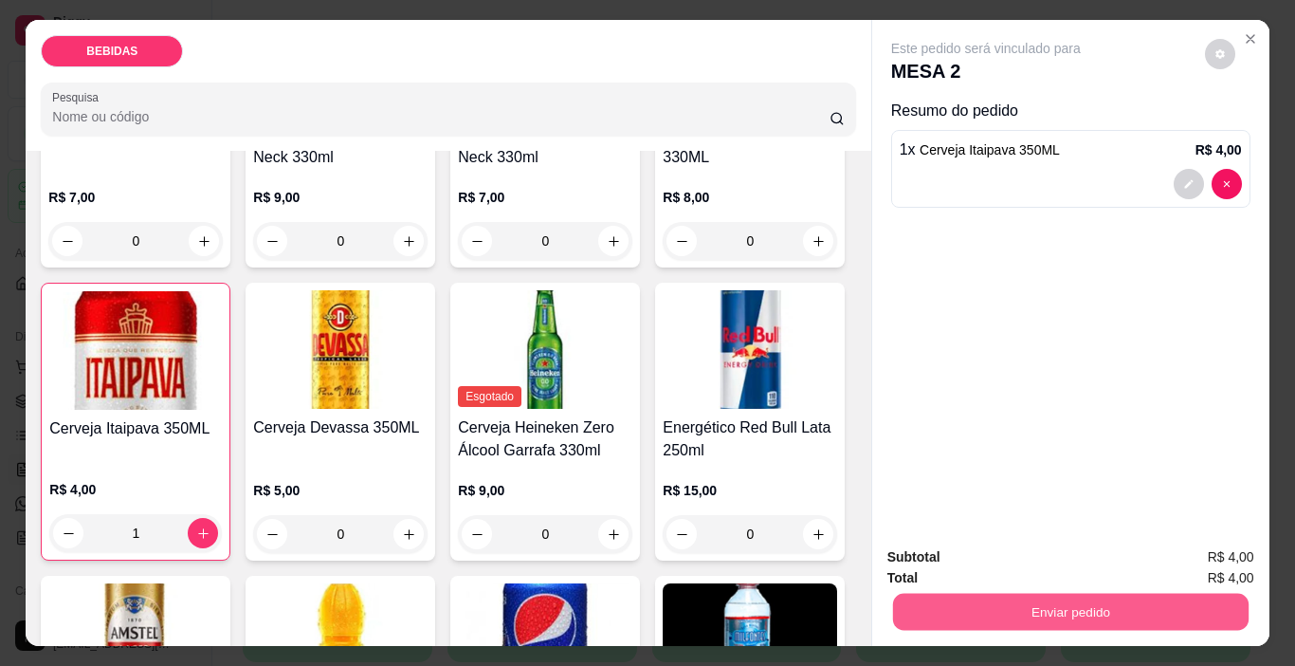
click at [934, 593] on button "Enviar pedido" at bounding box center [1070, 611] width 356 height 37
click at [1203, 543] on button "Enviar pedido" at bounding box center [1205, 556] width 104 height 35
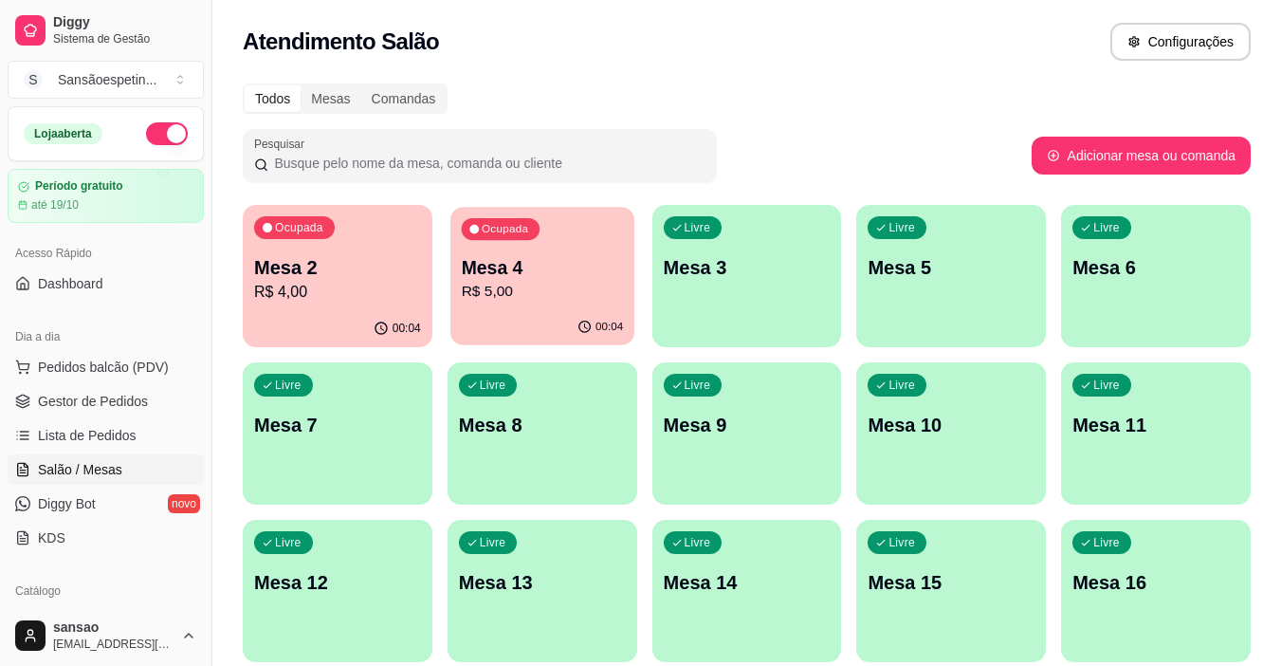
click at [520, 285] on p "R$ 5,00" at bounding box center [542, 292] width 162 height 22
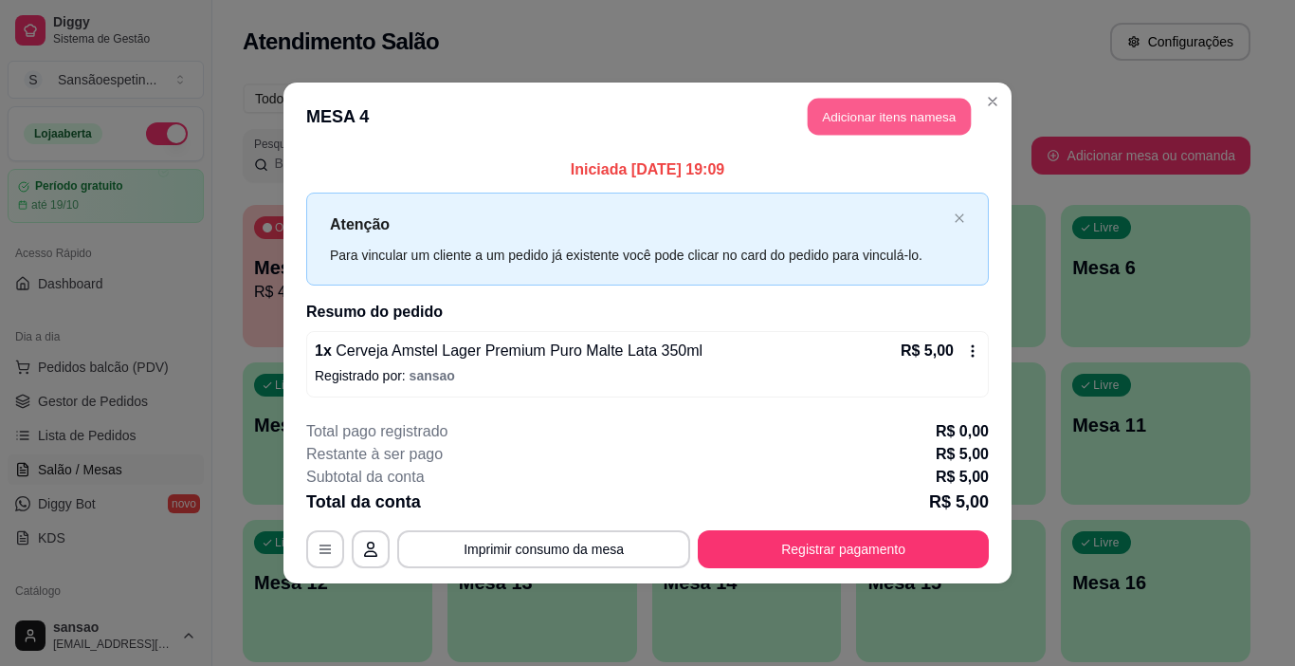
click at [884, 124] on button "Adicionar itens na mesa" at bounding box center [889, 117] width 163 height 37
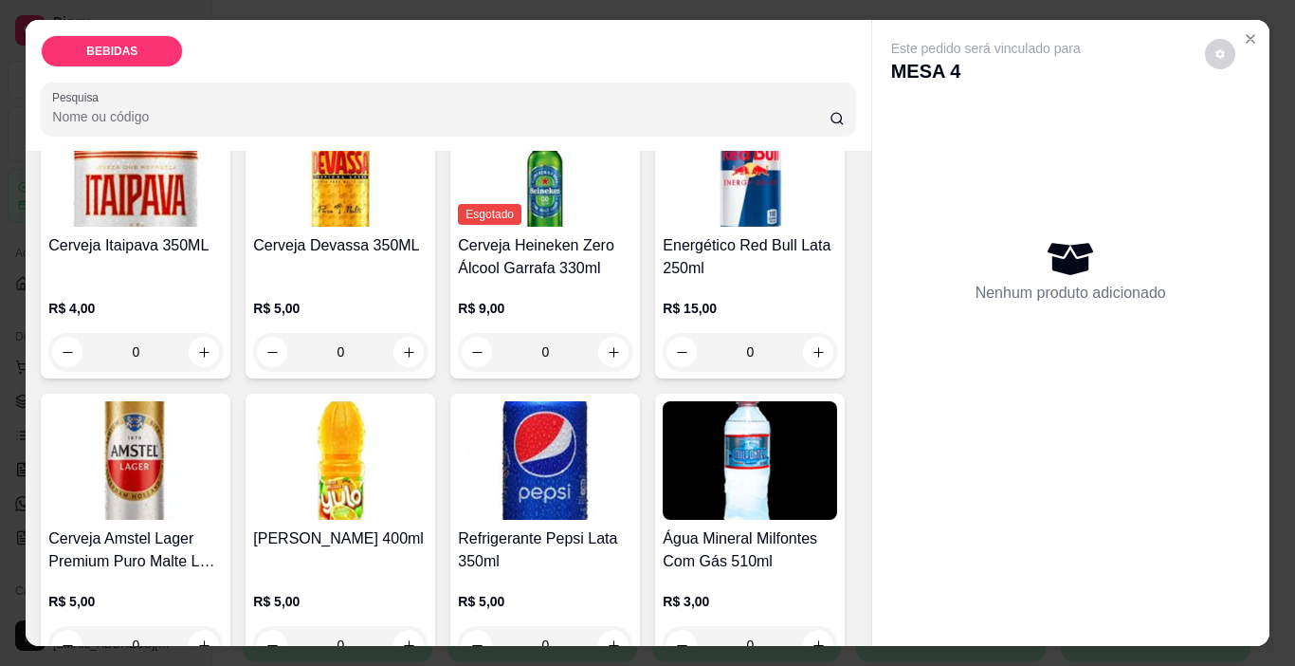
scroll to position [474, 0]
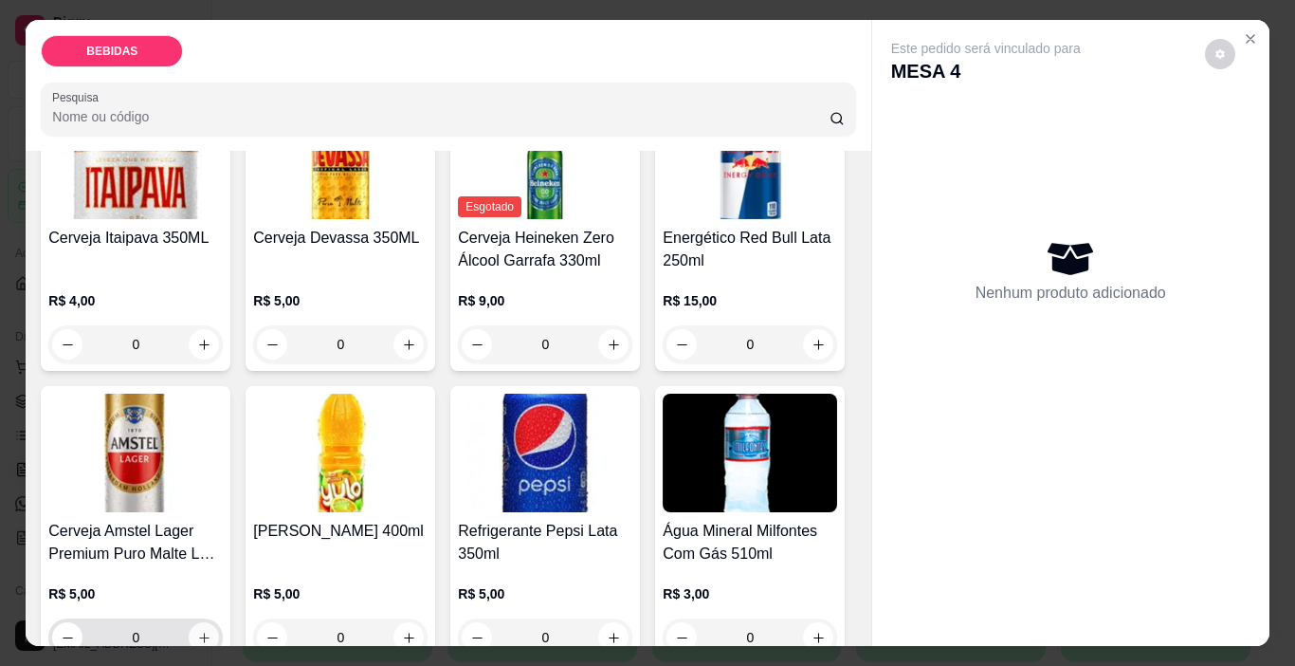
click at [211, 630] on icon "increase-product-quantity" at bounding box center [204, 637] width 14 height 14
type input "1"
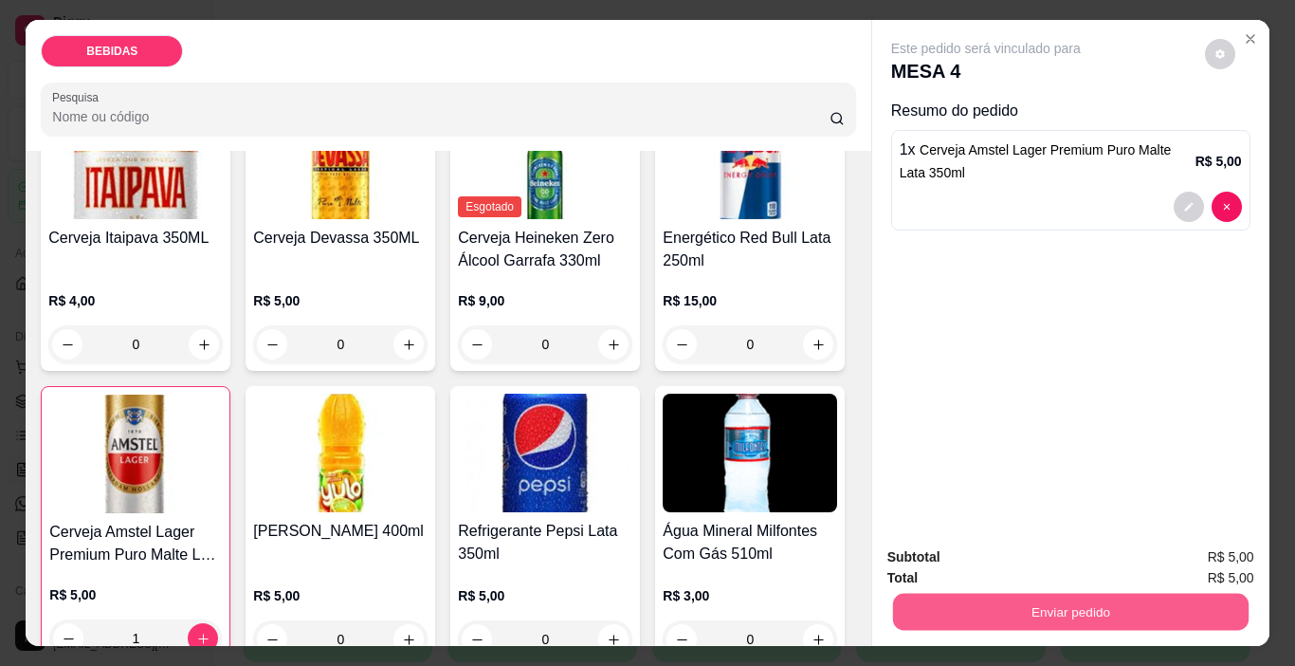
click at [1121, 598] on button "Enviar pedido" at bounding box center [1070, 611] width 356 height 37
click at [1180, 544] on button "Enviar pedido" at bounding box center [1205, 556] width 104 height 35
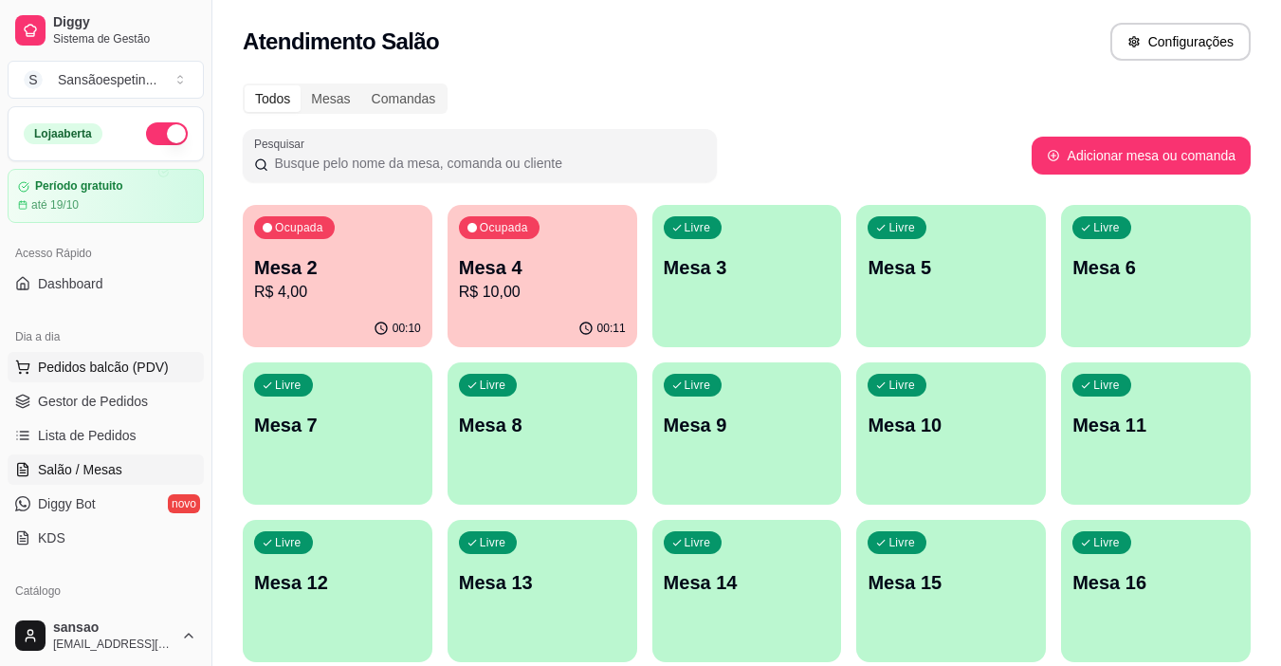
click at [58, 381] on button "Pedidos balcão (PDV)" at bounding box center [106, 367] width 196 height 30
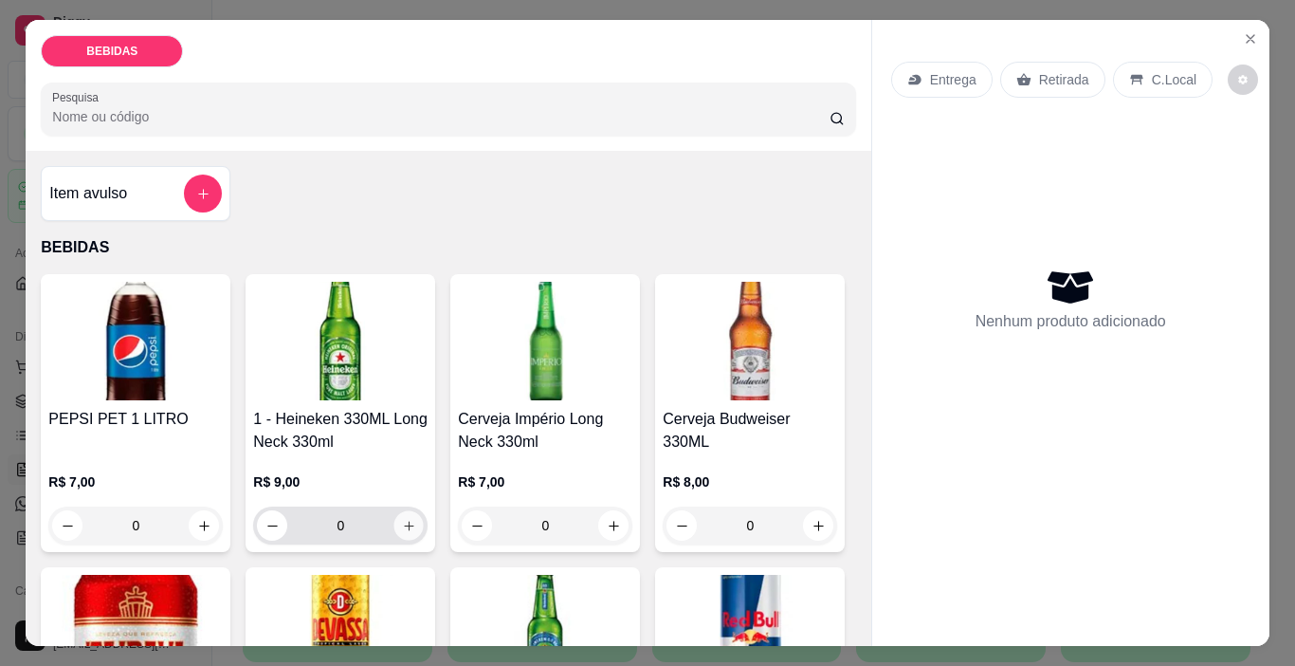
click at [410, 516] on button "increase-product-quantity" at bounding box center [408, 525] width 29 height 29
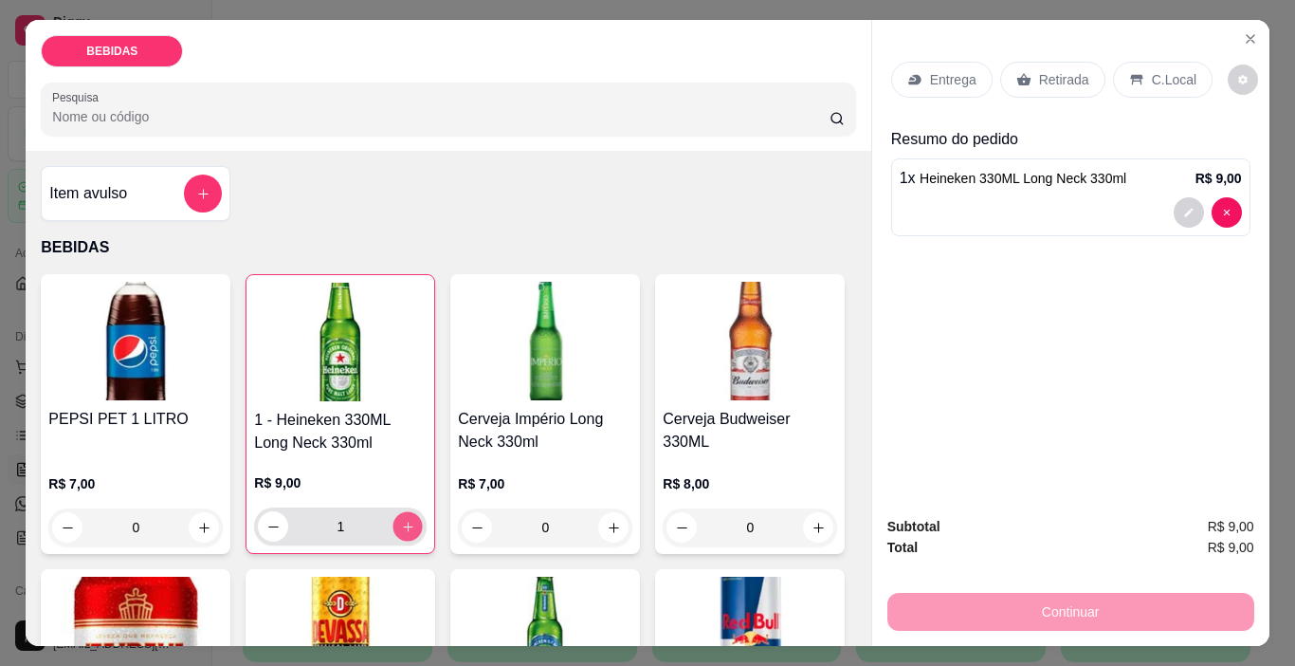
click at [411, 516] on button "increase-product-quantity" at bounding box center [407, 526] width 29 height 29
type input "2"
click at [1039, 81] on p "Retirada" at bounding box center [1064, 79] width 50 height 19
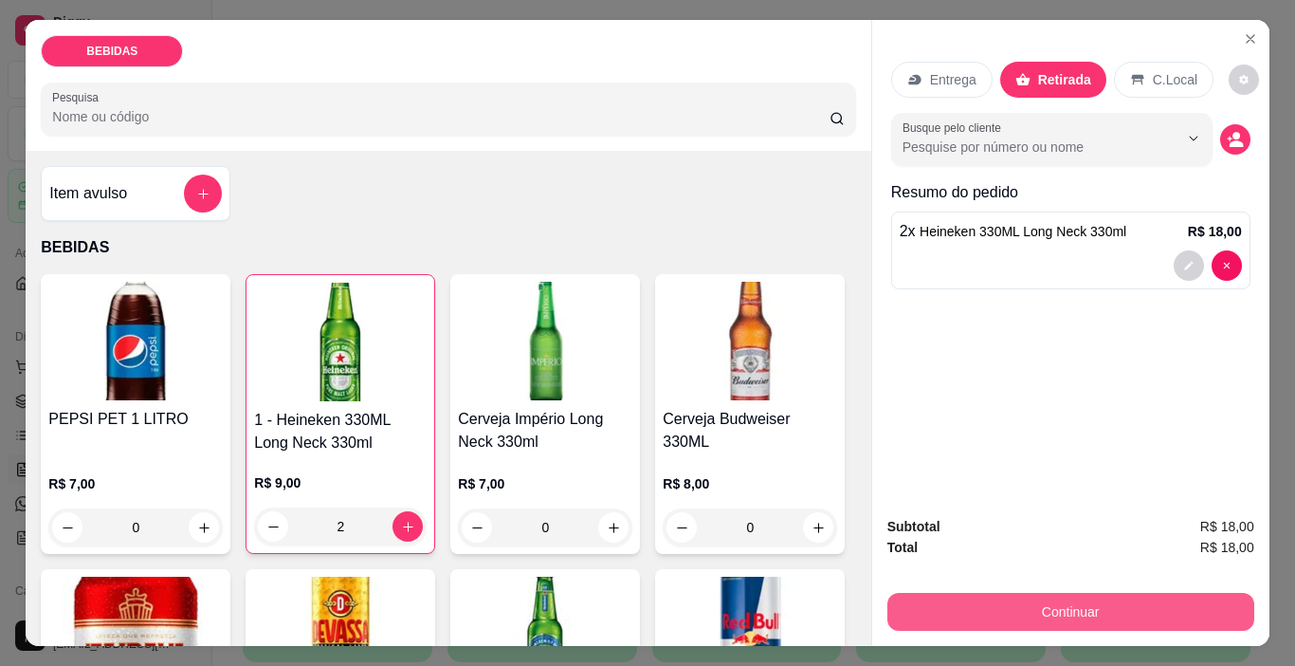
click at [996, 593] on button "Continuar" at bounding box center [1070, 612] width 367 height 38
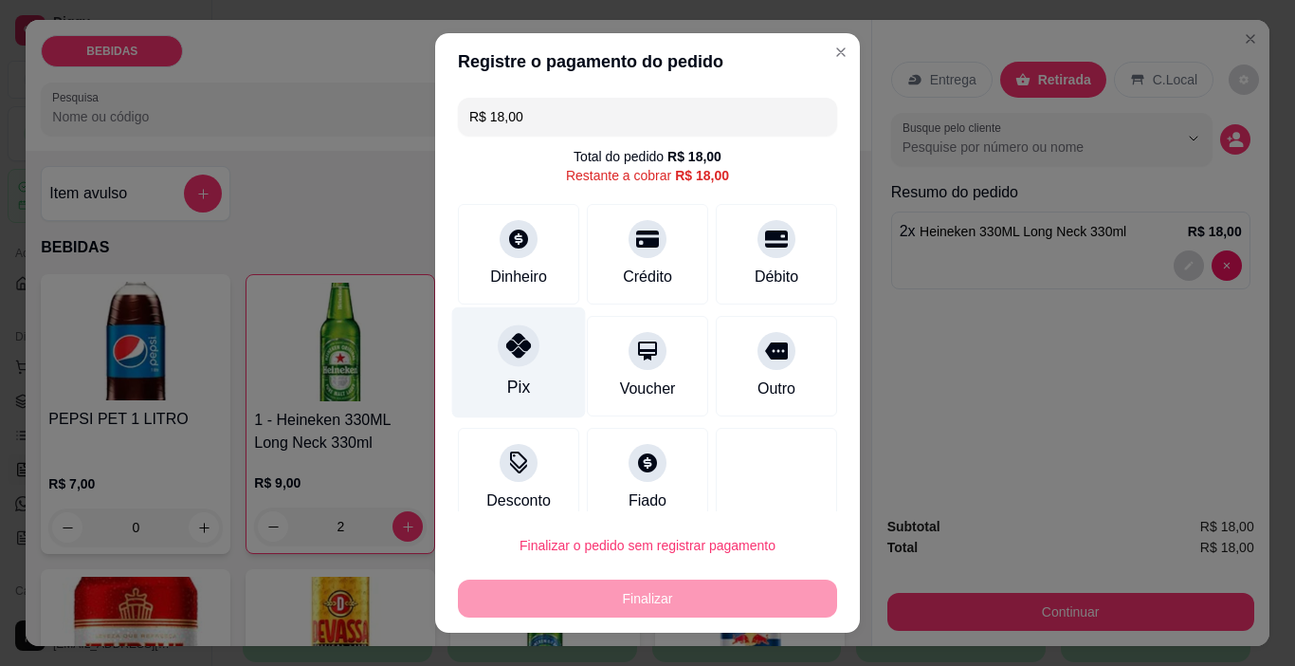
click at [506, 349] on icon at bounding box center [518, 345] width 25 height 25
type input "R$ 0,00"
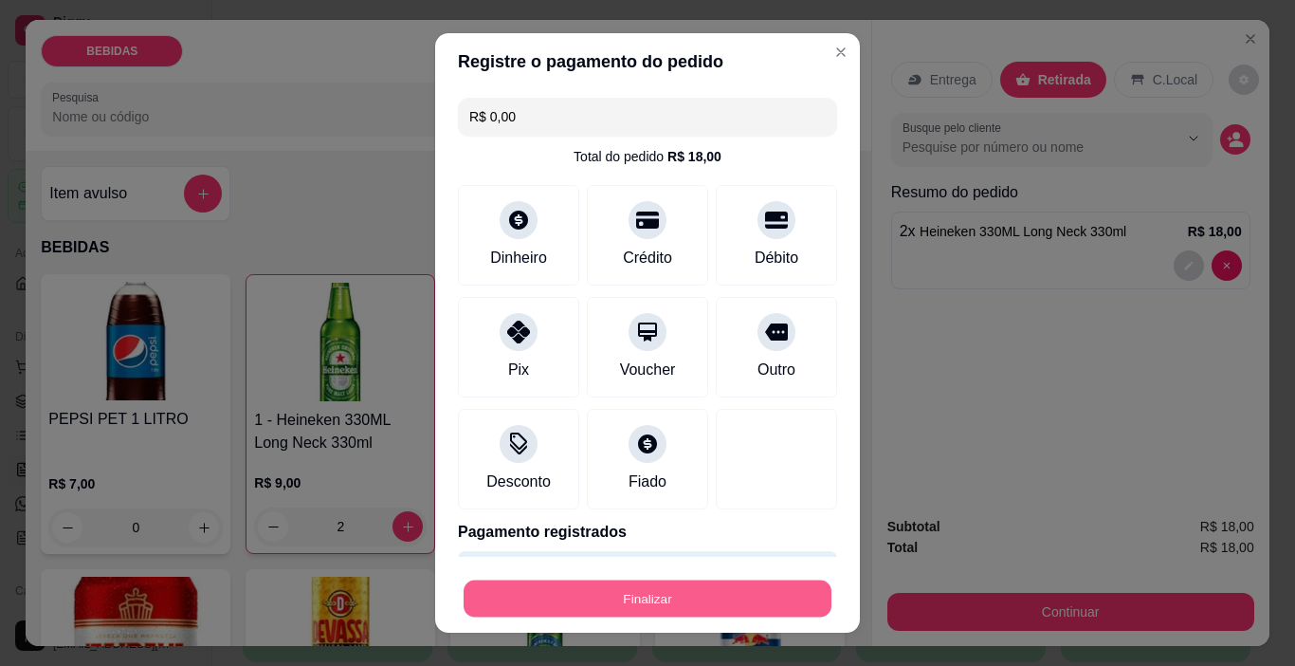
click at [583, 596] on button "Finalizar" at bounding box center [648, 598] width 368 height 37
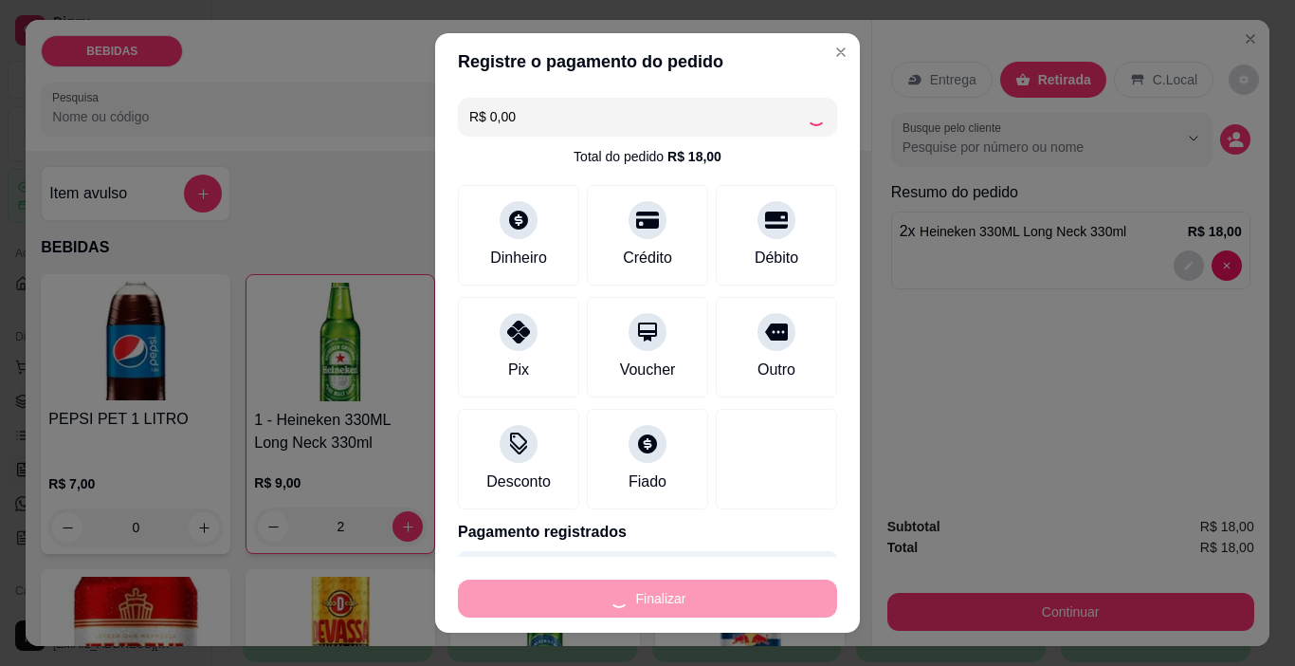
type input "0"
type input "-R$ 18,00"
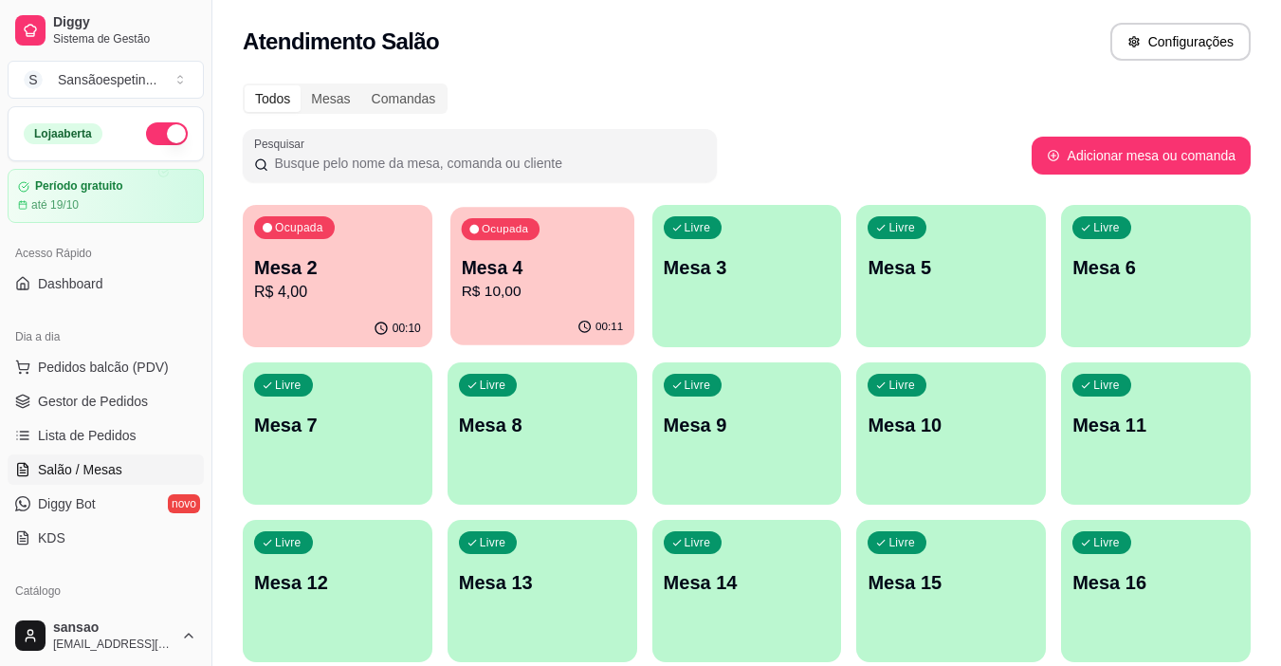
click at [512, 312] on div "00:11" at bounding box center [542, 327] width 184 height 36
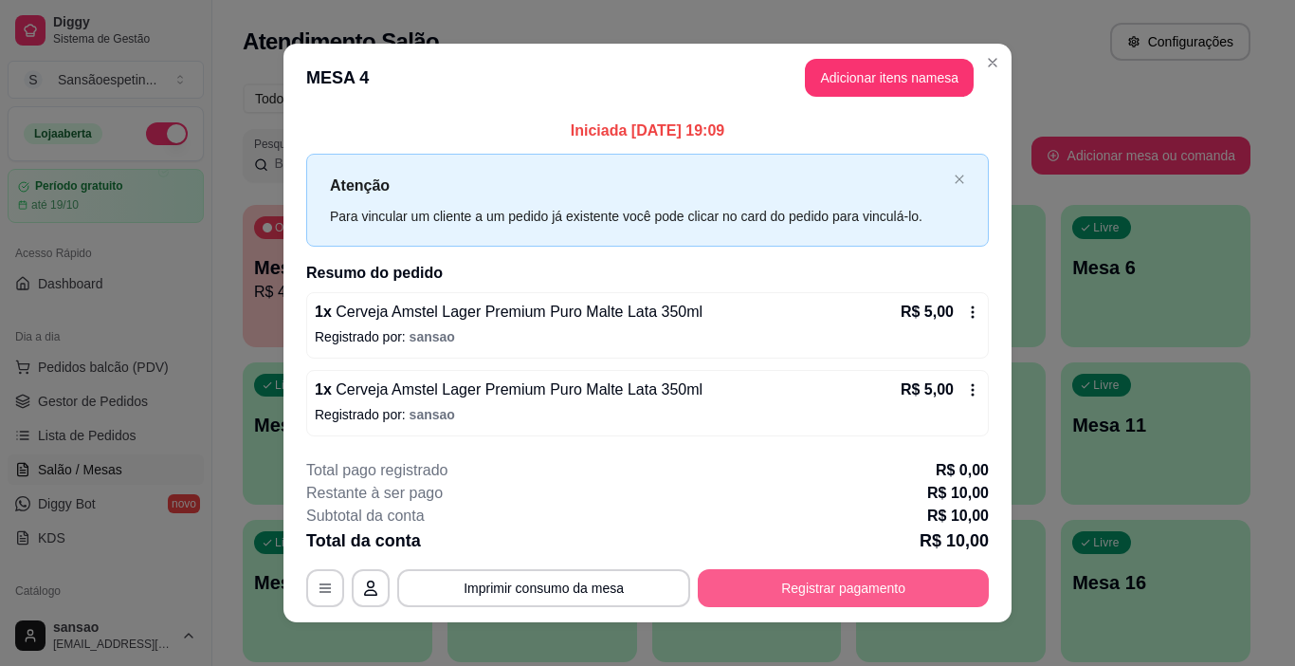
click at [713, 585] on button "Registrar pagamento" at bounding box center [843, 588] width 291 height 38
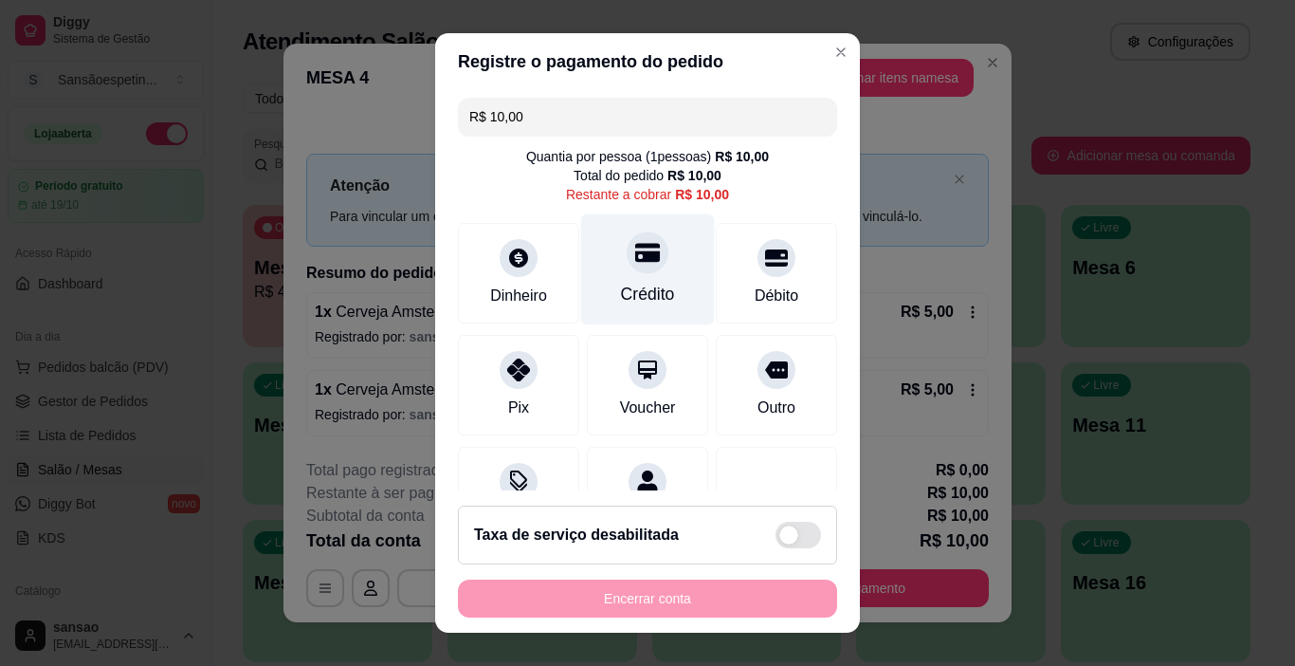
click at [621, 294] on div "Crédito" at bounding box center [648, 294] width 54 height 25
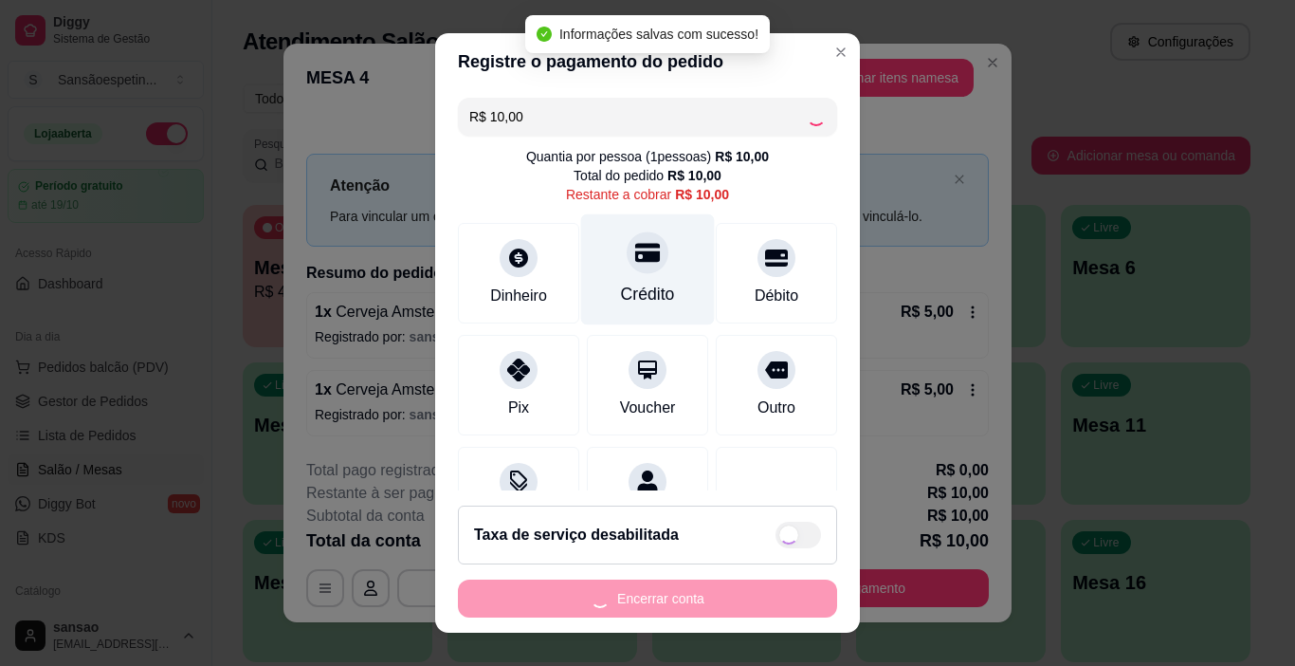
type input "R$ 0,00"
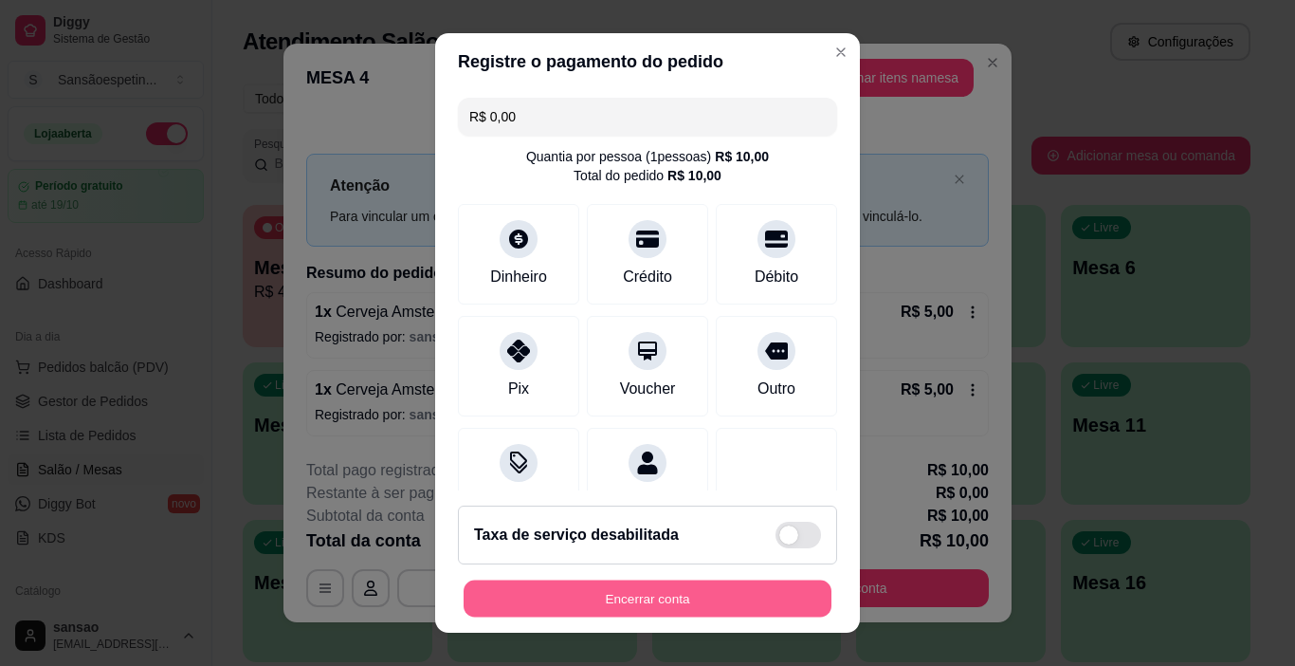
click at [582, 606] on button "Encerrar conta" at bounding box center [648, 598] width 368 height 37
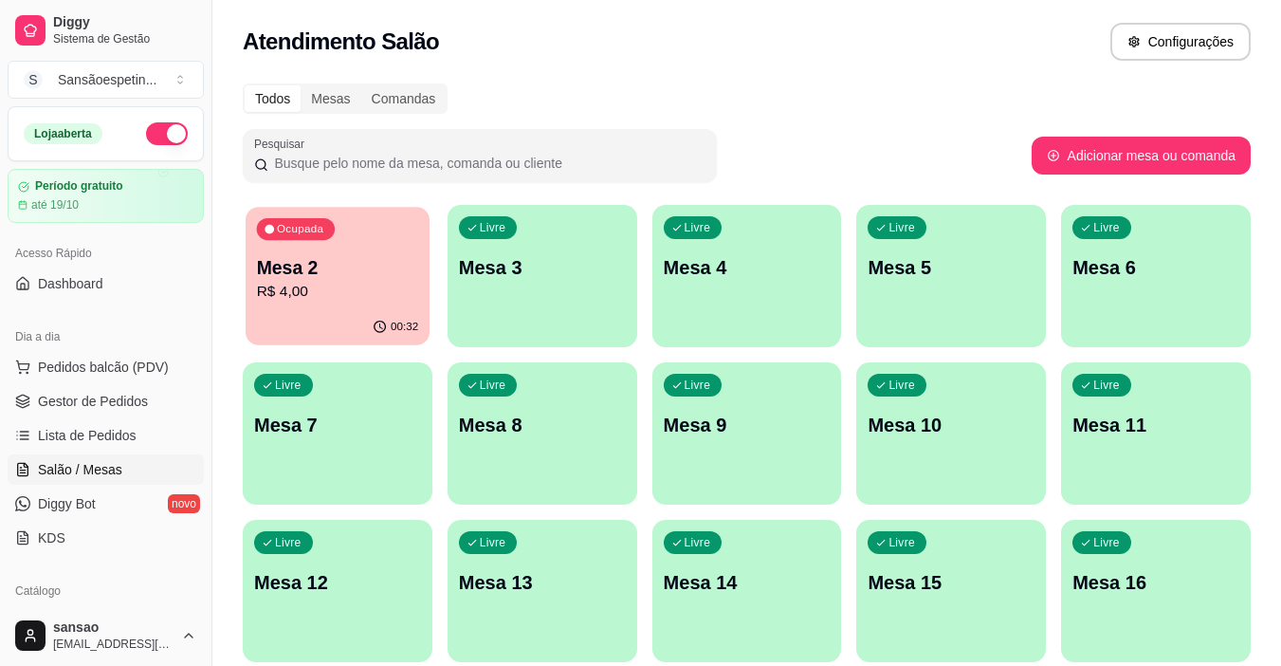
click at [355, 295] on p "R$ 4,00" at bounding box center [338, 292] width 162 height 22
click at [544, 459] on div "Livre Mesa 8" at bounding box center [542, 421] width 190 height 119
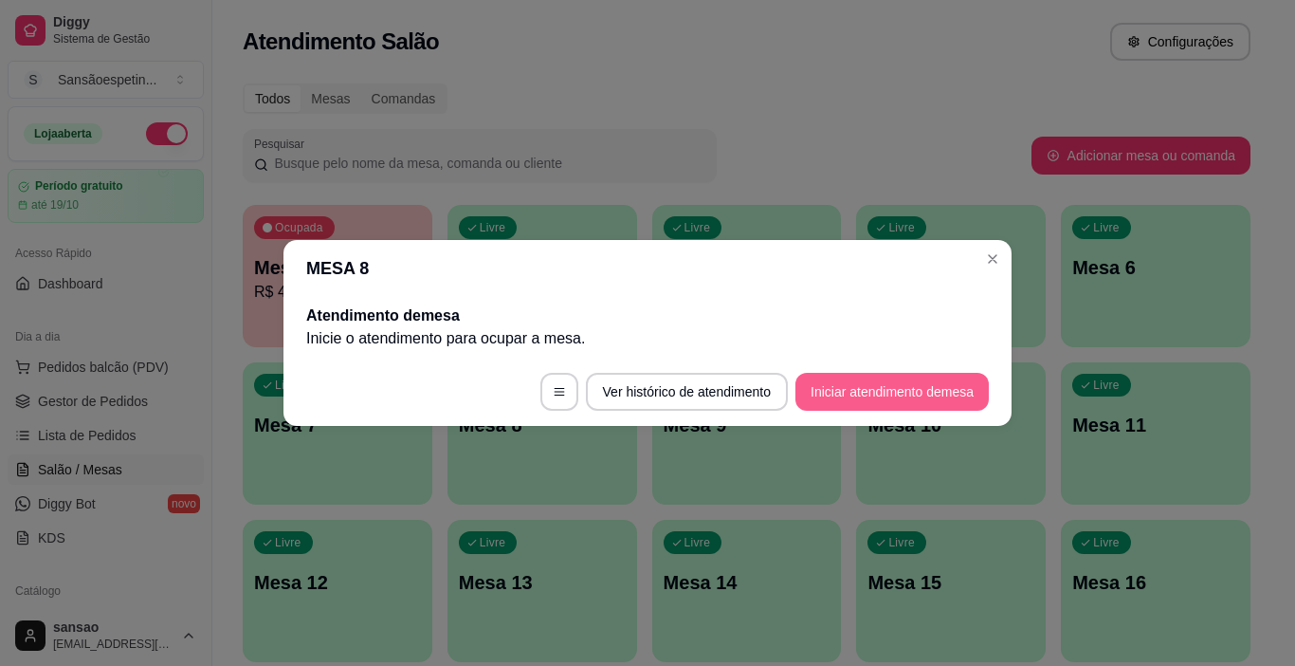
click at [862, 389] on button "Iniciar atendimento de mesa" at bounding box center [891, 392] width 193 height 38
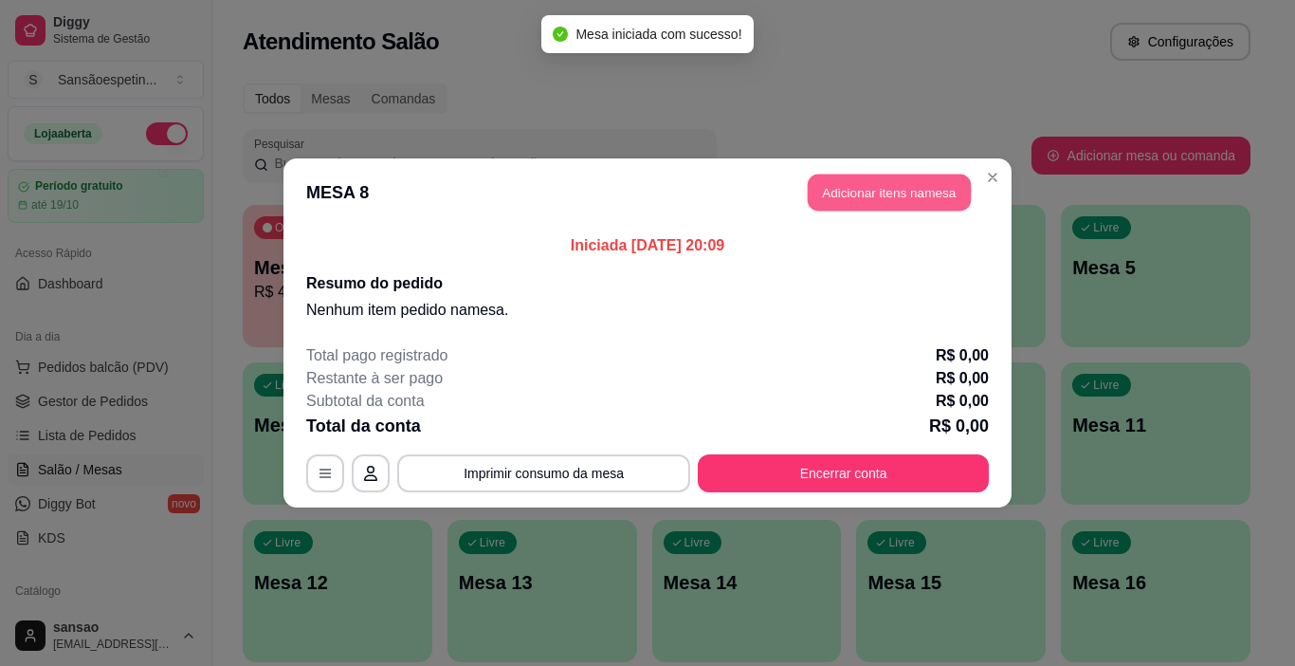
click at [917, 198] on button "Adicionar itens na mesa" at bounding box center [889, 192] width 163 height 37
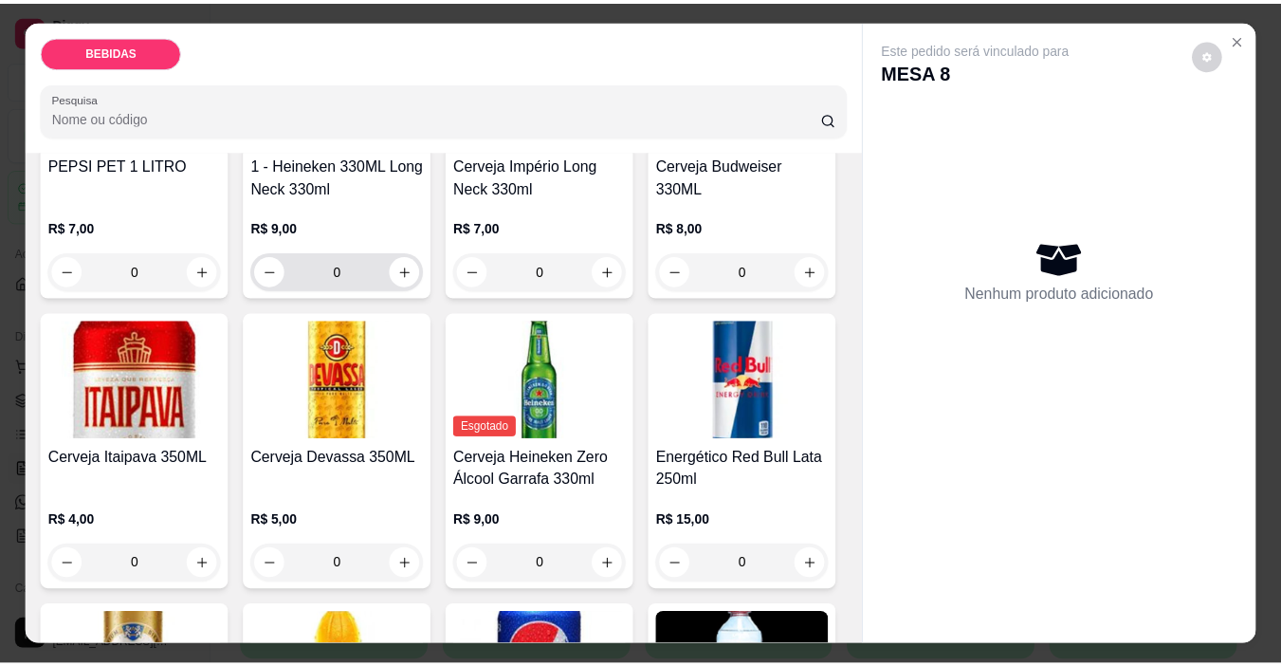
scroll to position [284, 0]
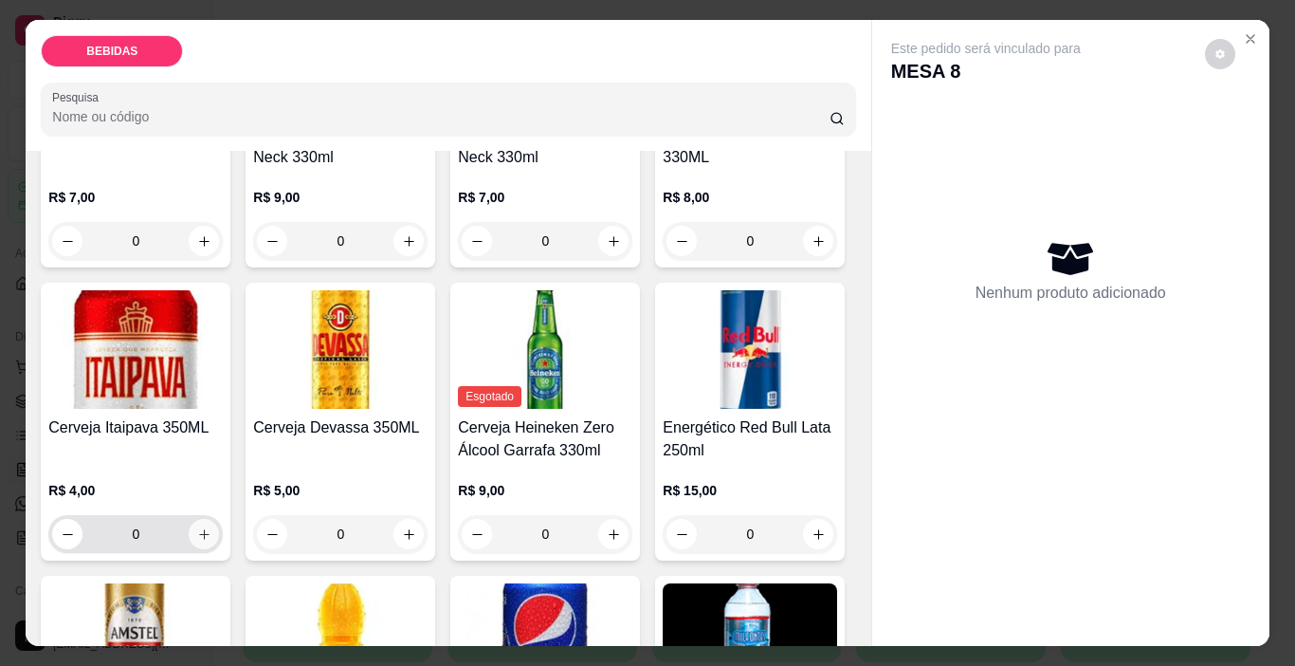
click at [211, 527] on icon "increase-product-quantity" at bounding box center [204, 534] width 14 height 14
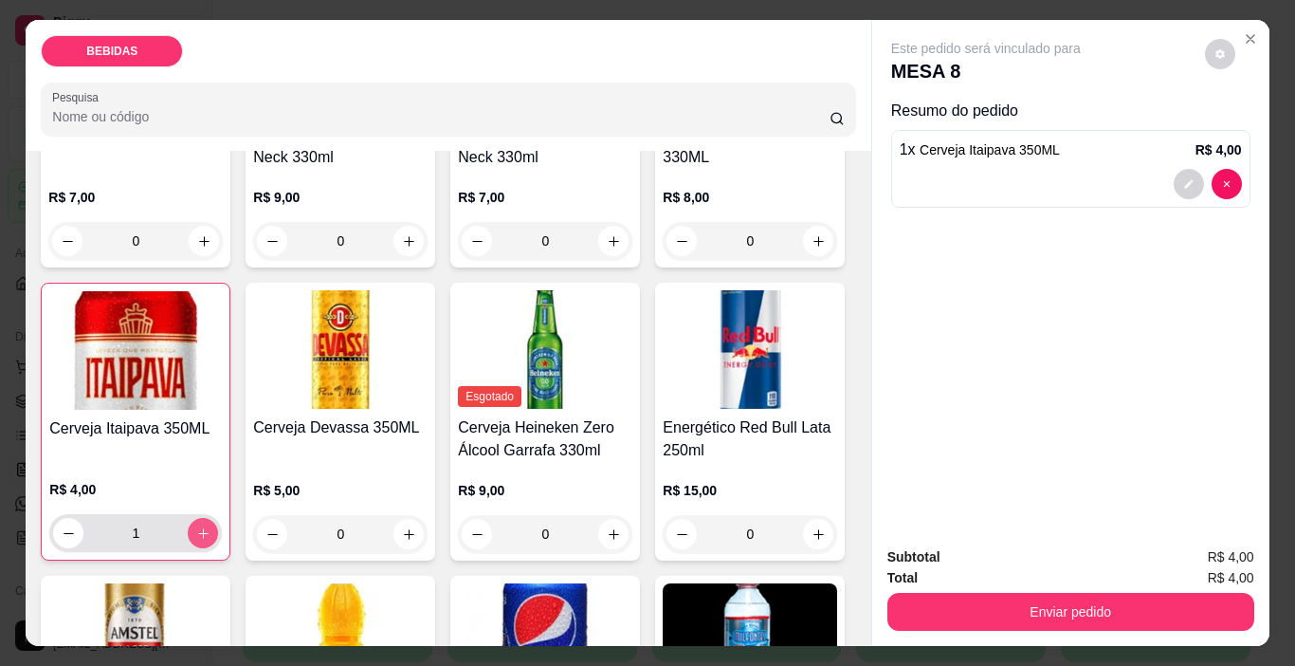
click at [210, 526] on icon "increase-product-quantity" at bounding box center [203, 533] width 14 height 14
type input "2"
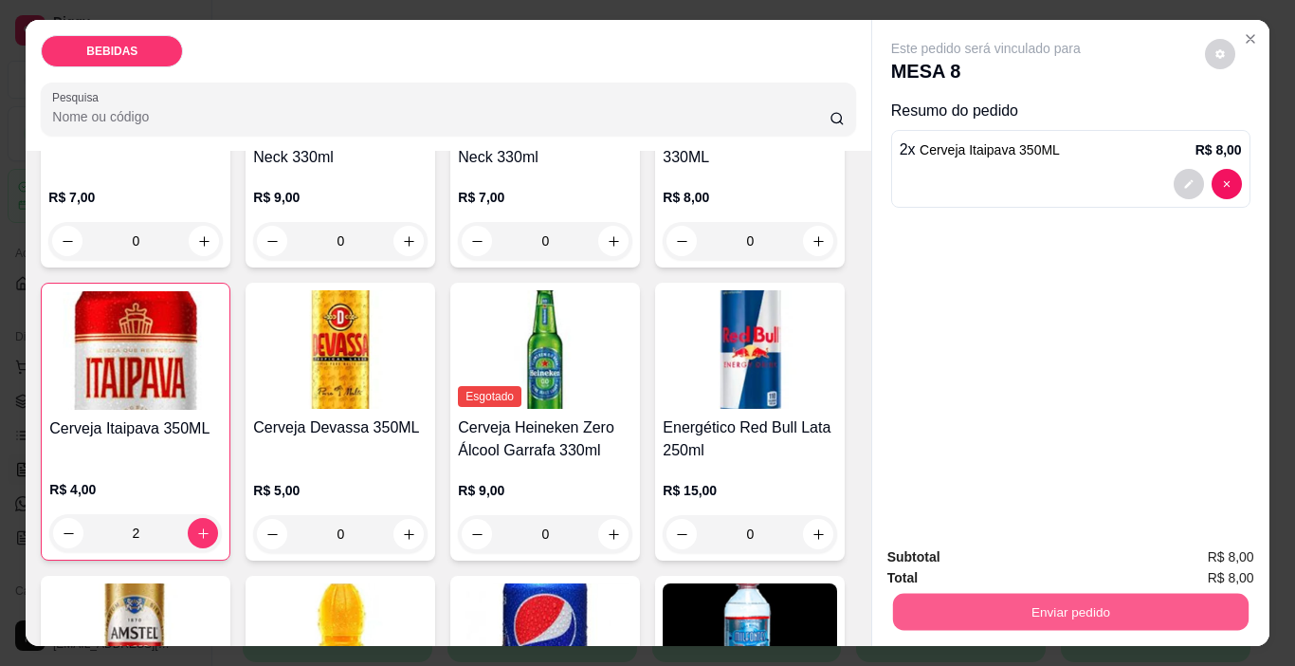
click at [924, 598] on button "Enviar pedido" at bounding box center [1070, 611] width 356 height 37
click at [1173, 560] on button "Enviar pedido" at bounding box center [1205, 556] width 104 height 35
